Goal: Task Accomplishment & Management: Use online tool/utility

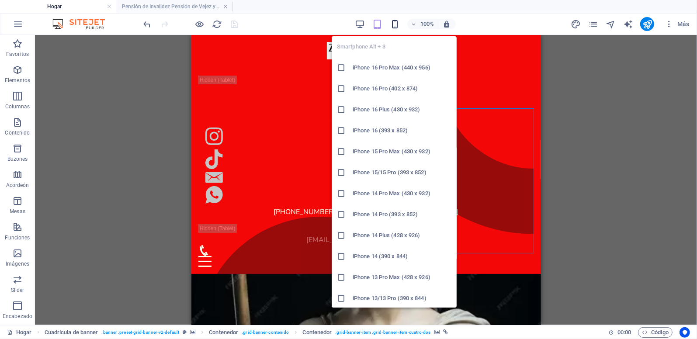
click at [394, 24] on icon "button" at bounding box center [395, 24] width 10 height 10
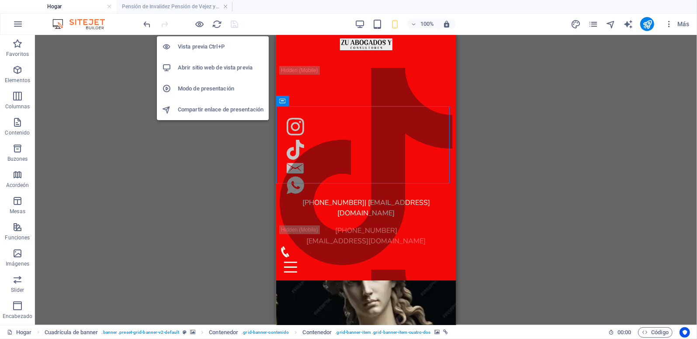
click at [204, 49] on h6 "Vista previa Ctrl+P" at bounding box center [221, 47] width 86 height 10
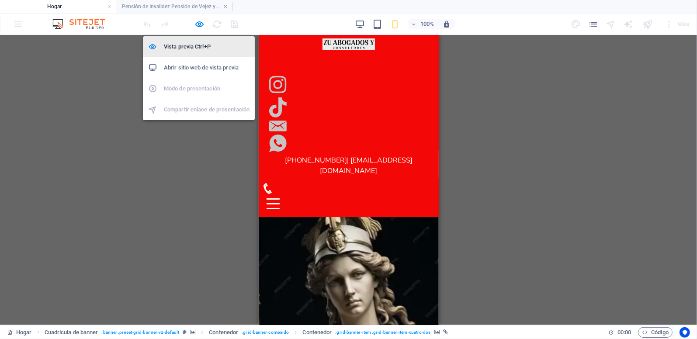
click at [196, 48] on h6 "Vista previa Ctrl+P" at bounding box center [207, 47] width 86 height 10
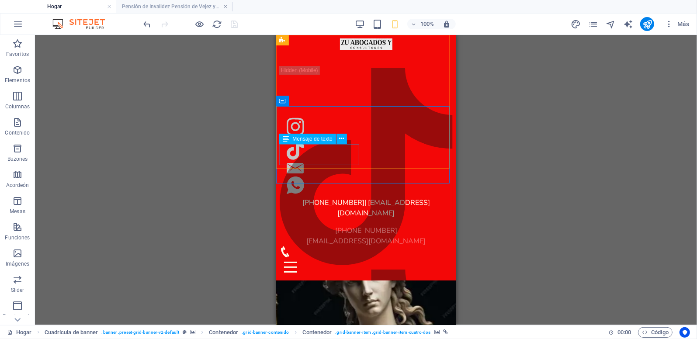
click at [334, 225] on div "[PHONE_NUMBER] [EMAIL_ADDRESS][DOMAIN_NAME]" at bounding box center [365, 235] width 173 height 21
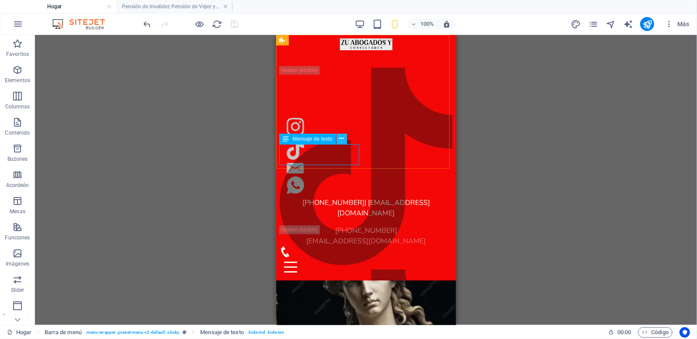
click at [344, 140] on icon at bounding box center [341, 138] width 5 height 9
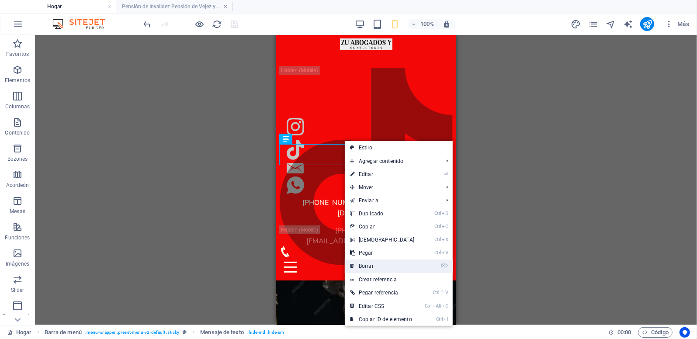
click at [366, 264] on font "Borrar" at bounding box center [366, 266] width 15 height 6
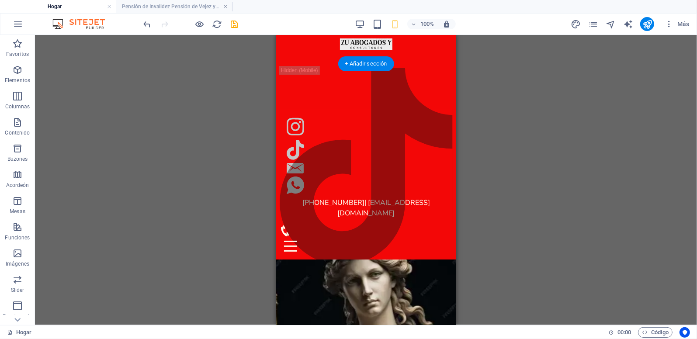
scroll to position [129, 0]
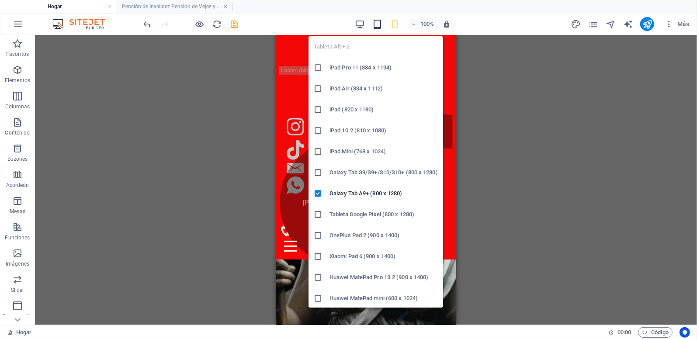
click at [378, 22] on icon "button" at bounding box center [378, 24] width 10 height 10
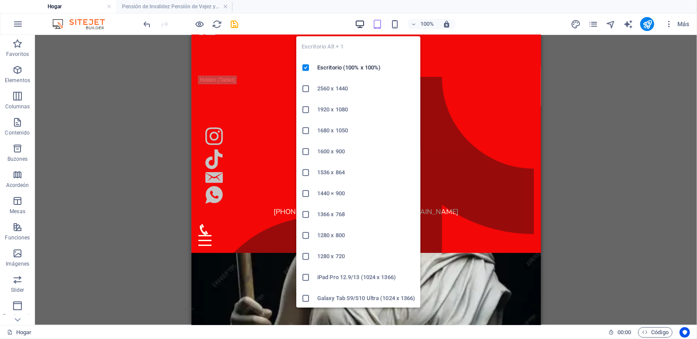
click at [358, 24] on icon "button" at bounding box center [360, 24] width 10 height 10
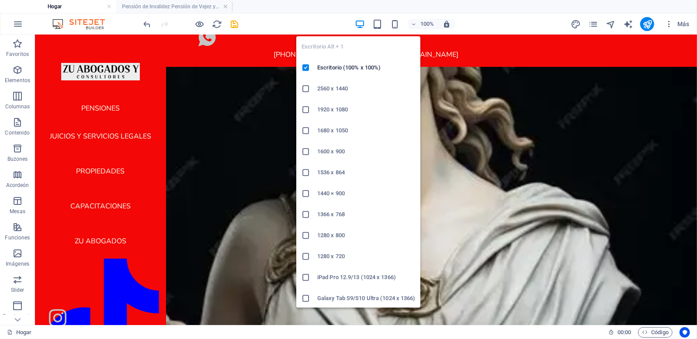
scroll to position [34, 0]
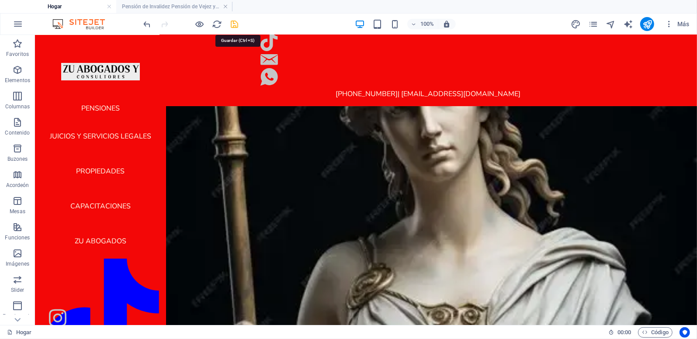
click at [234, 22] on icon "salvar" at bounding box center [235, 24] width 10 height 10
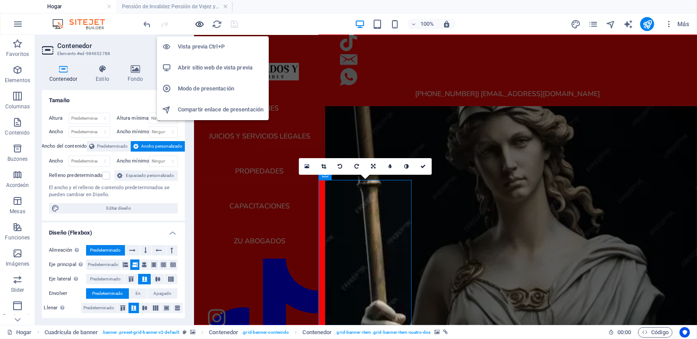
click at [201, 24] on icon "button" at bounding box center [200, 24] width 10 height 10
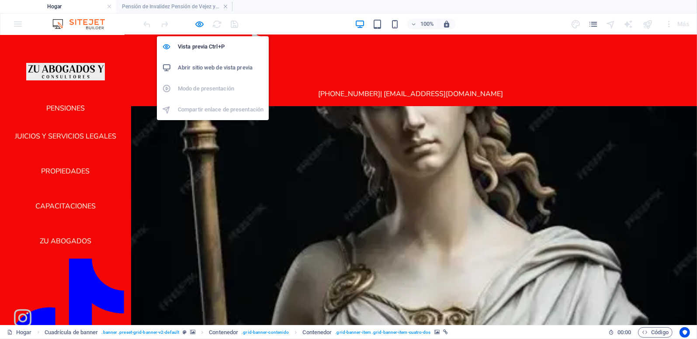
click at [200, 67] on h6 "Abrir sitio web de vista previa" at bounding box center [221, 68] width 86 height 10
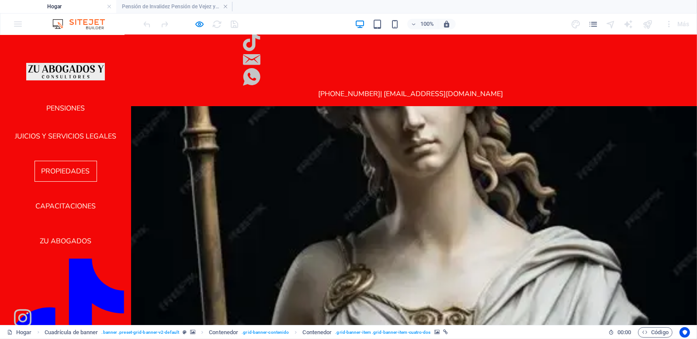
click at [70, 167] on link "propiedades" at bounding box center [66, 170] width 63 height 21
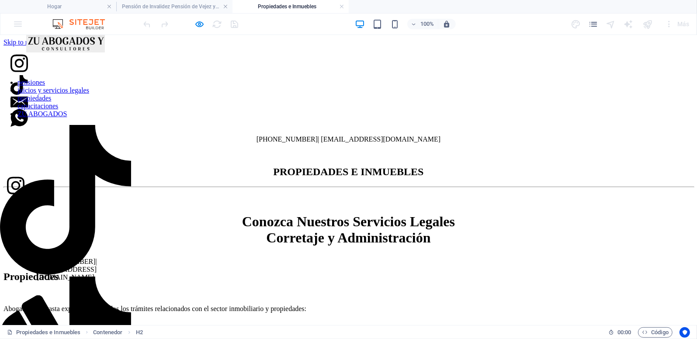
scroll to position [0, 0]
click at [383, 26] on div "100%" at bounding box center [405, 24] width 101 height 14
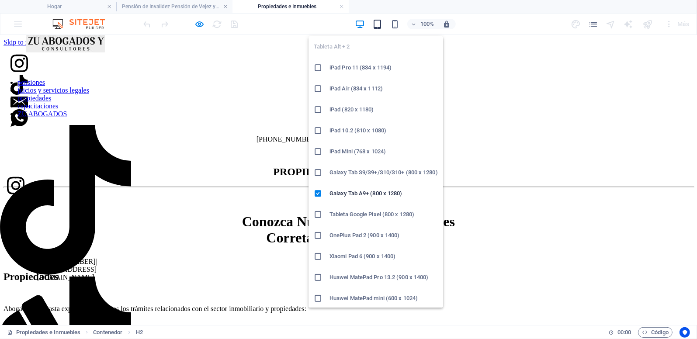
click at [379, 24] on icon "button" at bounding box center [378, 24] width 10 height 10
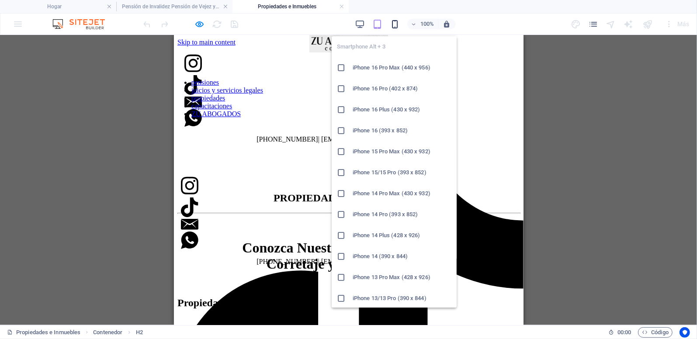
click at [398, 19] on icon "button" at bounding box center [395, 24] width 10 height 10
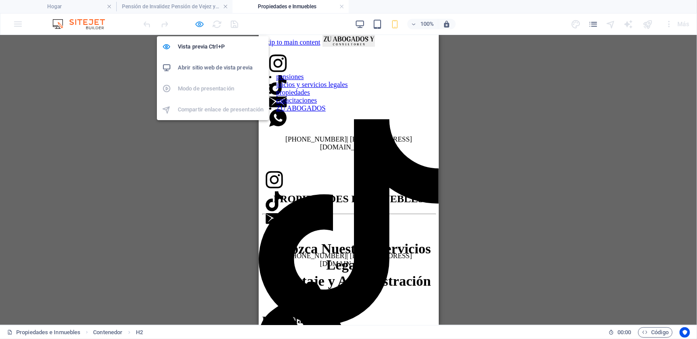
click at [201, 23] on icon "button" at bounding box center [200, 24] width 10 height 10
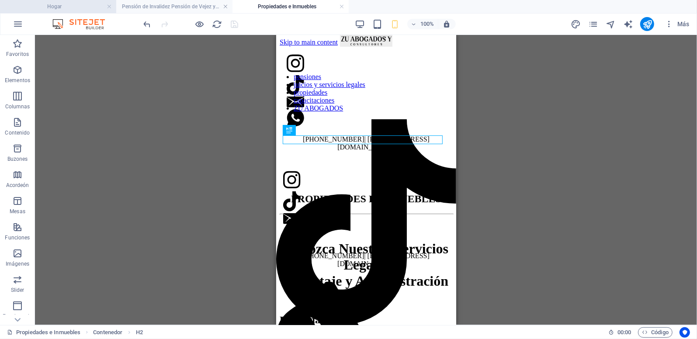
click at [86, 7] on h4 "Hogar" at bounding box center [58, 7] width 116 height 10
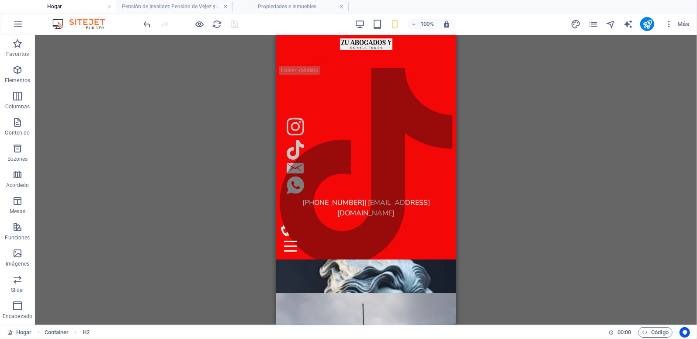
scroll to position [34, 0]
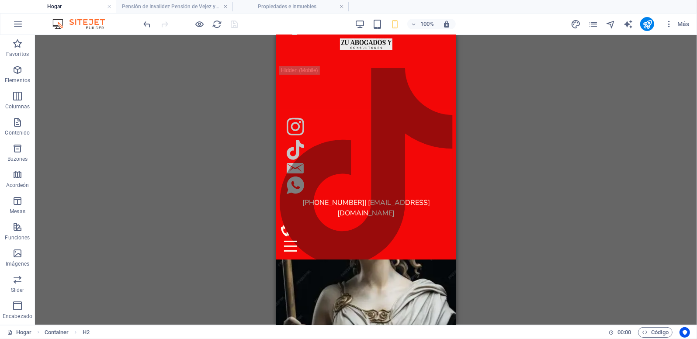
click at [97, 7] on h4 "Hogar" at bounding box center [58, 7] width 116 height 10
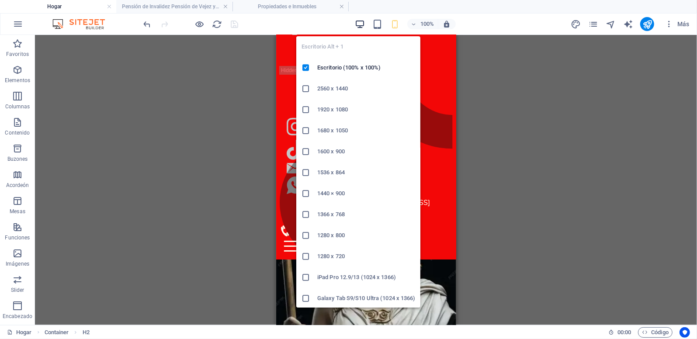
click at [358, 21] on icon "button" at bounding box center [360, 24] width 10 height 10
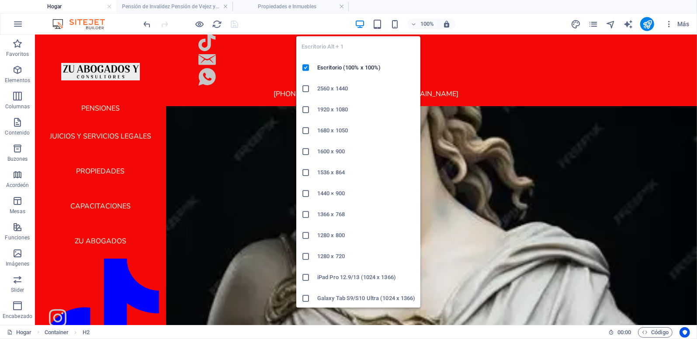
scroll to position [18, 0]
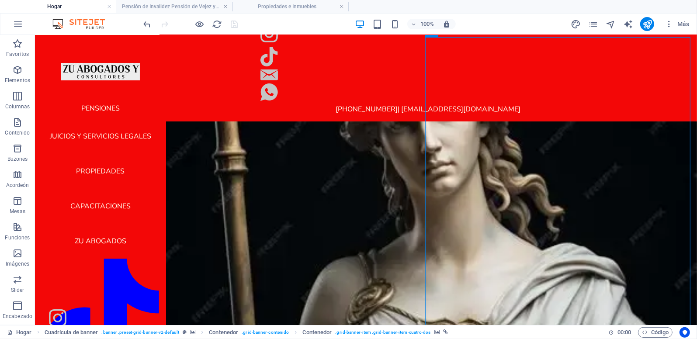
scroll to position [34, 0]
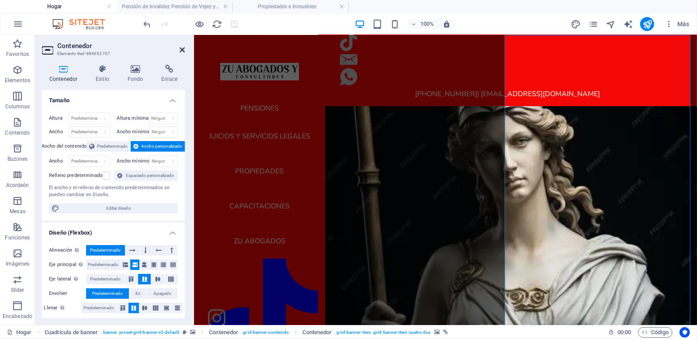
click at [180, 49] on icon at bounding box center [182, 49] width 5 height 7
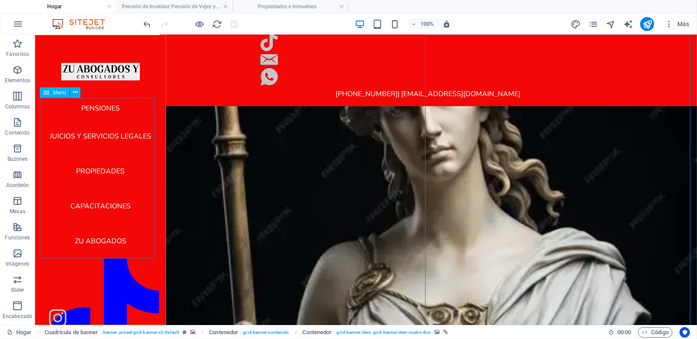
click at [111, 137] on nav "pensiones juicios y servicios legales propiedades capacitaciones ZU ABOGADOS" at bounding box center [100, 178] width 117 height 161
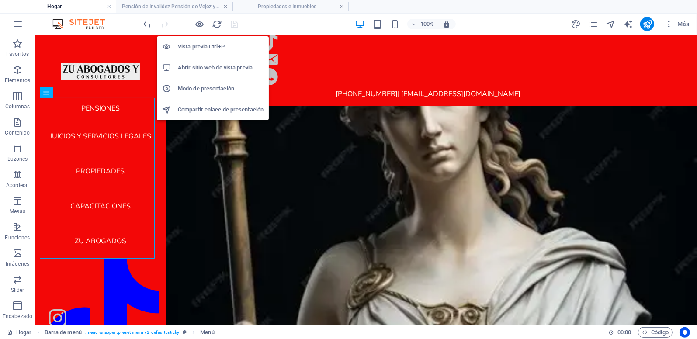
click at [193, 67] on h6 "Abrir sitio web de vista previa" at bounding box center [221, 68] width 86 height 10
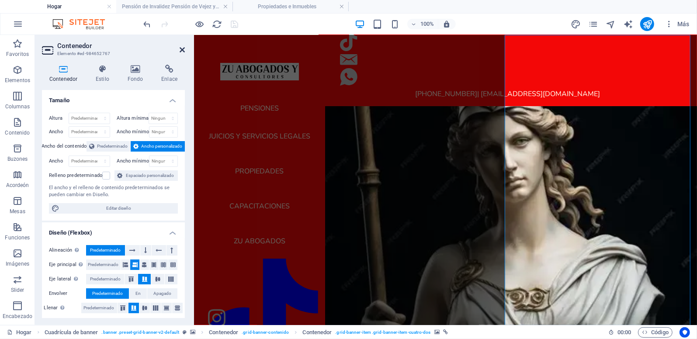
click at [183, 49] on icon at bounding box center [182, 49] width 5 height 7
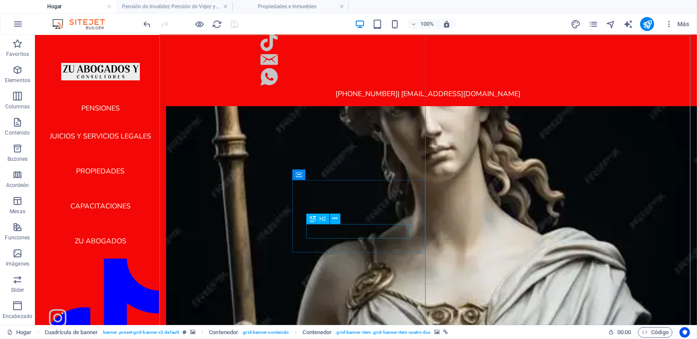
click at [343, 222] on div "H2" at bounding box center [327, 219] width 40 height 11
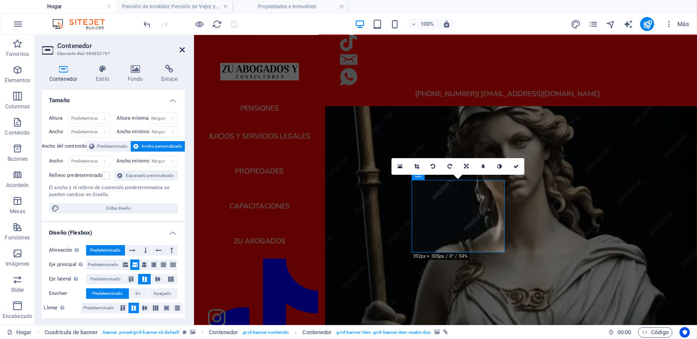
click at [185, 49] on icon at bounding box center [182, 49] width 5 height 7
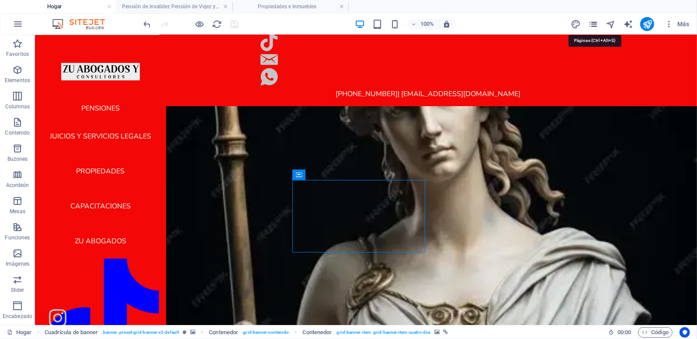
click at [595, 23] on icon "Páginas" at bounding box center [594, 24] width 10 height 10
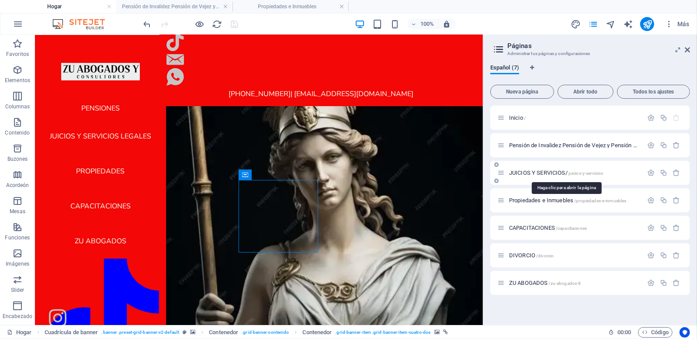
click at [539, 172] on span "JUICIOS Y SERVICIOS/ juicios-y-servicios" at bounding box center [556, 173] width 94 height 7
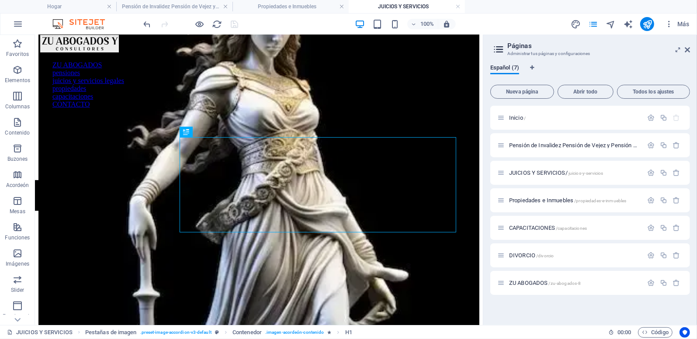
scroll to position [0, 0]
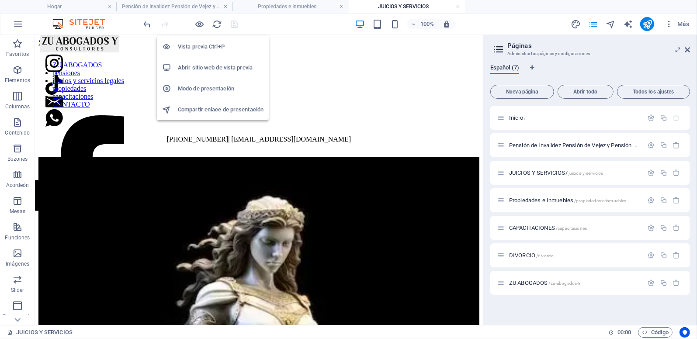
click at [199, 45] on h6 "Vista previa Ctrl+P" at bounding box center [221, 47] width 86 height 10
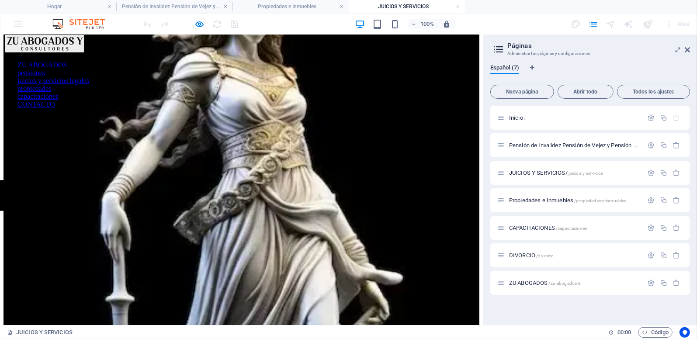
scroll to position [182, 0]
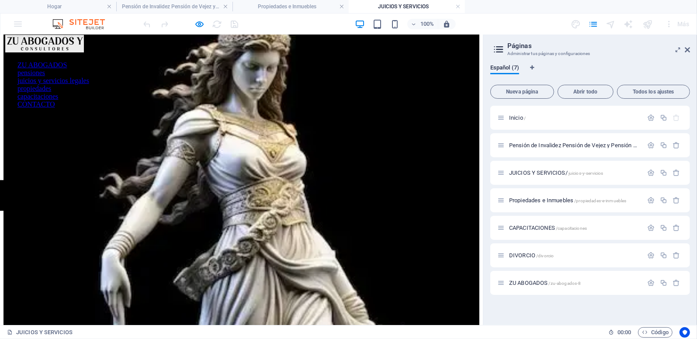
drag, startPoint x: 478, startPoint y: 75, endPoint x: 489, endPoint y: 203, distance: 128.5
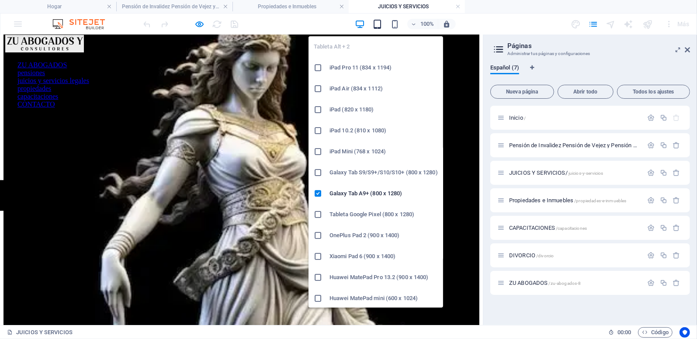
click at [377, 23] on icon "button" at bounding box center [378, 24] width 10 height 10
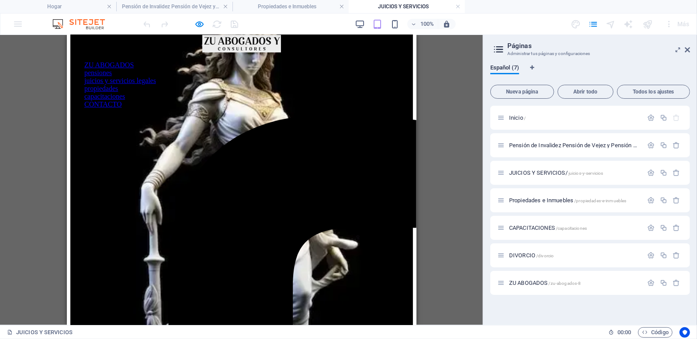
scroll to position [163, 0]
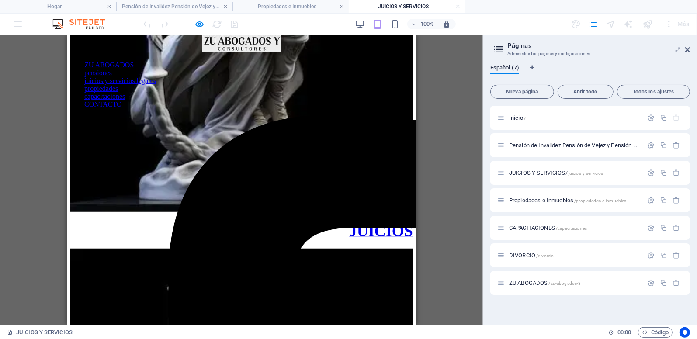
scroll to position [0, 0]
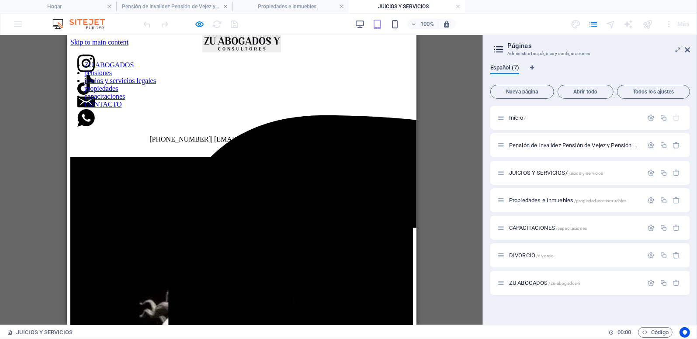
drag, startPoint x: 412, startPoint y: 132, endPoint x: 484, endPoint y: 62, distance: 101.4
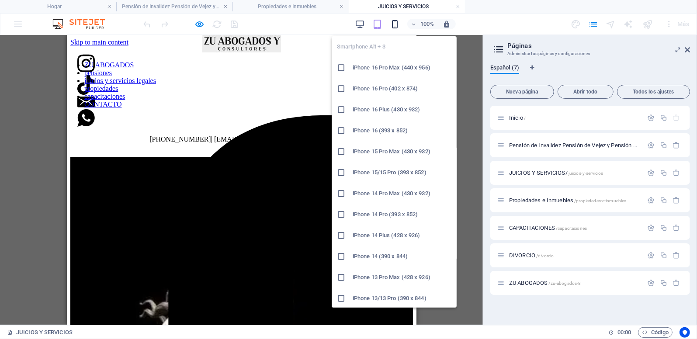
click at [396, 22] on icon "button" at bounding box center [395, 24] width 10 height 10
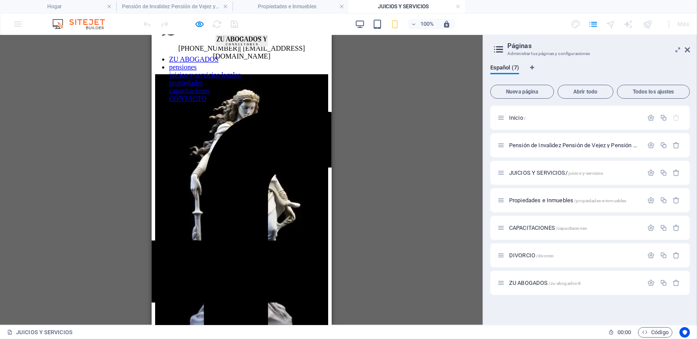
scroll to position [90, 0]
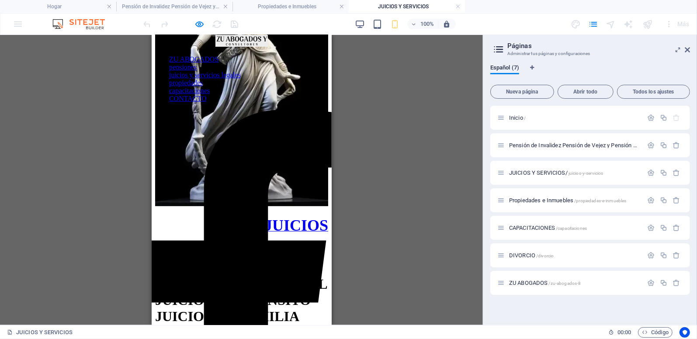
scroll to position [0, 0]
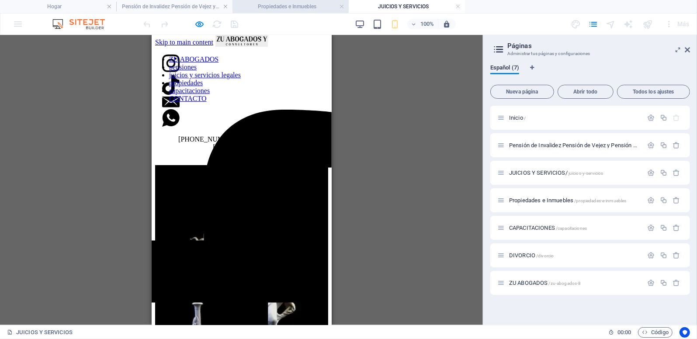
click at [272, 5] on h4 "Propiedades e Inmuebles" at bounding box center [291, 7] width 116 height 10
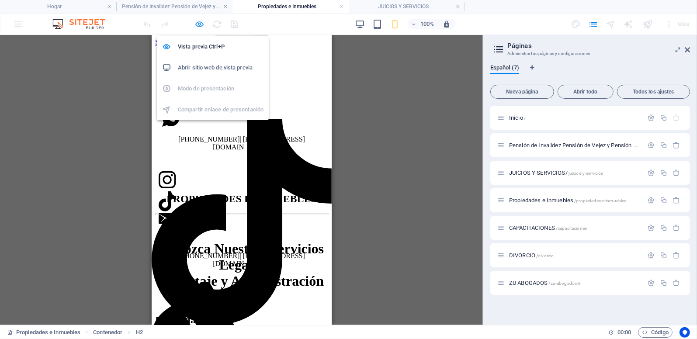
click at [199, 22] on icon "button" at bounding box center [200, 24] width 10 height 10
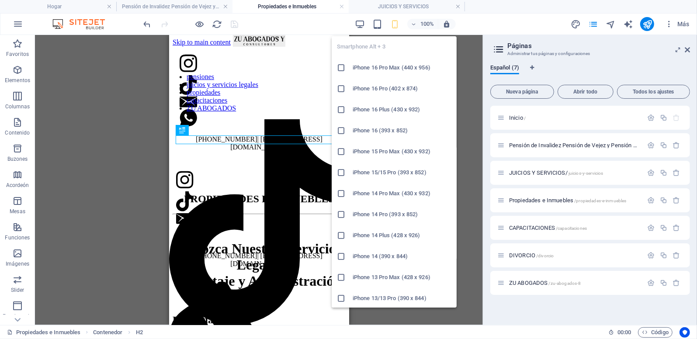
click at [396, 25] on icon "button" at bounding box center [395, 24] width 10 height 10
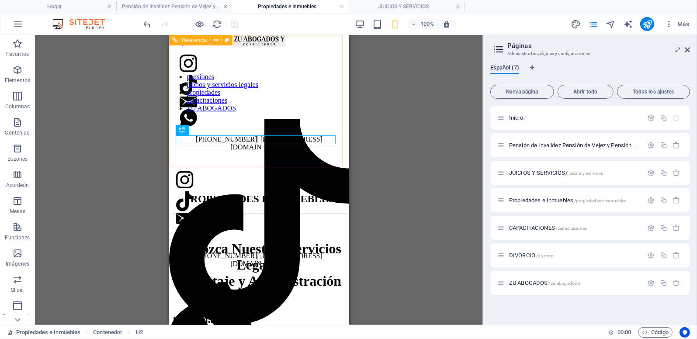
click at [272, 213] on figure at bounding box center [259, 219] width 166 height 13
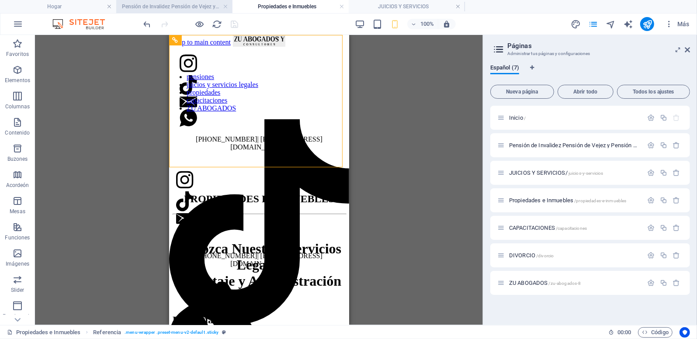
click at [204, 7] on h4 "Pensión de Invalidez Pensión de Vejez y Pensión de Sobrevivencia" at bounding box center [174, 7] width 116 height 10
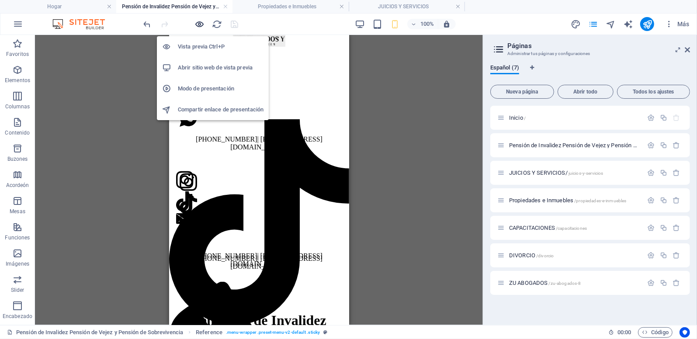
click at [199, 23] on icon "button" at bounding box center [200, 24] width 10 height 10
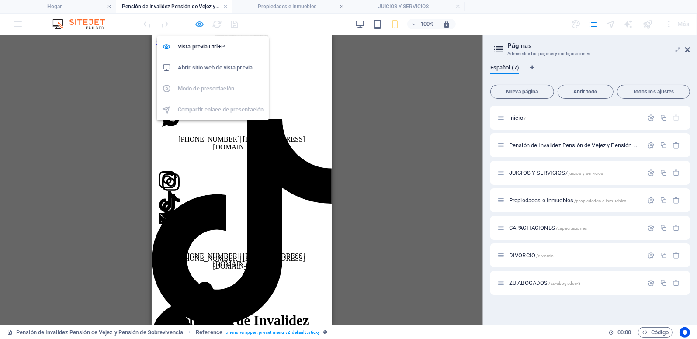
click at [201, 22] on icon "button" at bounding box center [200, 24] width 10 height 10
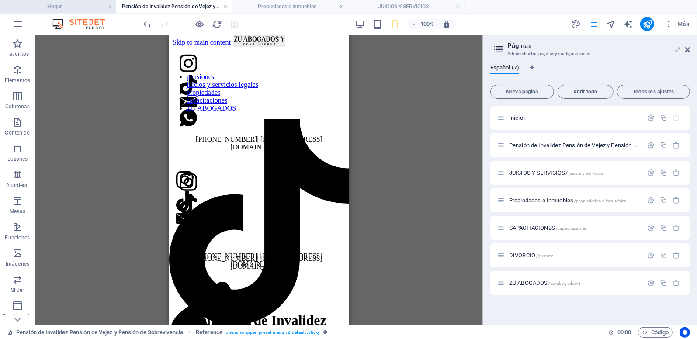
click at [90, 6] on h4 "Hogar" at bounding box center [58, 7] width 116 height 10
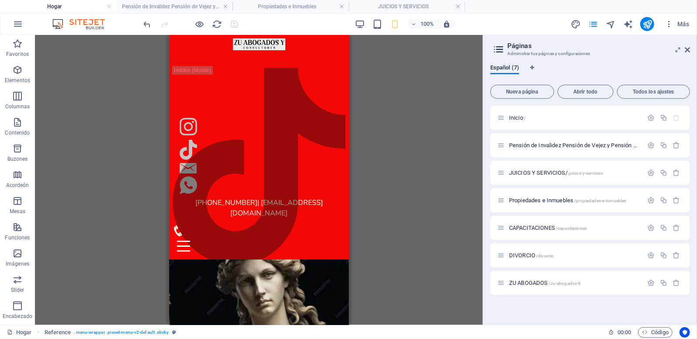
scroll to position [34, 0]
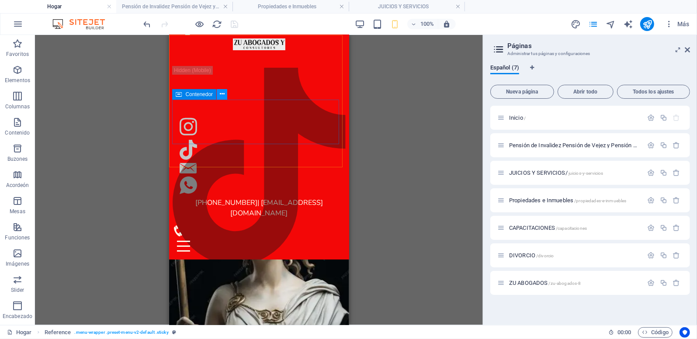
click at [220, 94] on icon at bounding box center [222, 94] width 5 height 9
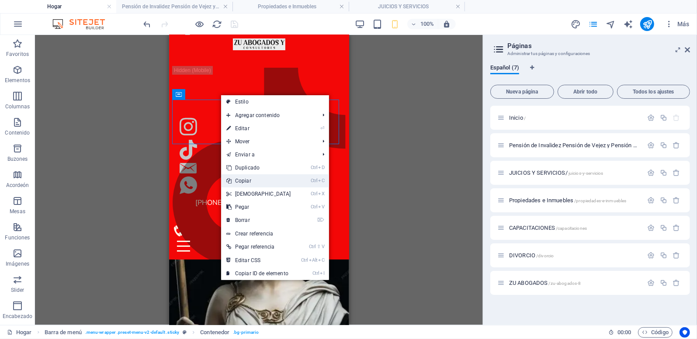
click at [245, 180] on font "Copiar" at bounding box center [243, 181] width 16 height 6
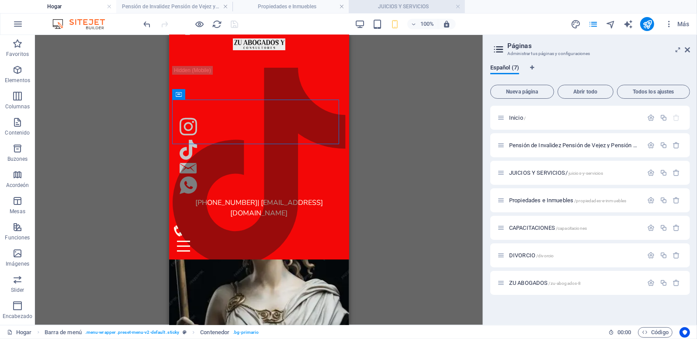
click at [396, 9] on h4 "JUICIOS Y SERVICIOS" at bounding box center [407, 7] width 116 height 10
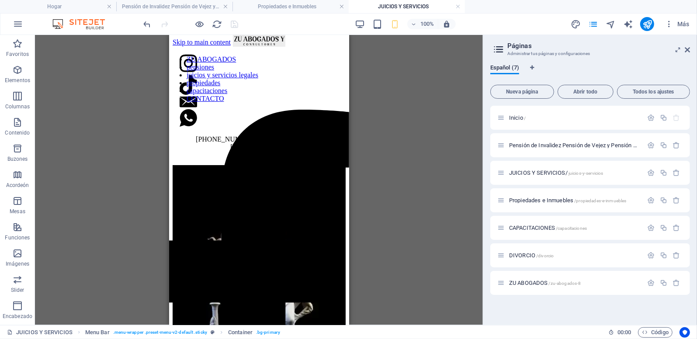
scroll to position [0, 0]
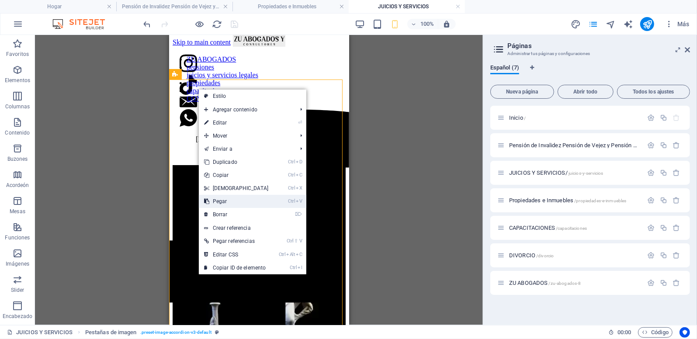
click at [219, 199] on font "Pegar" at bounding box center [220, 202] width 14 height 6
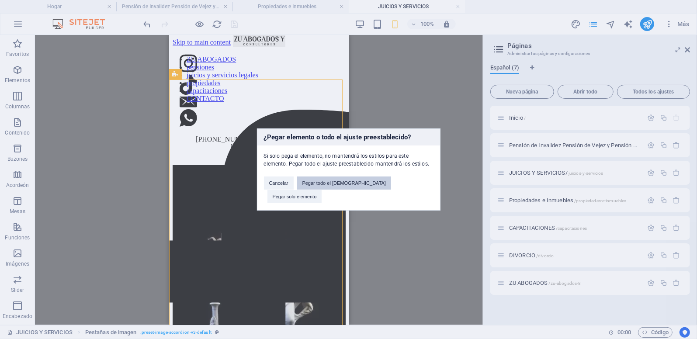
click at [365, 190] on button "Pegar todo el [DEMOGRAPHIC_DATA]" at bounding box center [344, 183] width 94 height 13
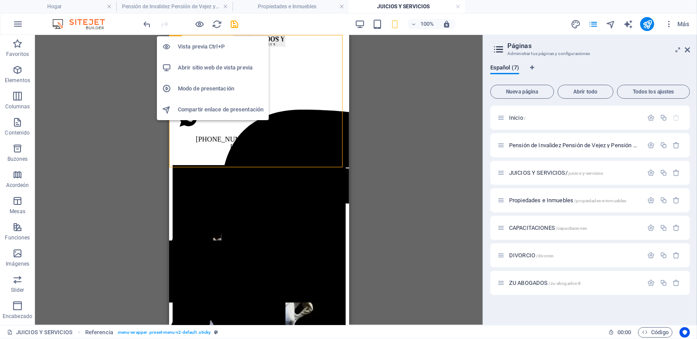
click at [195, 45] on h6 "Vista previa Ctrl+P" at bounding box center [221, 47] width 86 height 10
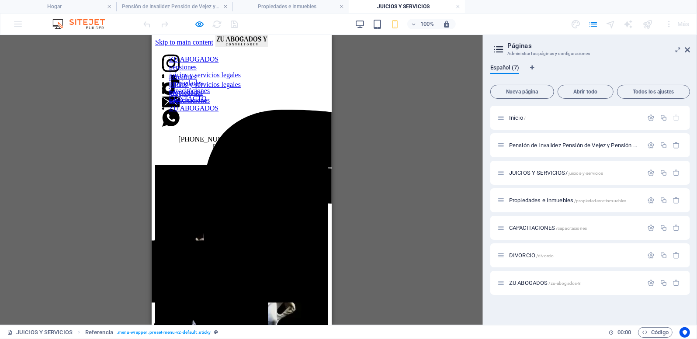
drag, startPoint x: 327, startPoint y: 117, endPoint x: 480, endPoint y: 61, distance: 163.1
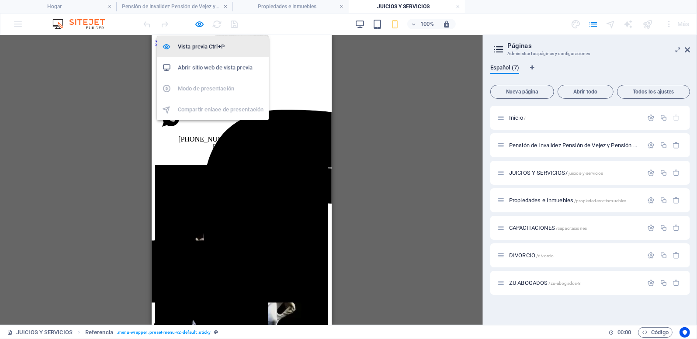
click at [196, 48] on h6 "Vista previa Ctrl+P" at bounding box center [221, 47] width 86 height 10
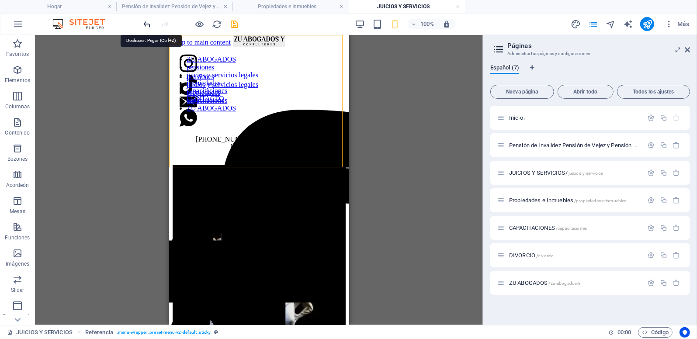
click at [145, 21] on icon "deshacer" at bounding box center [148, 24] width 10 height 10
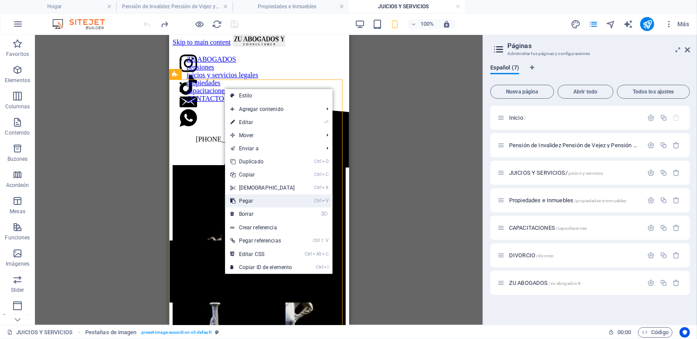
click at [248, 200] on font "Pegar" at bounding box center [246, 201] width 14 height 6
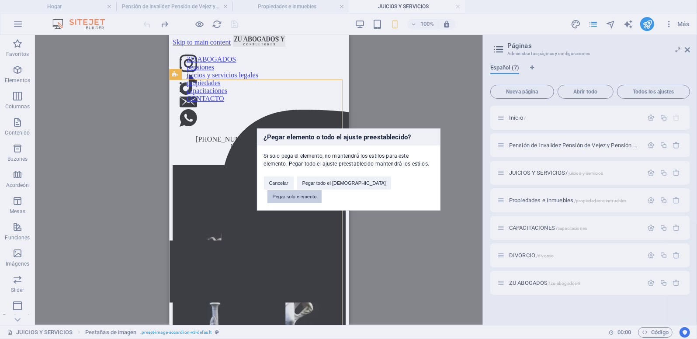
click at [322, 191] on button "Pegar solo elemento" at bounding box center [295, 196] width 55 height 13
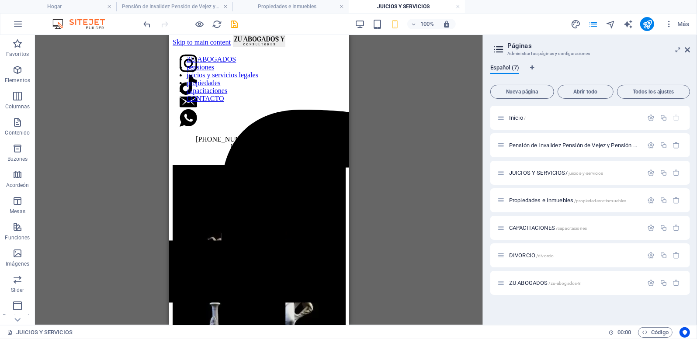
drag, startPoint x: 348, startPoint y: 258, endPoint x: 539, endPoint y: 51, distance: 281.2
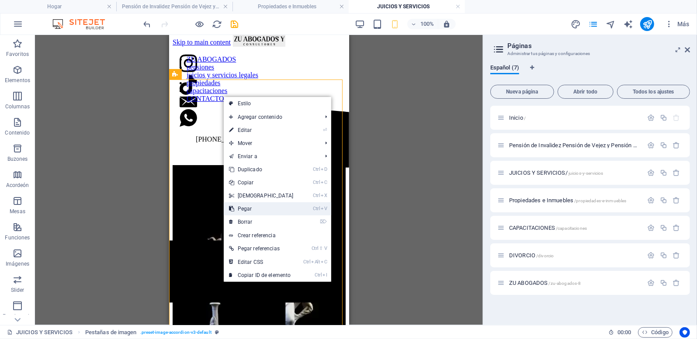
click at [241, 209] on font "Pegar" at bounding box center [245, 209] width 14 height 6
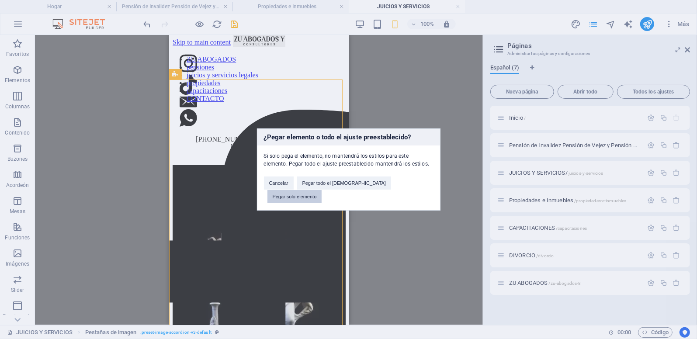
click at [322, 190] on button "Pegar solo elemento" at bounding box center [295, 196] width 55 height 13
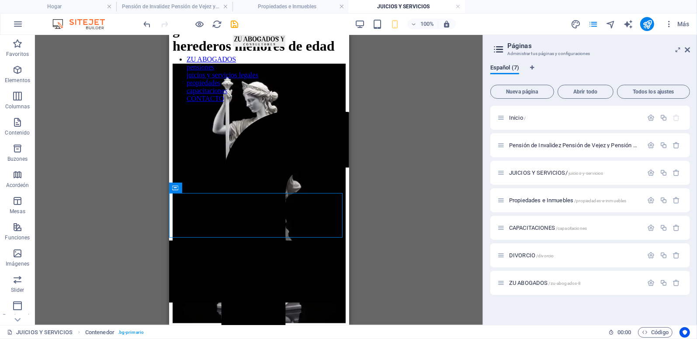
scroll to position [820, 0]
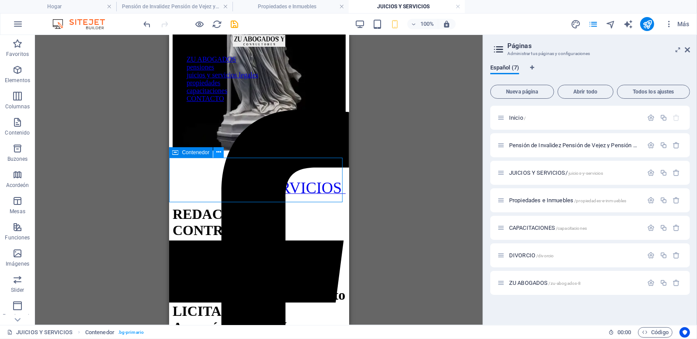
click at [217, 153] on icon at bounding box center [218, 152] width 5 height 9
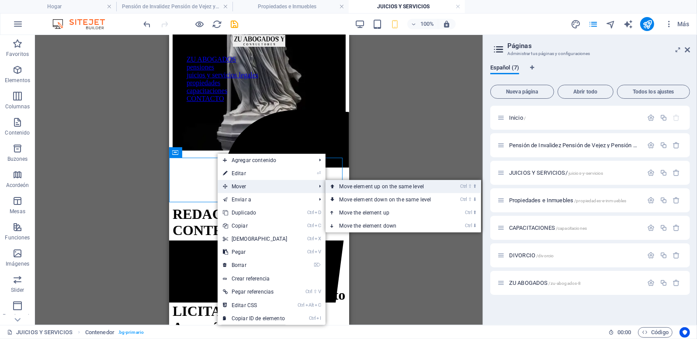
click at [336, 187] on link "Ctrl ⇧ ⬆ Move element up on the same level" at bounding box center [387, 186] width 123 height 13
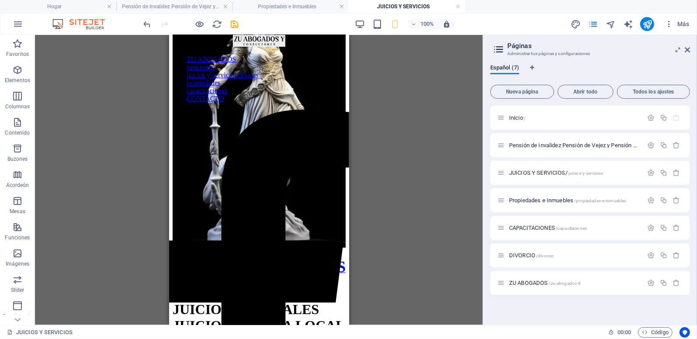
scroll to position [317, 0]
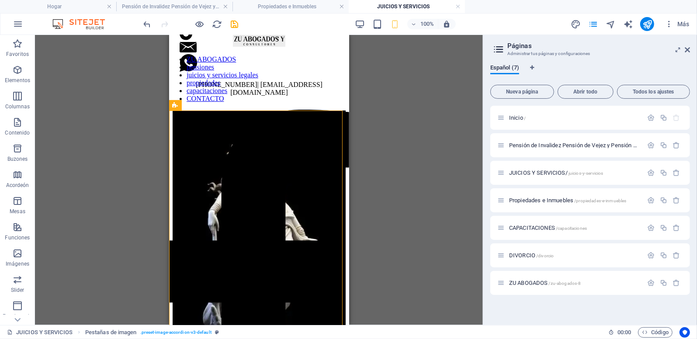
scroll to position [0, 0]
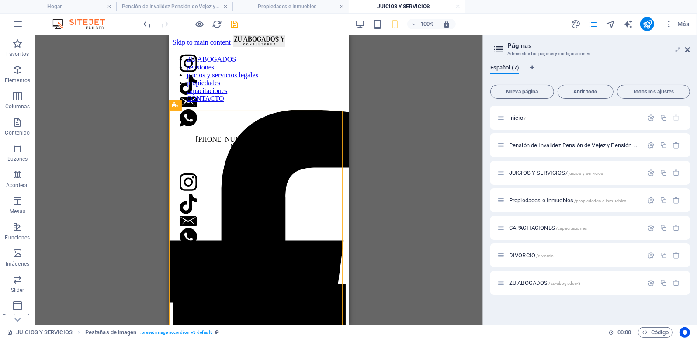
drag, startPoint x: 345, startPoint y: 171, endPoint x: 538, endPoint y: 89, distance: 209.6
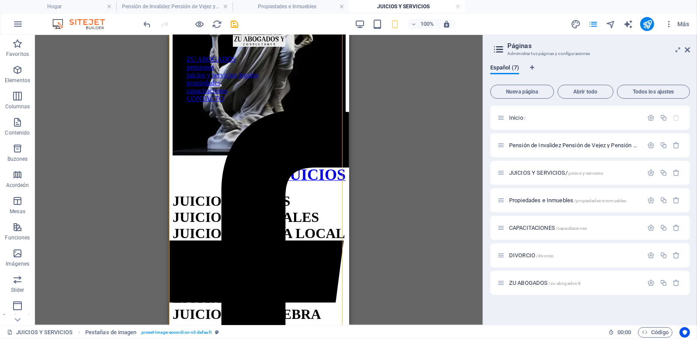
scroll to position [372, 0]
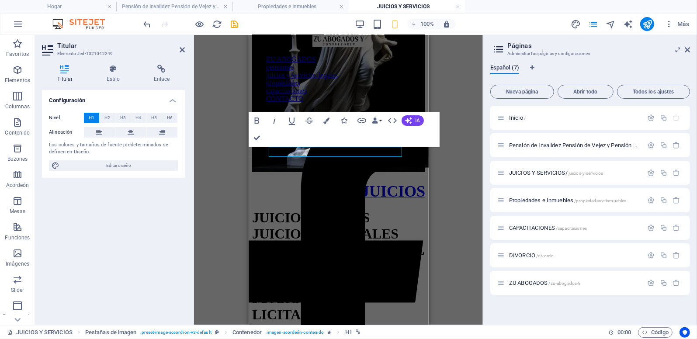
click at [448, 122] on div "H1 Pestañas de imagen Contenedor Barra de menú Social Media Icons Icono Social …" at bounding box center [338, 180] width 289 height 290
click at [443, 82] on div "H1 Pestañas de imagen Contenedor Barra de menú Social Media Icons Icono Social …" at bounding box center [338, 180] width 289 height 290
click at [149, 23] on icon "deshacer" at bounding box center [148, 24] width 10 height 10
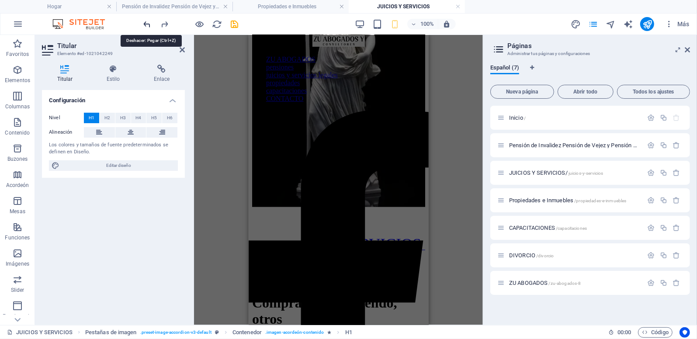
scroll to position [820, 0]
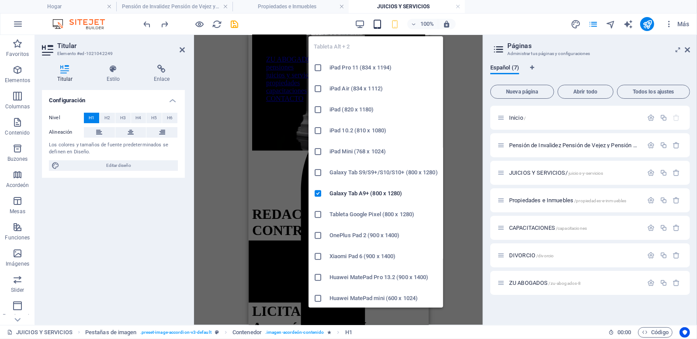
click at [378, 25] on icon "button" at bounding box center [378, 24] width 10 height 10
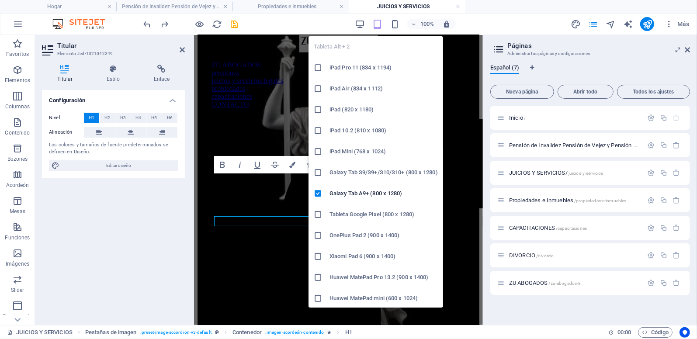
scroll to position [258, 0]
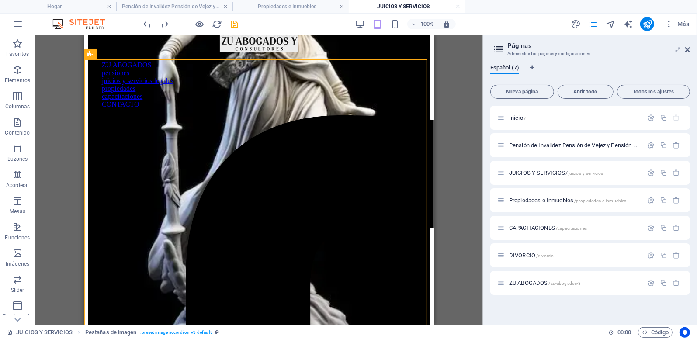
scroll to position [0, 0]
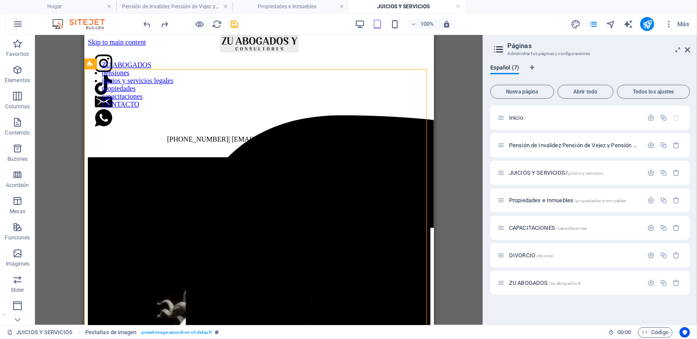
drag, startPoint x: 428, startPoint y: 166, endPoint x: 527, endPoint y: 72, distance: 136.4
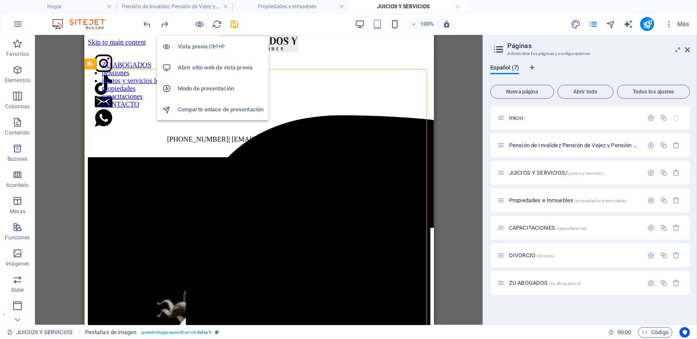
click at [199, 46] on h6 "Vista previa Ctrl+P" at bounding box center [221, 47] width 86 height 10
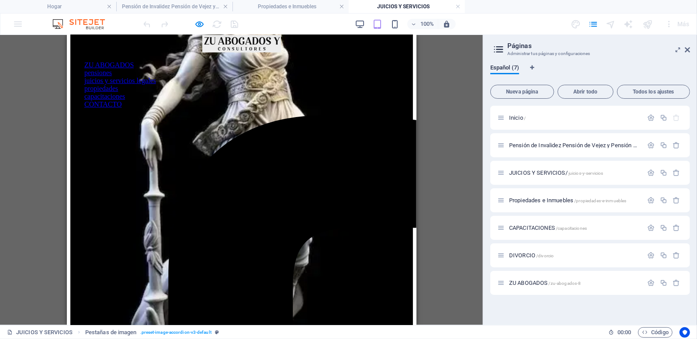
scroll to position [240, 0]
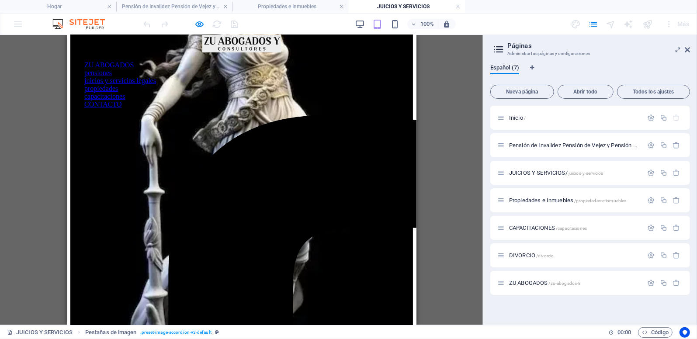
drag, startPoint x: 412, startPoint y: 89, endPoint x: 493, endPoint y: 223, distance: 156.3
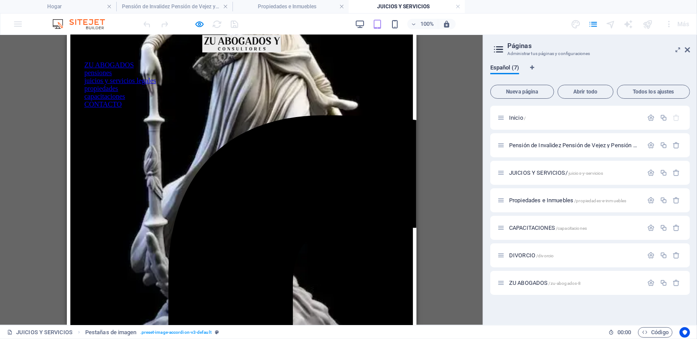
scroll to position [312, 0]
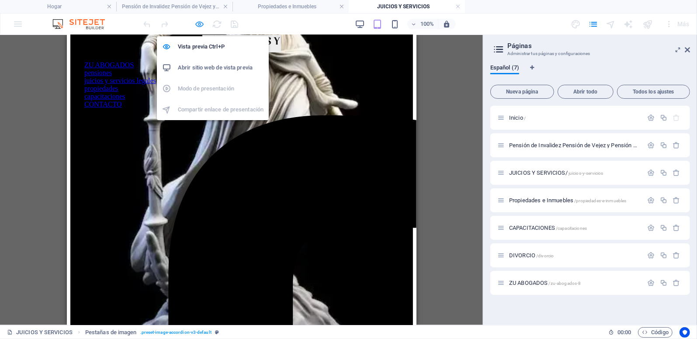
click at [199, 23] on icon "button" at bounding box center [200, 24] width 10 height 10
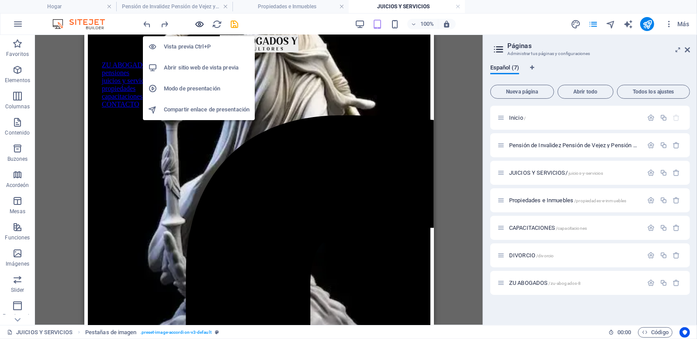
scroll to position [773, 0]
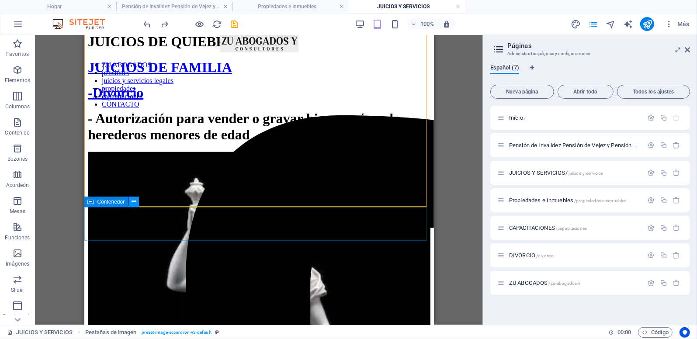
click at [132, 199] on icon at bounding box center [134, 201] width 5 height 9
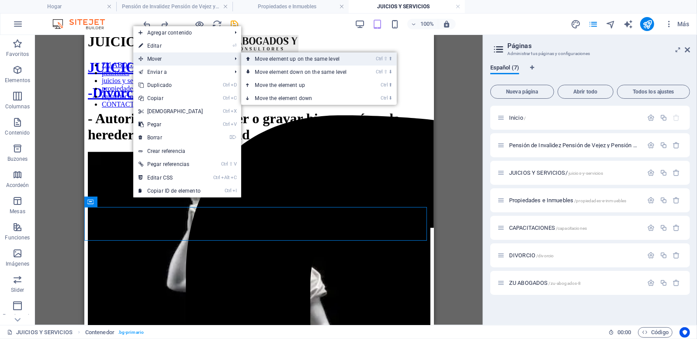
click at [255, 57] on font "Move element up on the same level" at bounding box center [297, 59] width 85 height 6
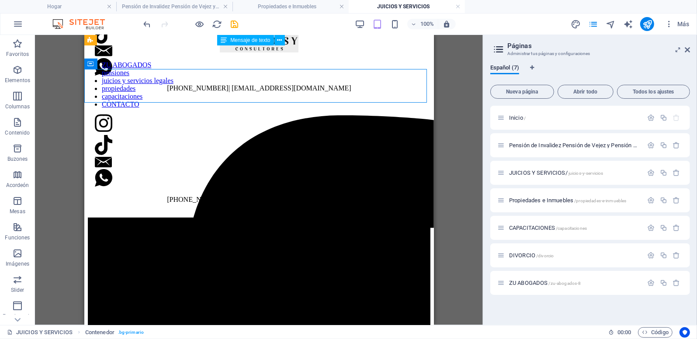
scroll to position [0, 0]
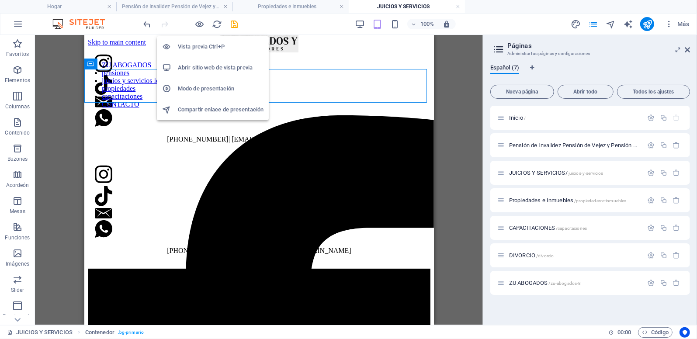
click at [190, 66] on h6 "Abrir sitio web de vista previa" at bounding box center [221, 68] width 86 height 10
click at [201, 45] on h6 "Vista previa Ctrl+P" at bounding box center [221, 47] width 86 height 10
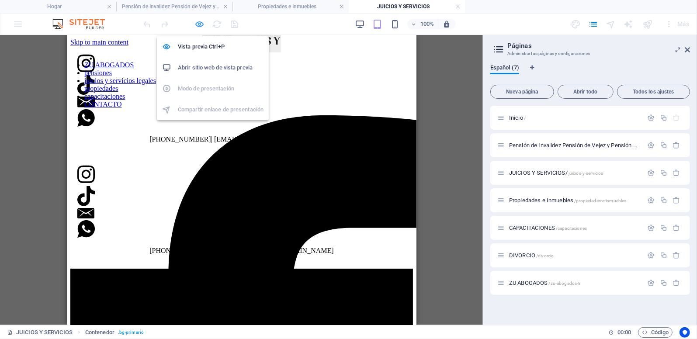
click at [200, 21] on icon "button" at bounding box center [200, 24] width 10 height 10
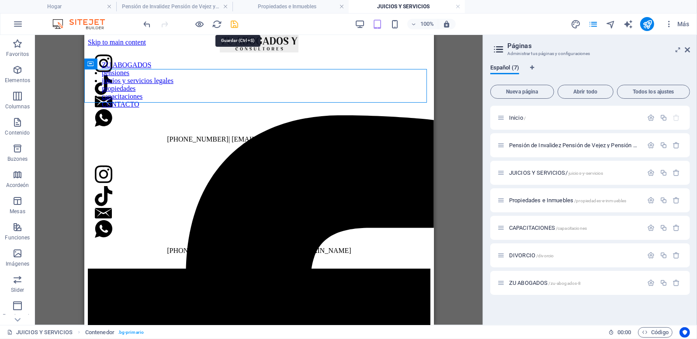
click at [235, 23] on icon "salvar" at bounding box center [235, 24] width 10 height 10
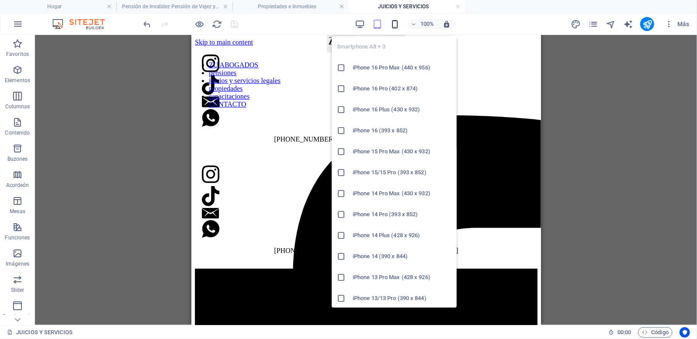
click at [397, 25] on icon "button" at bounding box center [395, 24] width 10 height 10
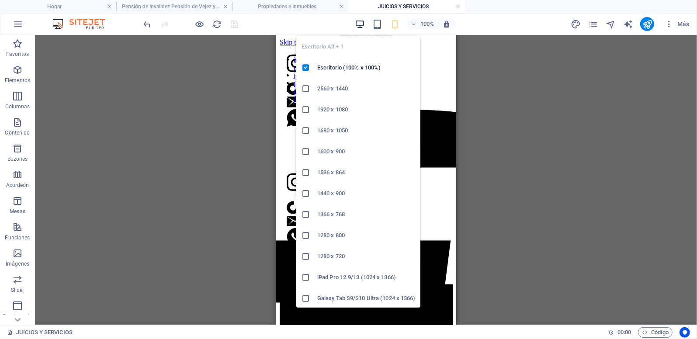
click at [360, 24] on icon "button" at bounding box center [360, 24] width 10 height 10
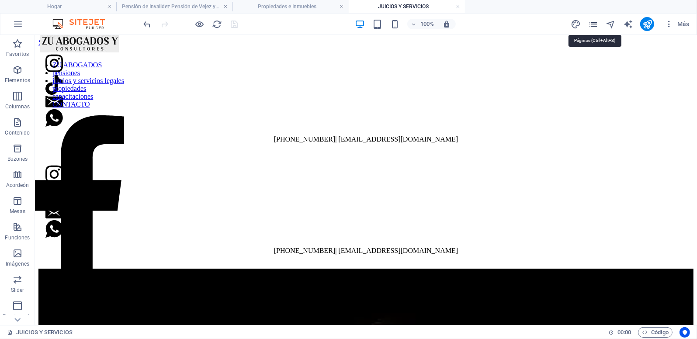
click at [593, 22] on icon "Páginas" at bounding box center [594, 24] width 10 height 10
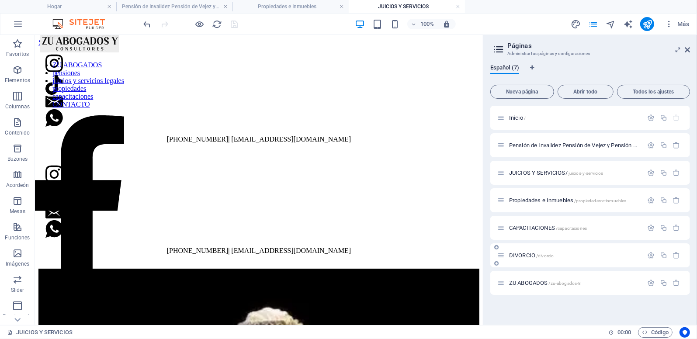
click at [523, 251] on div "DIVORCIO /divorcio" at bounding box center [571, 256] width 146 height 10
click at [520, 254] on span "DIVORCIO /divorcio" at bounding box center [531, 255] width 45 height 7
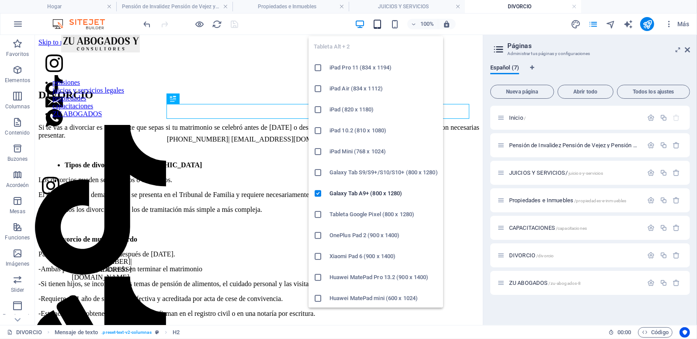
click at [379, 24] on icon "button" at bounding box center [378, 24] width 10 height 10
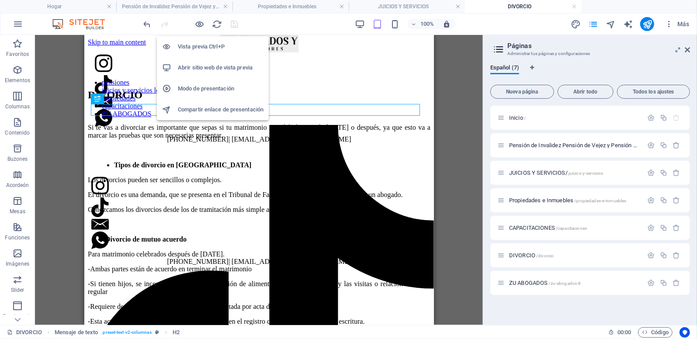
click at [186, 47] on h6 "Vista previa Ctrl+P" at bounding box center [221, 47] width 86 height 10
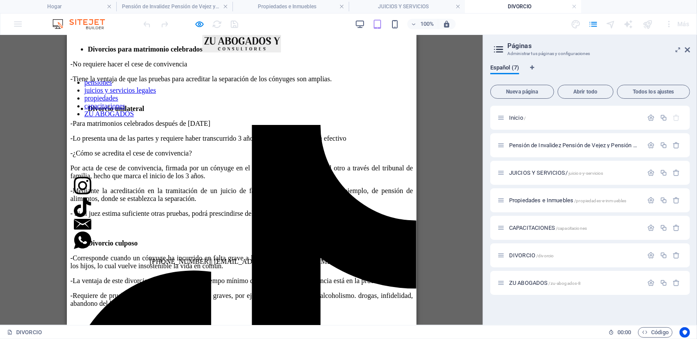
scroll to position [316, 0]
click at [87, 205] on div "DIVORCIO Si te vas a divorciar es importante que sepas si tu matrimonio se cele…" at bounding box center [241, 70] width 343 height 595
drag, startPoint x: 18, startPoint y: 171, endPoint x: 33, endPoint y: 192, distance: 26.7
click at [33, 192] on div "Drag here to replace the existing content. Press “Ctrl” if you want to create a…" at bounding box center [241, 180] width 483 height 290
click at [85, 197] on div "DIVORCIO Si te vas a divorciar es importante que sepas si tu matrimonio se cele…" at bounding box center [241, 70] width 343 height 595
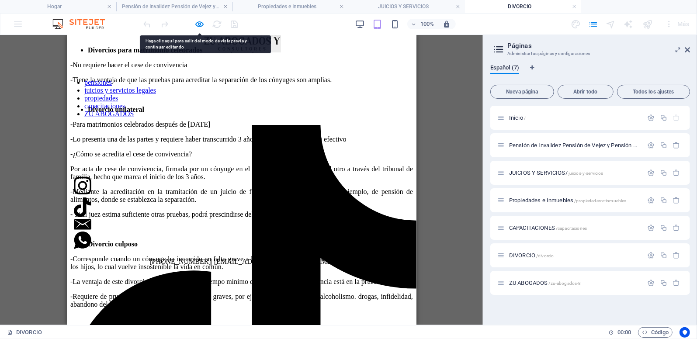
drag, startPoint x: 18, startPoint y: 162, endPoint x: 38, endPoint y: 195, distance: 37.6
click at [38, 195] on div "Drag here to replace the existing content. Press “Ctrl” if you want to create a…" at bounding box center [241, 180] width 483 height 290
click at [177, 2] on h4 "Pensión de Invalidez Pensión de Vejez y Pensión de Sobrevivencia" at bounding box center [174, 7] width 116 height 10
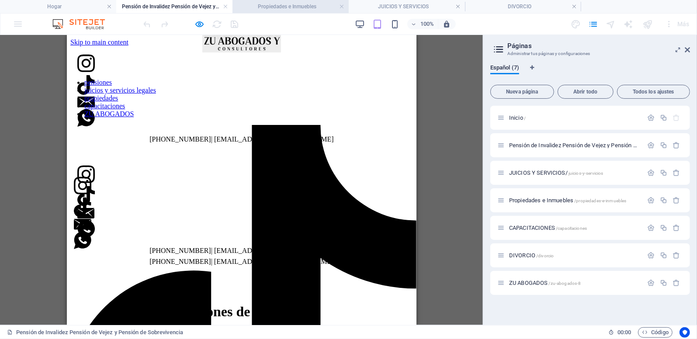
click at [274, 6] on h4 "Propiedades e Inmuebles" at bounding box center [291, 7] width 116 height 10
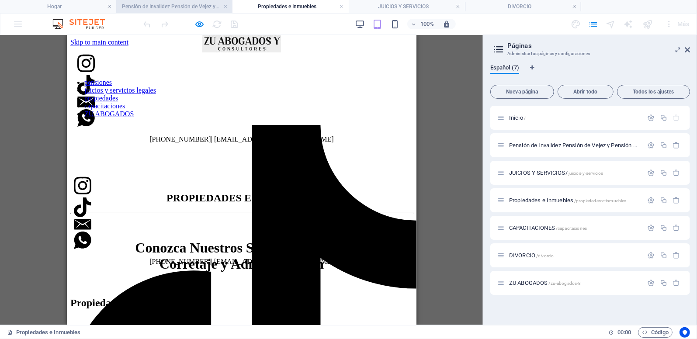
click at [207, 5] on h4 "Pensión de Invalidez Pensión de Vejez y Pensión de Sobrevivencia" at bounding box center [174, 7] width 116 height 10
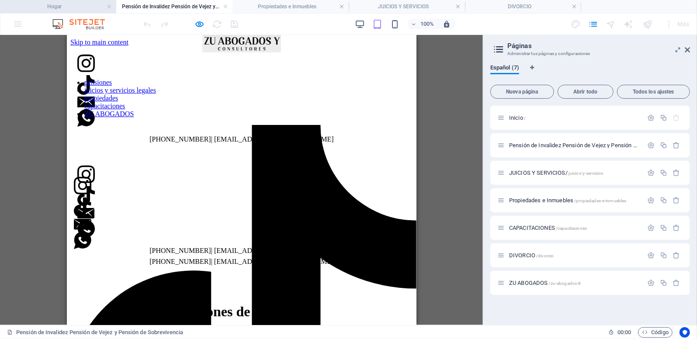
click at [96, 9] on h4 "Hogar" at bounding box center [58, 7] width 116 height 10
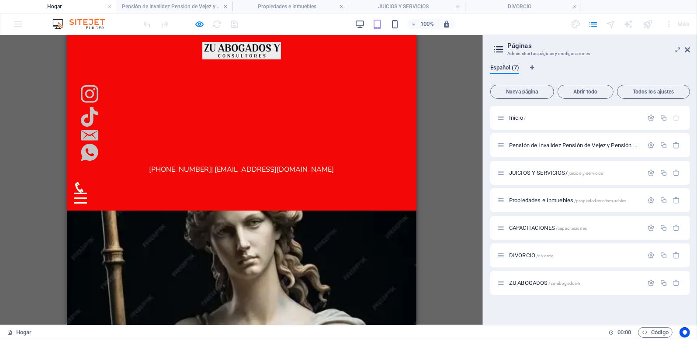
scroll to position [34, 0]
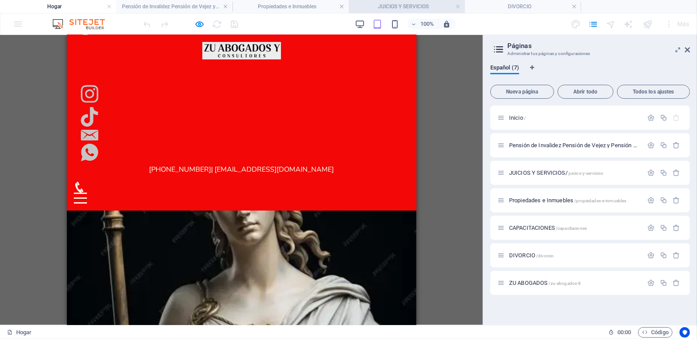
click at [388, 6] on h4 "JUICIOS Y SERVICIOS" at bounding box center [407, 7] width 116 height 10
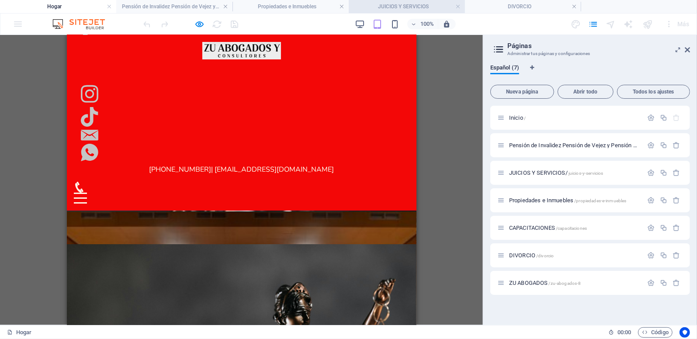
scroll to position [0, 0]
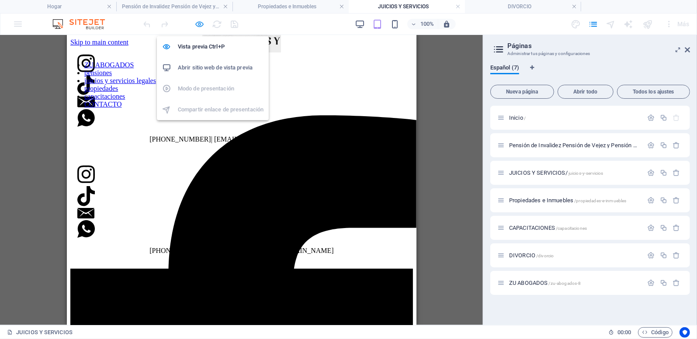
click at [197, 23] on icon "button" at bounding box center [200, 24] width 10 height 10
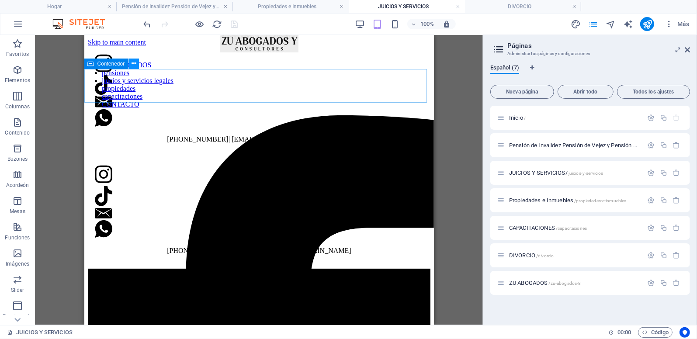
click at [132, 65] on icon at bounding box center [134, 63] width 5 height 9
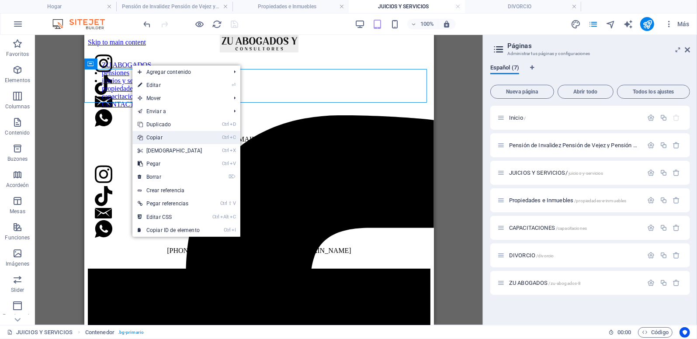
click at [166, 136] on link "Ctrl C Copiar" at bounding box center [169, 137] width 75 height 13
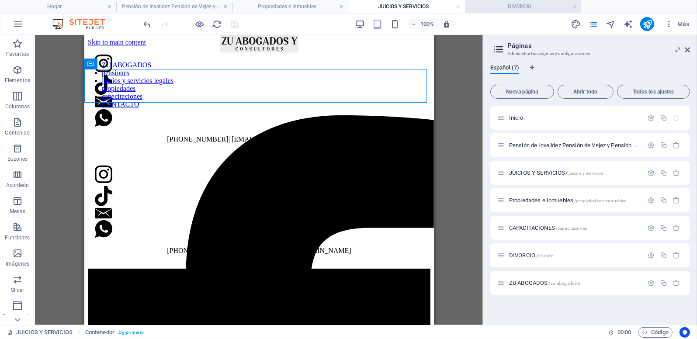
click at [495, 5] on h4 "DIVORCIO" at bounding box center [523, 7] width 116 height 10
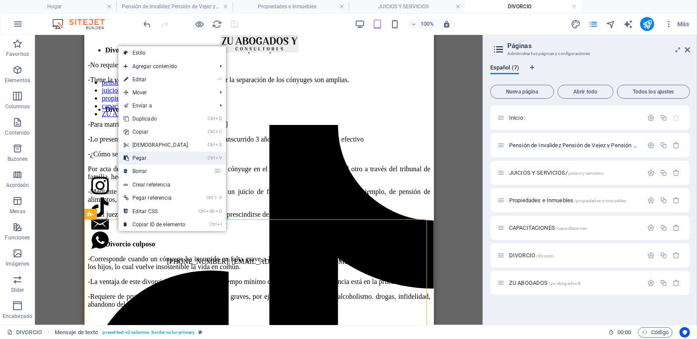
click at [141, 157] on font "Pegar" at bounding box center [139, 158] width 14 height 6
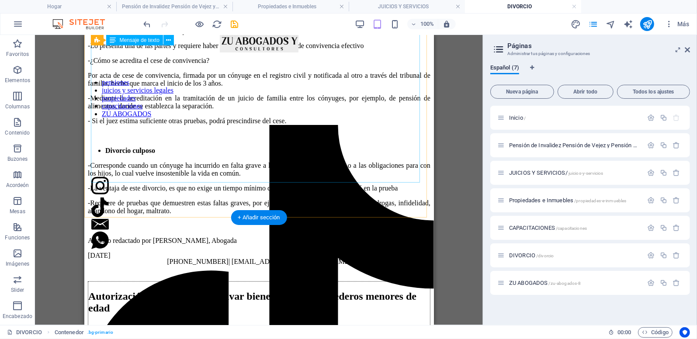
scroll to position [440, 0]
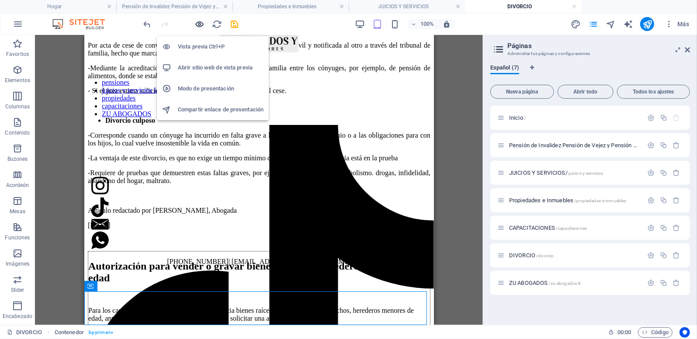
click at [198, 25] on icon "button" at bounding box center [200, 24] width 10 height 10
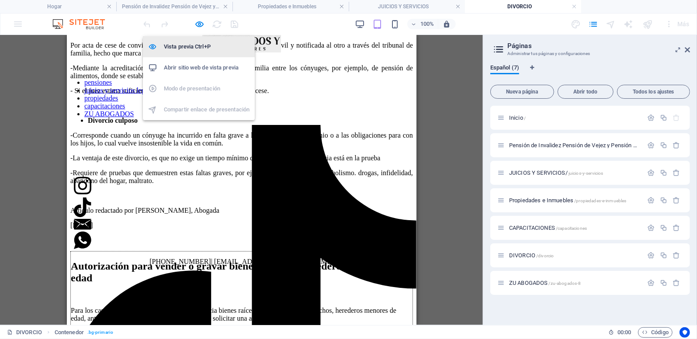
click at [188, 46] on h6 "Vista previa Ctrl+P" at bounding box center [207, 47] width 86 height 10
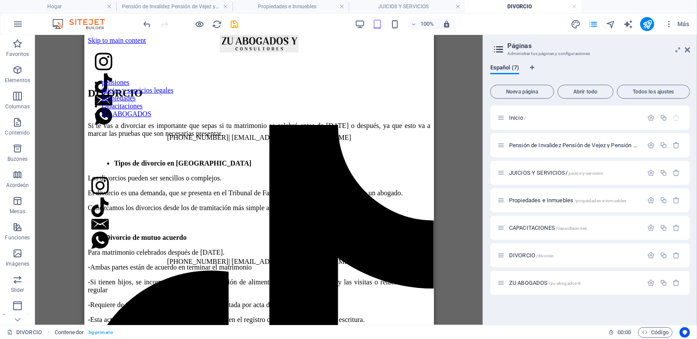
scroll to position [0, 0]
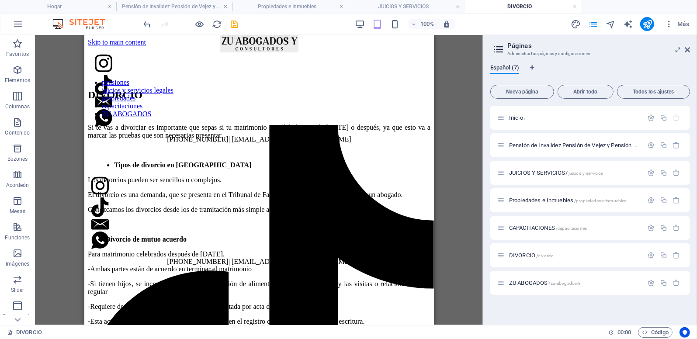
drag, startPoint x: 429, startPoint y: 231, endPoint x: 523, endPoint y: 59, distance: 195.9
click at [145, 23] on icon "deshacer" at bounding box center [148, 24] width 10 height 10
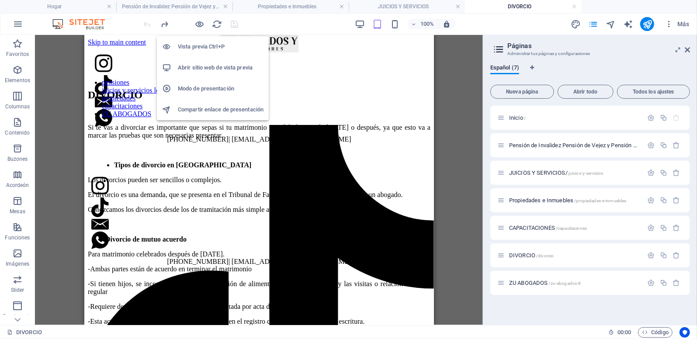
click at [195, 44] on h6 "Vista previa Ctrl+P" at bounding box center [221, 47] width 86 height 10
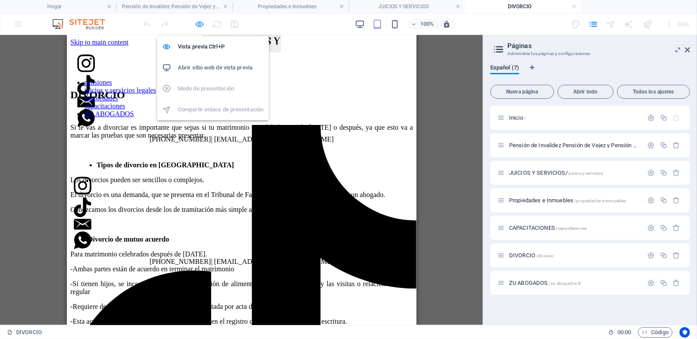
click at [197, 25] on icon "button" at bounding box center [200, 24] width 10 height 10
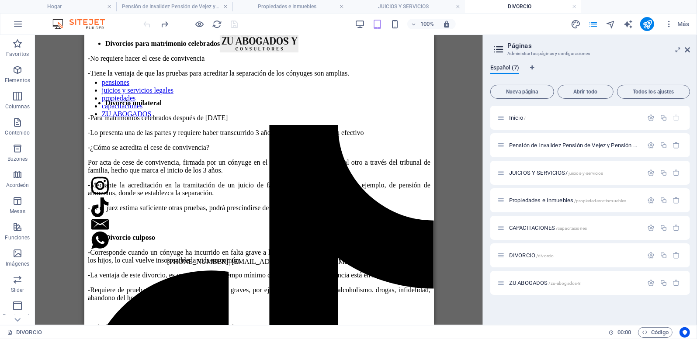
scroll to position [324, 0]
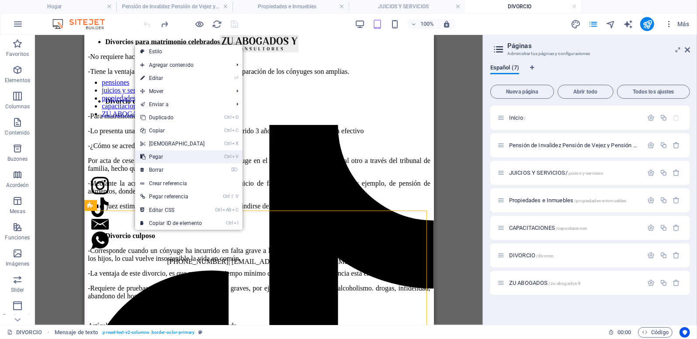
click at [152, 157] on font "Pegar" at bounding box center [156, 157] width 14 height 6
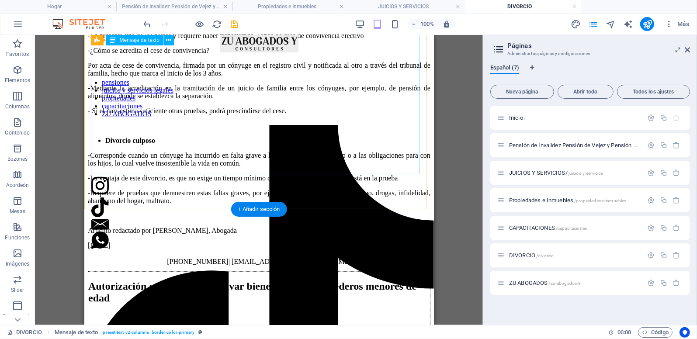
scroll to position [440, 0]
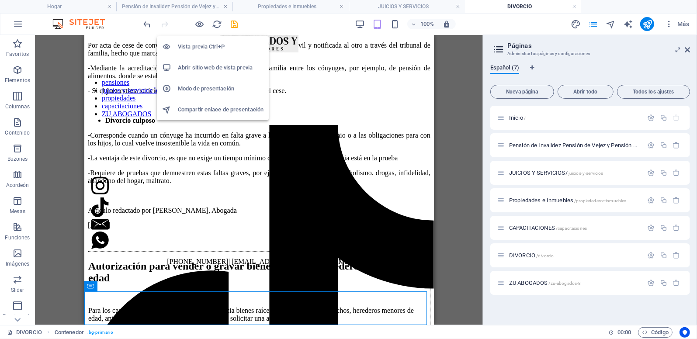
click at [202, 45] on h6 "Vista previa Ctrl+P" at bounding box center [221, 47] width 86 height 10
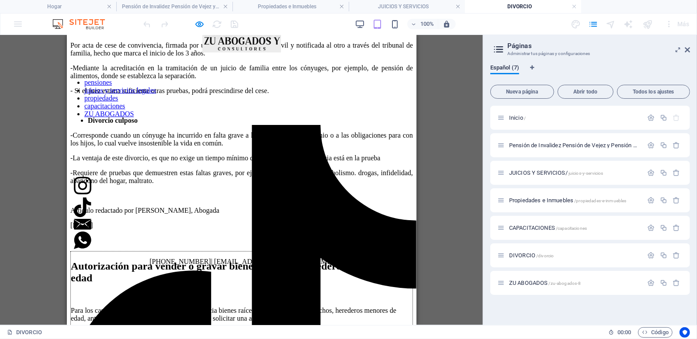
drag, startPoint x: 414, startPoint y: 76, endPoint x: 484, endPoint y: 321, distance: 255.1
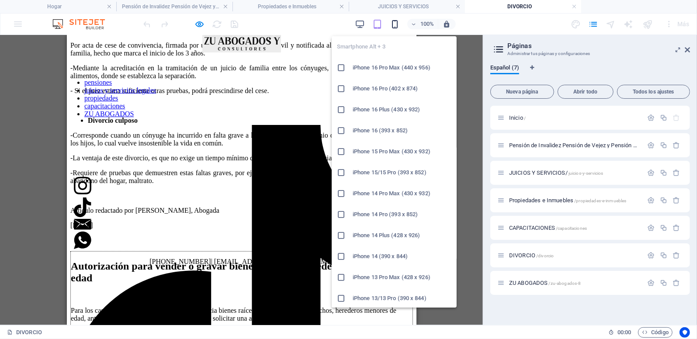
click at [396, 24] on icon "button" at bounding box center [395, 24] width 10 height 10
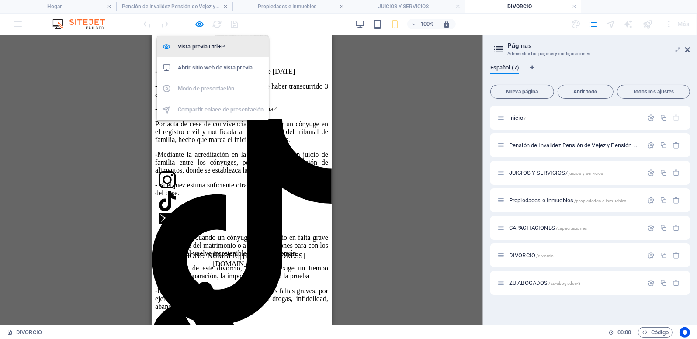
click at [196, 44] on h6 "Vista previa Ctrl+P" at bounding box center [221, 47] width 86 height 10
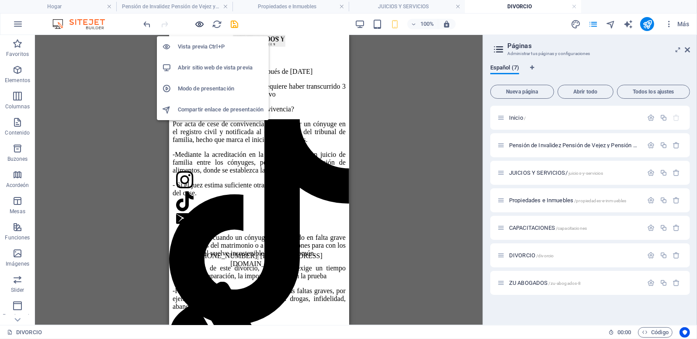
click at [199, 23] on icon "button" at bounding box center [200, 24] width 10 height 10
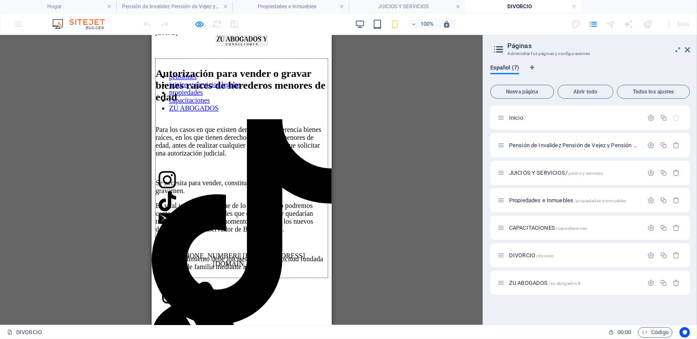
scroll to position [766, 0]
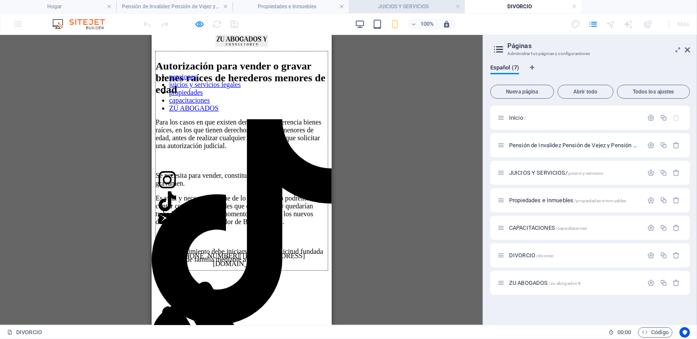
click at [418, 5] on h4 "JUICIOS Y SERVICIOS" at bounding box center [407, 7] width 116 height 10
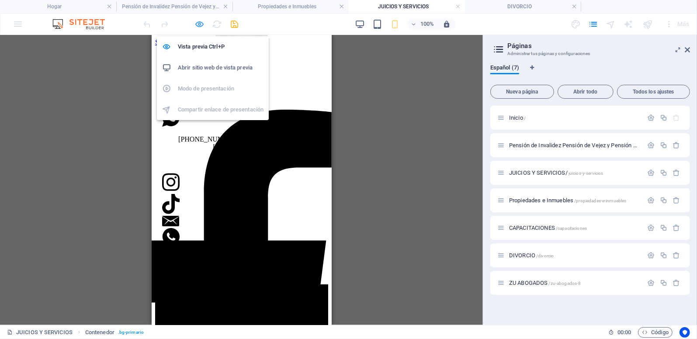
click at [199, 23] on icon "button" at bounding box center [200, 24] width 10 height 10
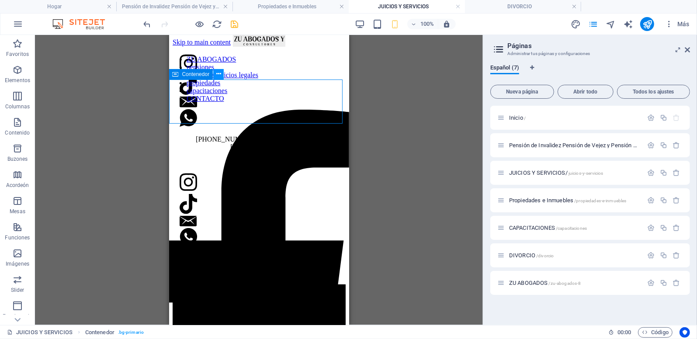
click at [219, 71] on icon at bounding box center [218, 74] width 5 height 9
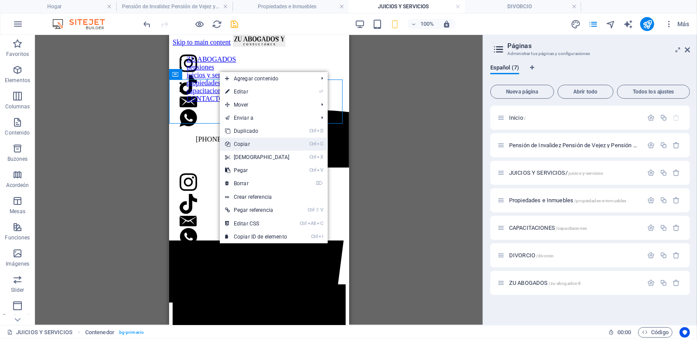
click at [244, 141] on font "Copiar" at bounding box center [242, 144] width 16 height 6
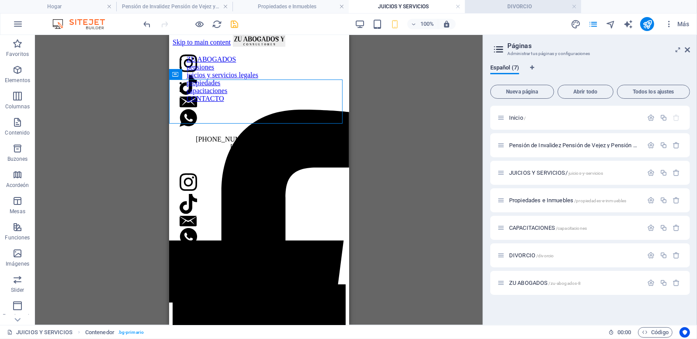
click at [490, 4] on h4 "DIVORCIO" at bounding box center [523, 7] width 116 height 10
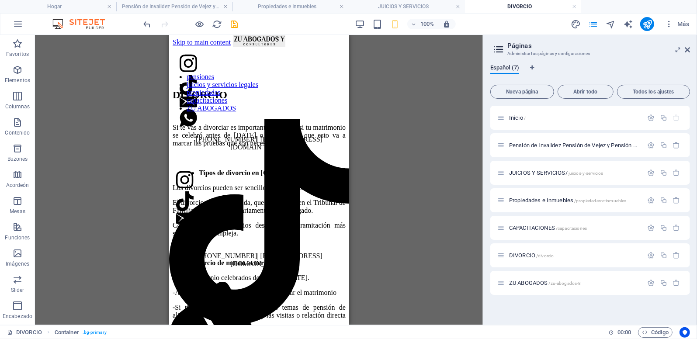
scroll to position [766, 0]
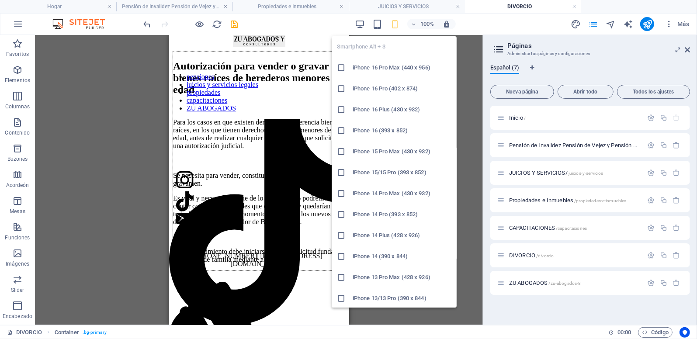
click at [397, 23] on icon "button" at bounding box center [395, 24] width 10 height 10
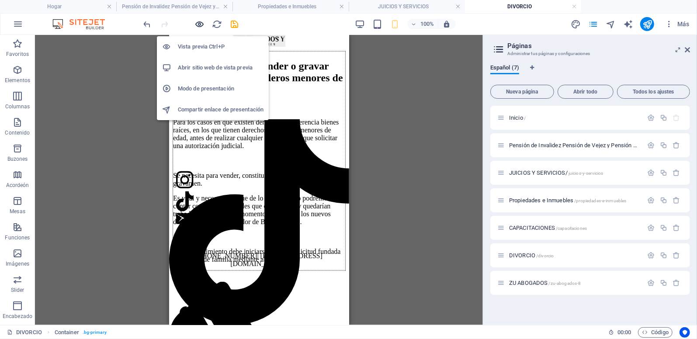
click at [202, 23] on icon "button" at bounding box center [200, 24] width 10 height 10
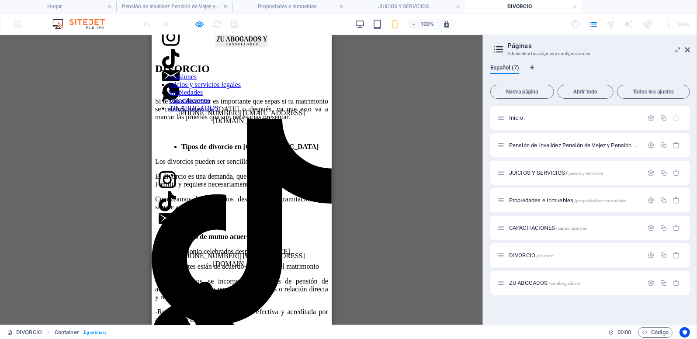
scroll to position [0, 0]
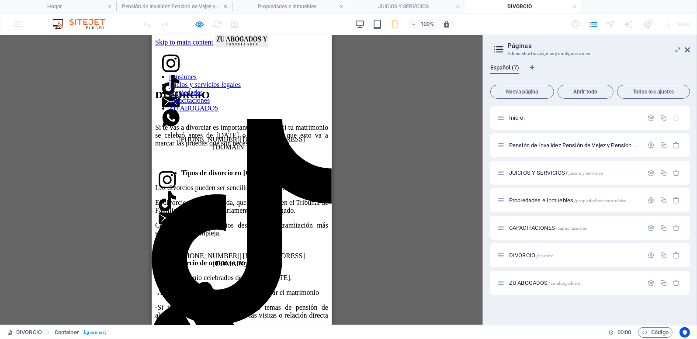
click at [206, 163] on div "[PHONE_NUMBER]| [EMAIL_ADDRESS][DOMAIN_NAME]" at bounding box center [241, 222] width 180 height 119
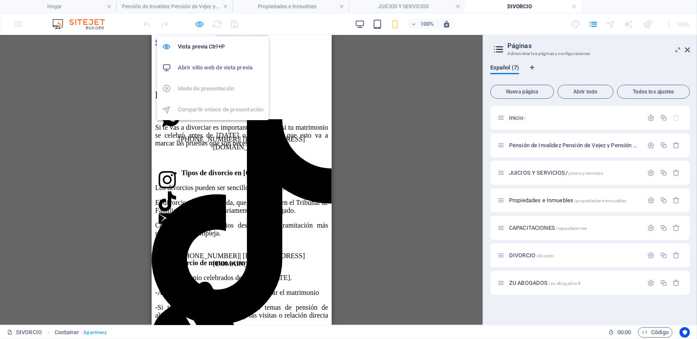
click at [198, 23] on icon "button" at bounding box center [200, 24] width 10 height 10
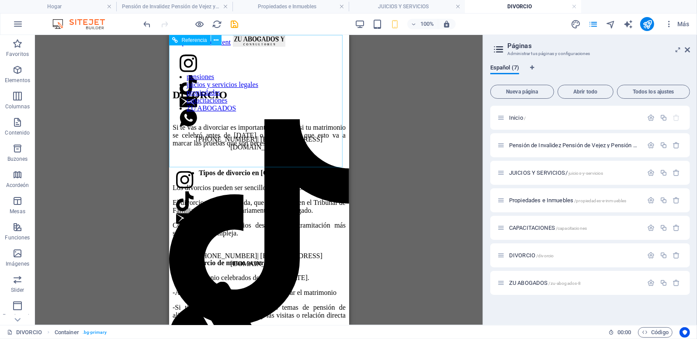
click at [214, 41] on icon at bounding box center [216, 40] width 5 height 9
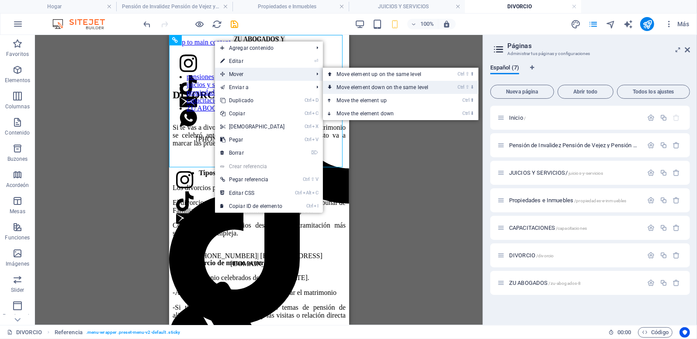
click at [337, 84] on font "Move element down on the same level" at bounding box center [383, 87] width 92 height 6
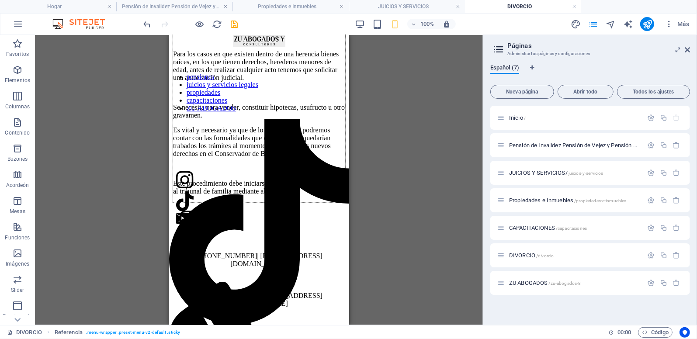
scroll to position [934, 0]
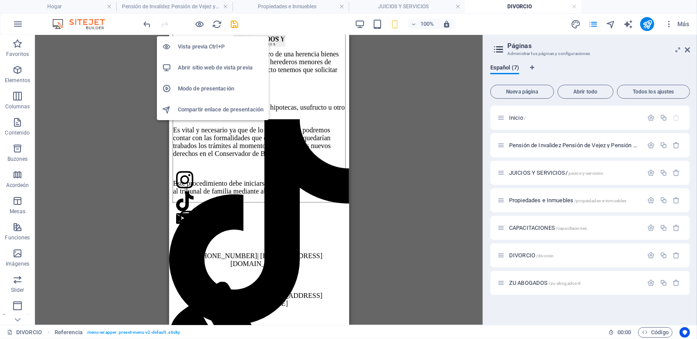
click at [195, 47] on h6 "Vista previa Ctrl+P" at bounding box center [221, 47] width 86 height 10
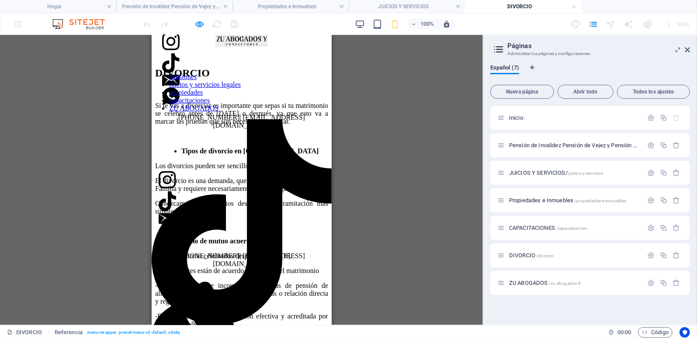
scroll to position [0, 0]
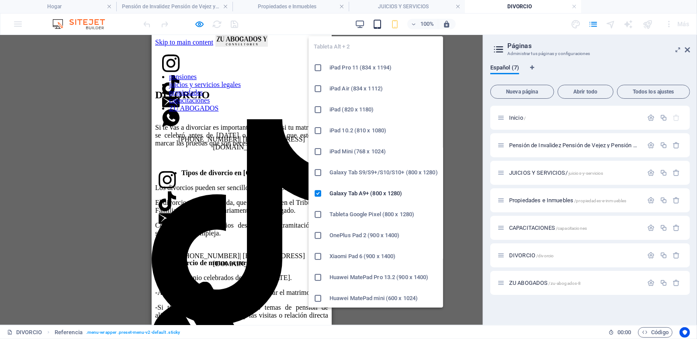
click at [377, 27] on icon "button" at bounding box center [378, 24] width 10 height 10
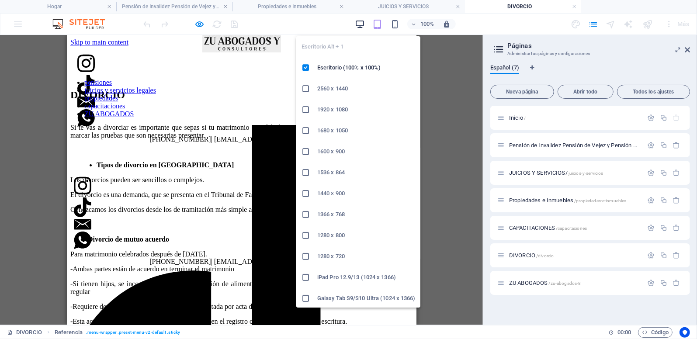
click at [362, 24] on icon "button" at bounding box center [360, 24] width 10 height 10
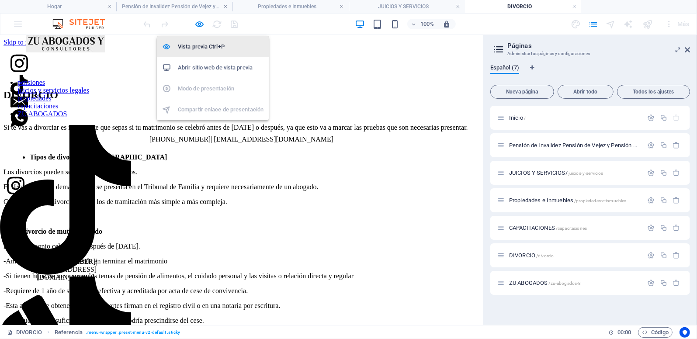
click at [196, 46] on h6 "Vista previa Ctrl+P" at bounding box center [221, 47] width 86 height 10
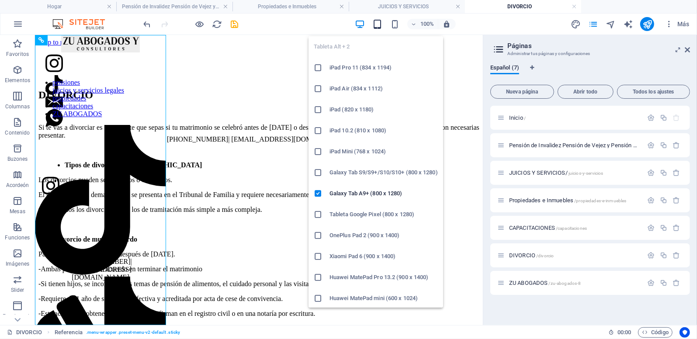
click at [377, 25] on icon "button" at bounding box center [378, 24] width 10 height 10
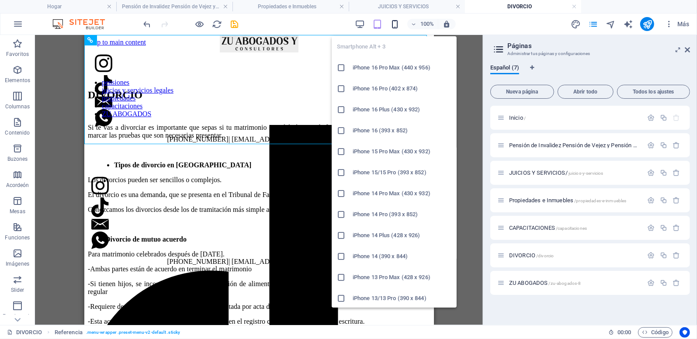
click at [397, 23] on icon "button" at bounding box center [395, 24] width 10 height 10
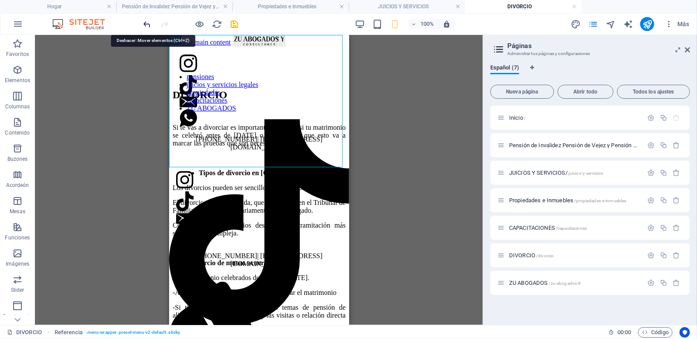
click at [145, 23] on icon "deshacer" at bounding box center [148, 24] width 10 height 10
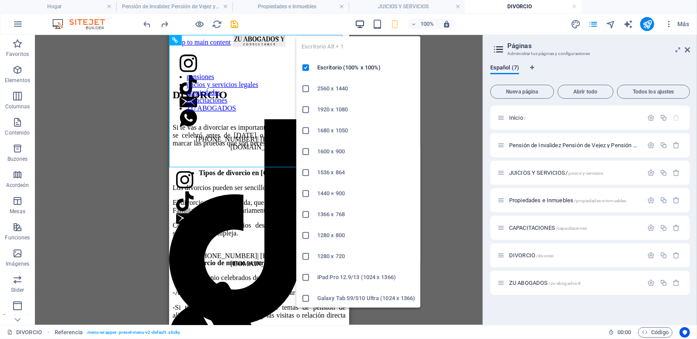
click at [365, 24] on icon "button" at bounding box center [360, 24] width 10 height 10
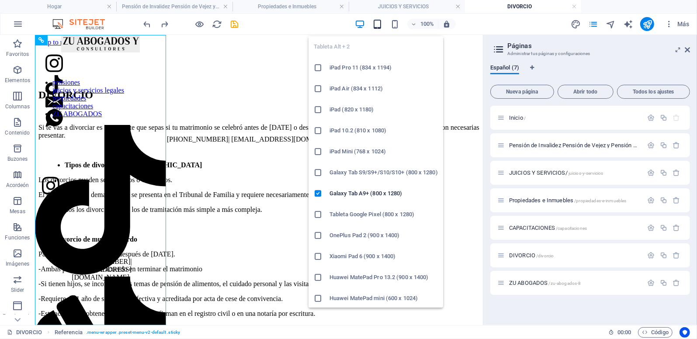
click at [377, 21] on icon "button" at bounding box center [378, 24] width 10 height 10
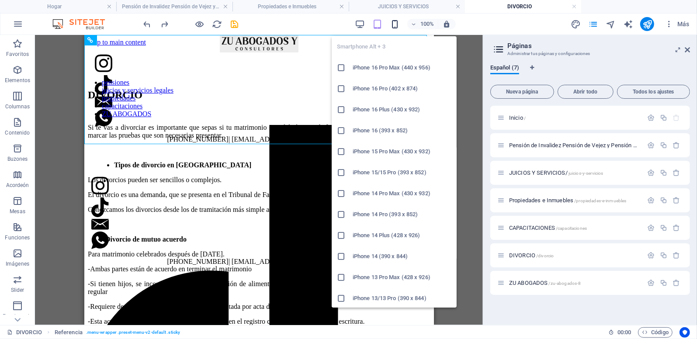
click at [394, 24] on icon "button" at bounding box center [395, 24] width 10 height 10
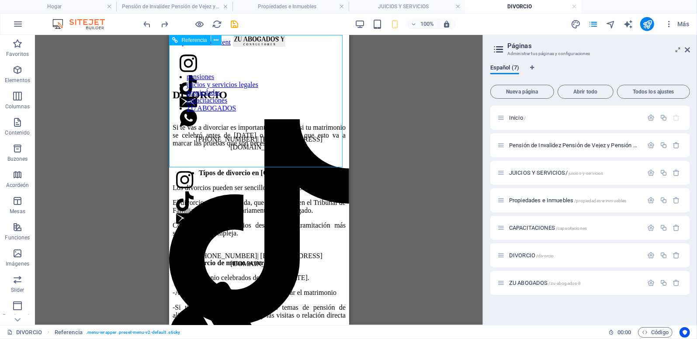
click at [217, 38] on icon at bounding box center [216, 40] width 5 height 9
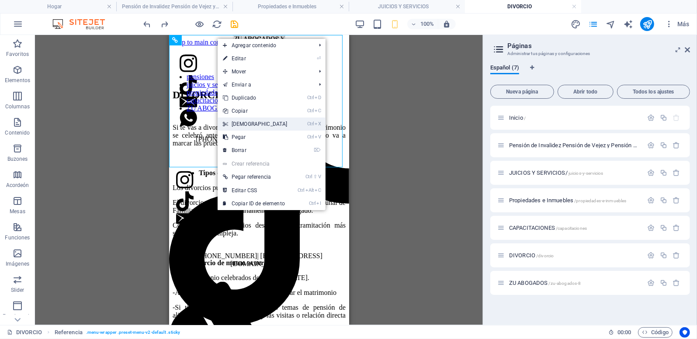
click at [235, 122] on font "[DEMOGRAPHIC_DATA]" at bounding box center [260, 124] width 56 height 6
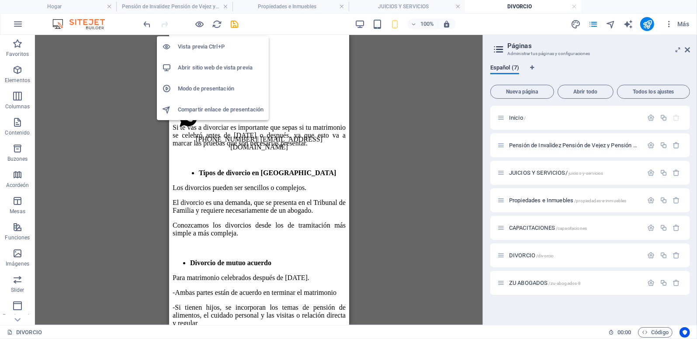
click at [195, 43] on h6 "Vista previa Ctrl+P" at bounding box center [221, 47] width 86 height 10
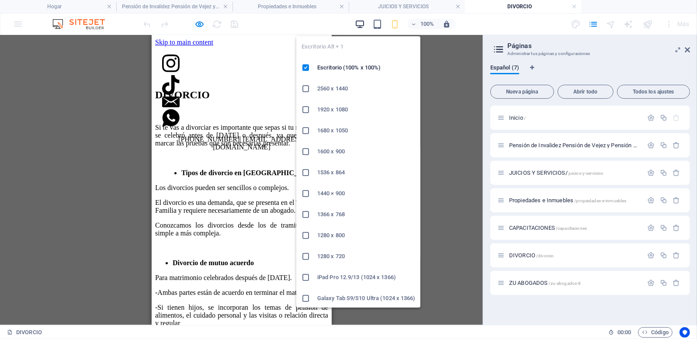
click at [360, 25] on icon "button" at bounding box center [360, 24] width 10 height 10
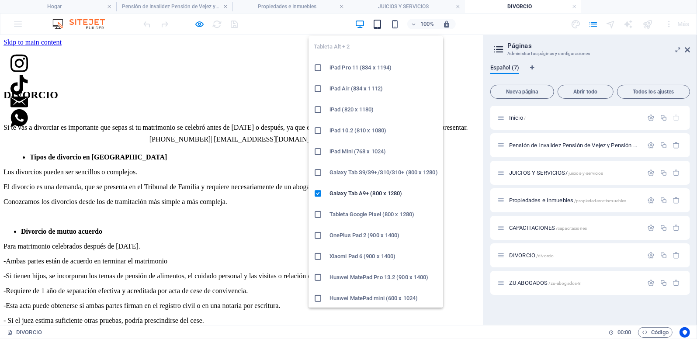
click at [378, 27] on icon "button" at bounding box center [378, 24] width 10 height 10
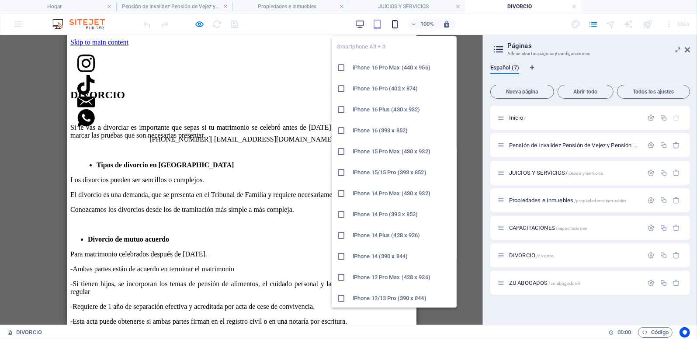
click at [398, 25] on icon "button" at bounding box center [395, 24] width 10 height 10
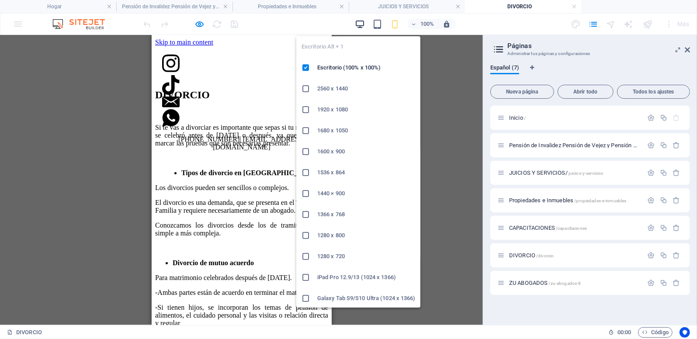
click at [361, 23] on icon "button" at bounding box center [360, 24] width 10 height 10
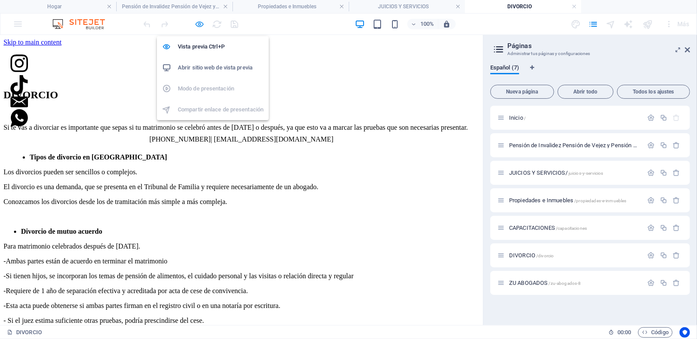
click at [197, 25] on icon "button" at bounding box center [200, 24] width 10 height 10
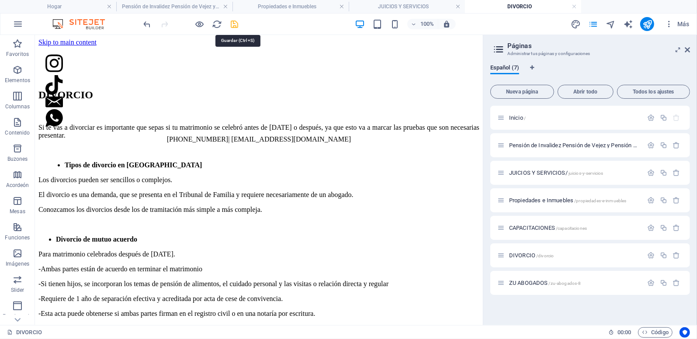
click at [233, 25] on icon "salvar" at bounding box center [235, 24] width 10 height 10
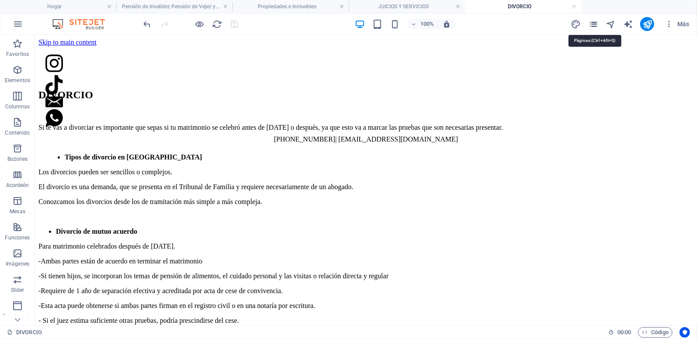
click at [595, 24] on icon "Páginas" at bounding box center [594, 24] width 10 height 10
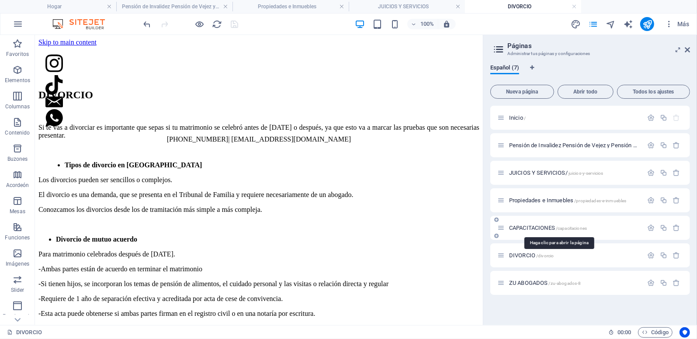
click at [533, 225] on span "CAPACITACIONES /capacitaciones" at bounding box center [548, 228] width 78 height 7
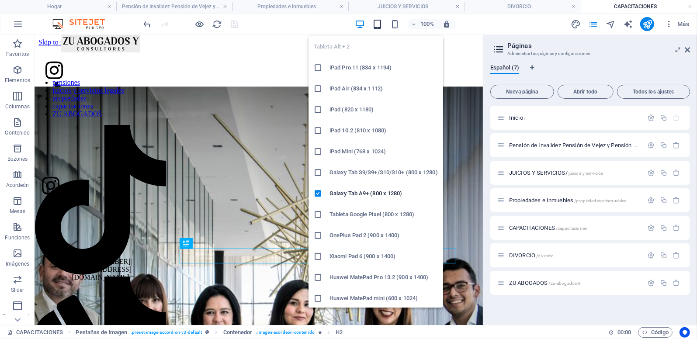
click at [378, 23] on icon "button" at bounding box center [378, 24] width 10 height 10
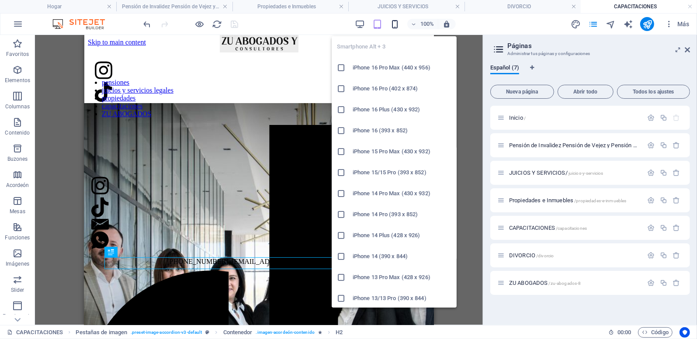
click at [394, 22] on icon "button" at bounding box center [395, 24] width 10 height 10
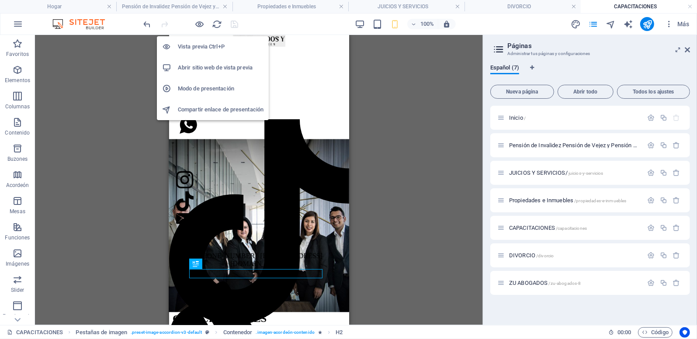
click at [192, 46] on h6 "Vista previa Ctrl+P" at bounding box center [221, 47] width 86 height 10
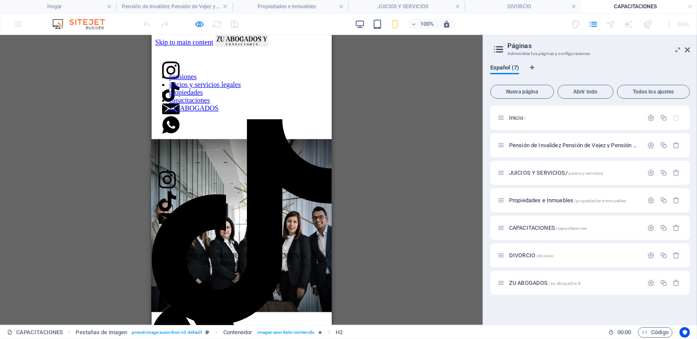
click at [264, 325] on span "CAPACITACIONES" at bounding box center [241, 331] width 260 height 12
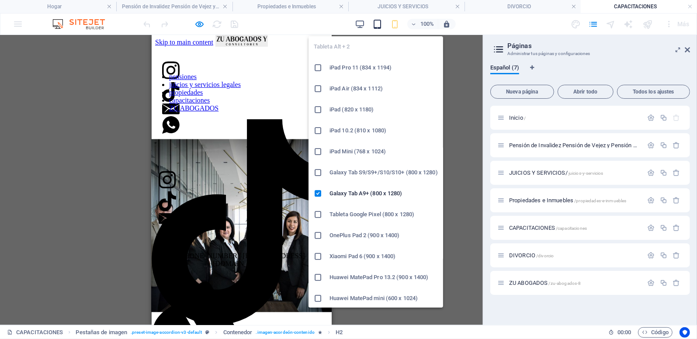
click at [375, 25] on icon "button" at bounding box center [378, 24] width 10 height 10
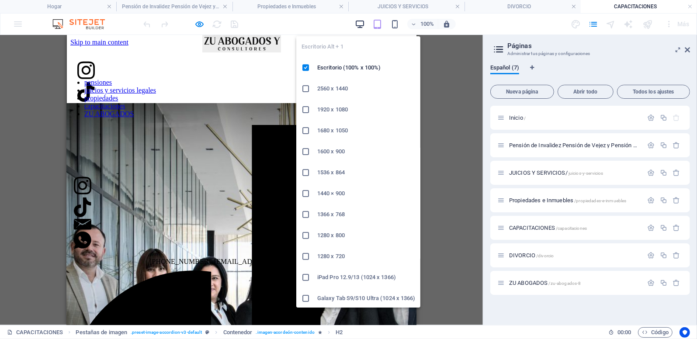
click at [363, 21] on icon "button" at bounding box center [360, 24] width 10 height 10
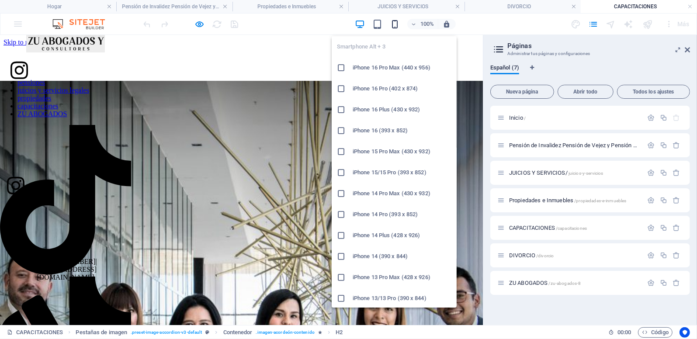
click at [394, 25] on icon "button" at bounding box center [395, 24] width 10 height 10
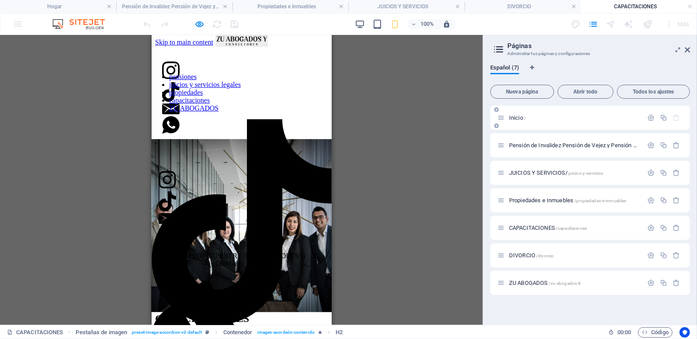
click at [515, 117] on span "Inicio /" at bounding box center [517, 118] width 17 height 7
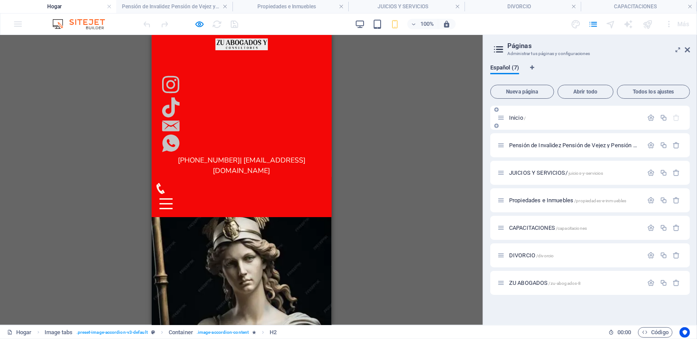
scroll to position [34, 0]
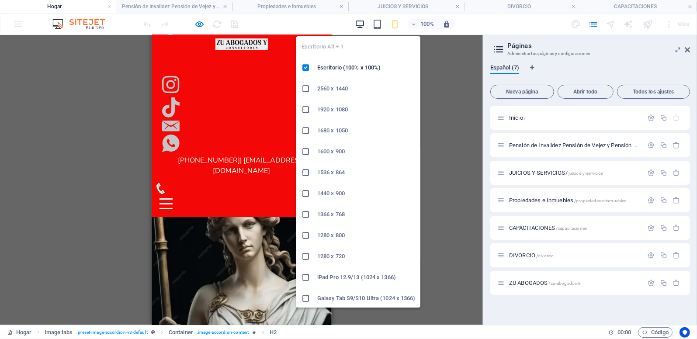
click at [359, 21] on icon "button" at bounding box center [360, 24] width 10 height 10
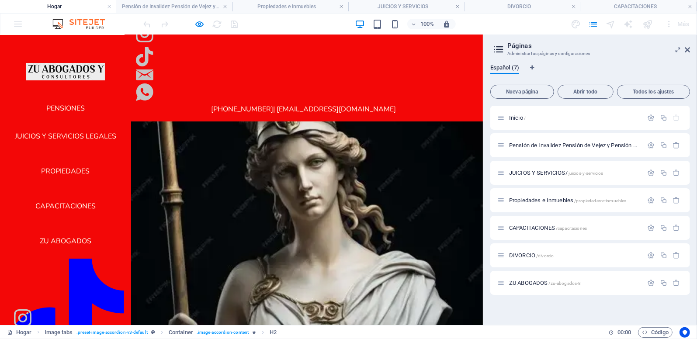
scroll to position [0, 0]
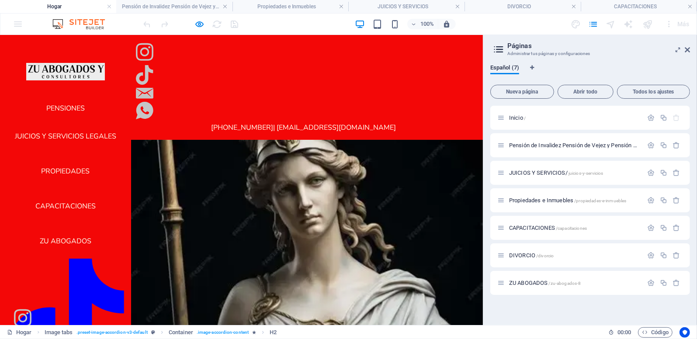
drag, startPoint x: 480, startPoint y: 121, endPoint x: 490, endPoint y: 88, distance: 33.9
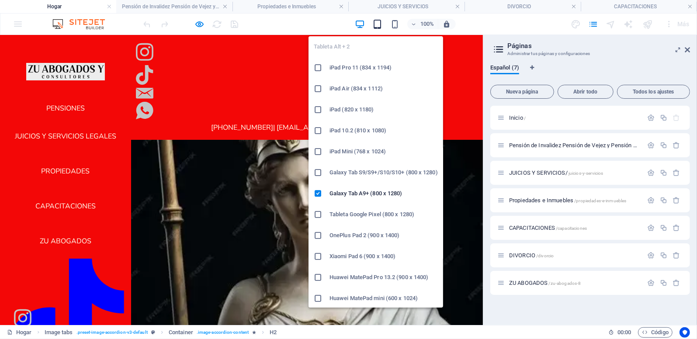
click at [377, 23] on icon "button" at bounding box center [378, 24] width 10 height 10
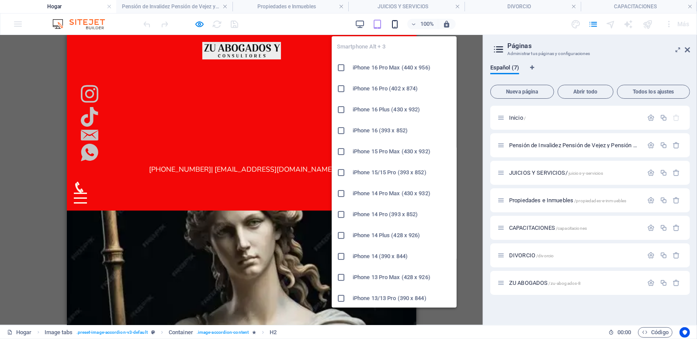
click at [396, 22] on icon "button" at bounding box center [395, 24] width 10 height 10
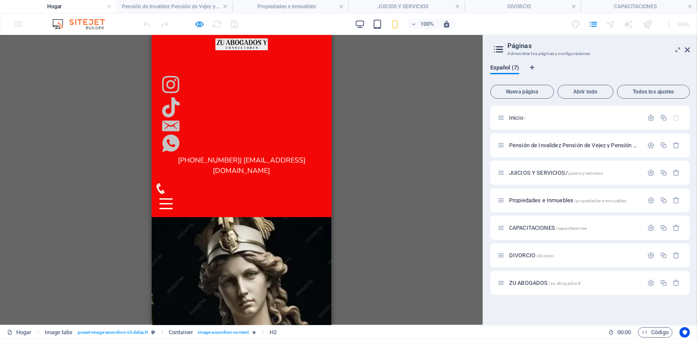
drag, startPoint x: 329, startPoint y: 212, endPoint x: 495, endPoint y: 205, distance: 165.9
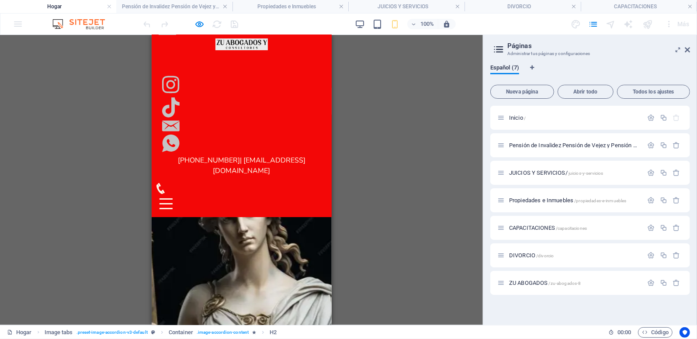
scroll to position [129, 0]
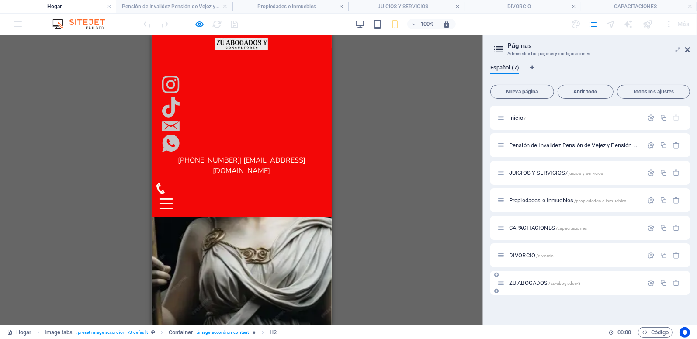
click at [530, 283] on span "ZU ABOGADOS /zu-abogados-8" at bounding box center [545, 283] width 72 height 7
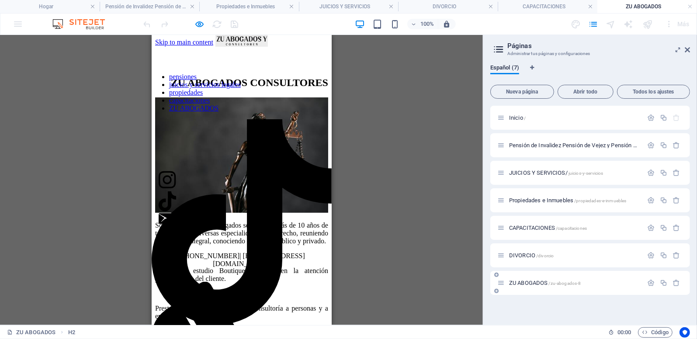
scroll to position [0, 0]
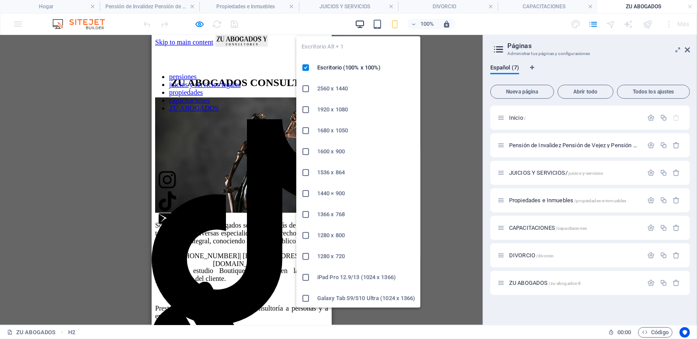
click at [360, 23] on icon "button" at bounding box center [360, 24] width 10 height 10
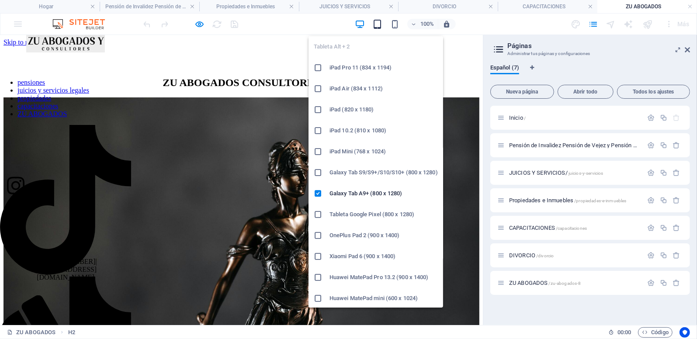
click at [376, 26] on icon "button" at bounding box center [378, 24] width 10 height 10
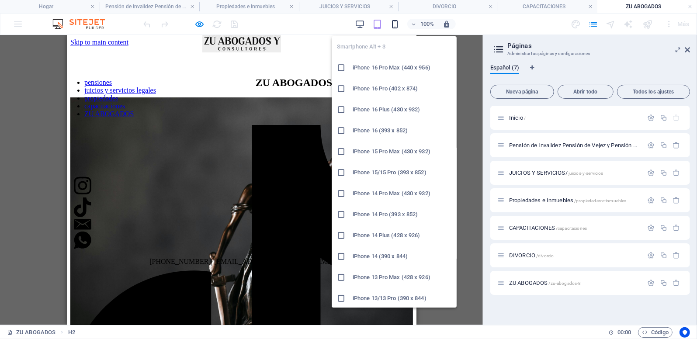
click at [397, 24] on icon "button" at bounding box center [395, 24] width 10 height 10
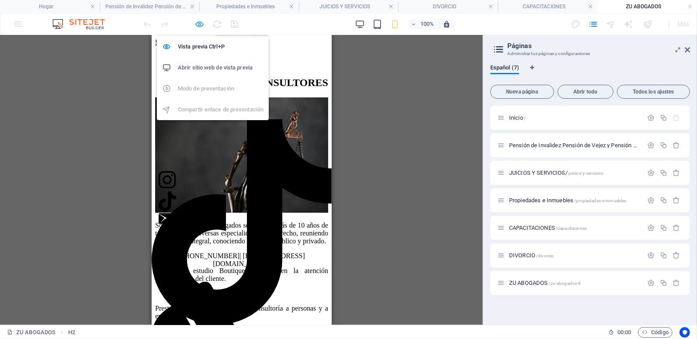
click at [199, 23] on icon "button" at bounding box center [200, 24] width 10 height 10
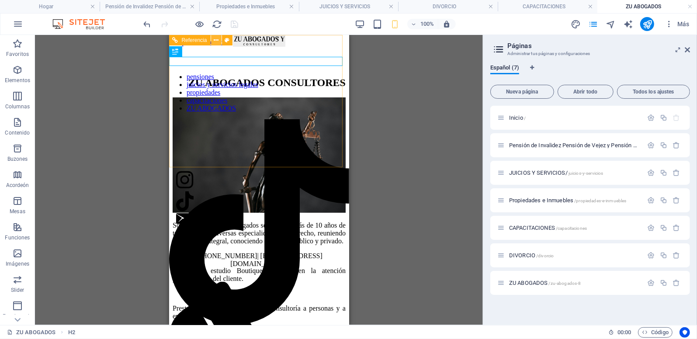
click at [218, 38] on icon at bounding box center [216, 40] width 5 height 9
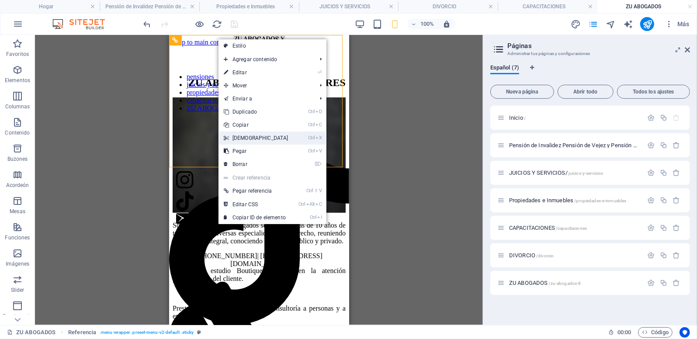
click at [237, 135] on font "[DEMOGRAPHIC_DATA]" at bounding box center [261, 138] width 56 height 6
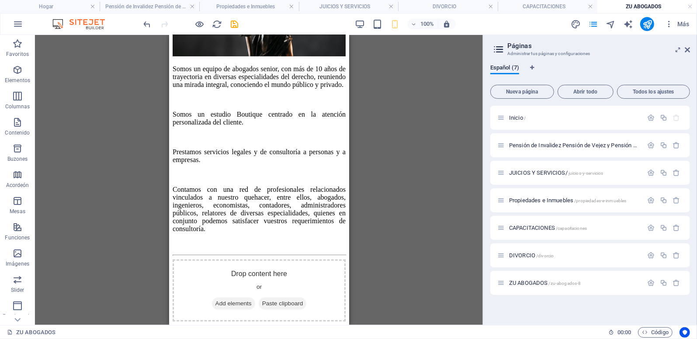
scroll to position [229, 0]
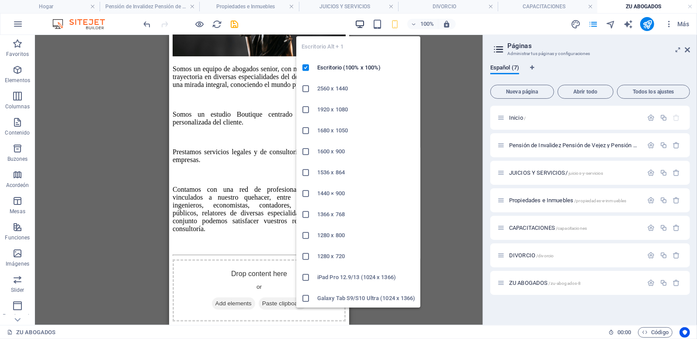
click at [360, 24] on icon "button" at bounding box center [360, 24] width 10 height 10
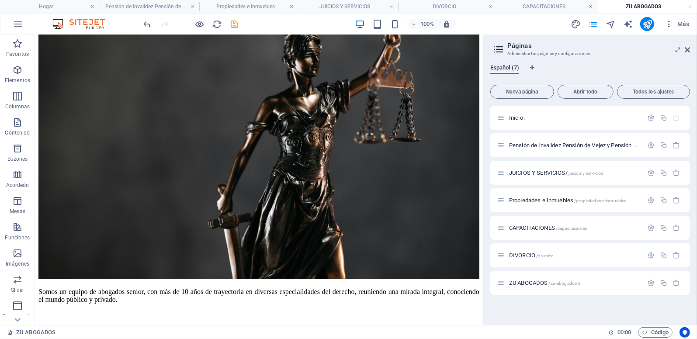
scroll to position [0, 0]
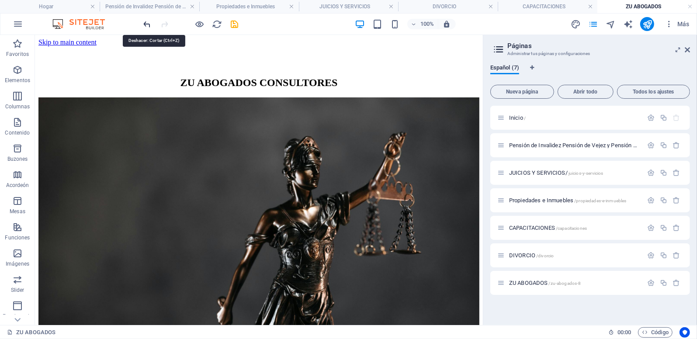
click at [146, 24] on icon "deshacer" at bounding box center [148, 24] width 10 height 10
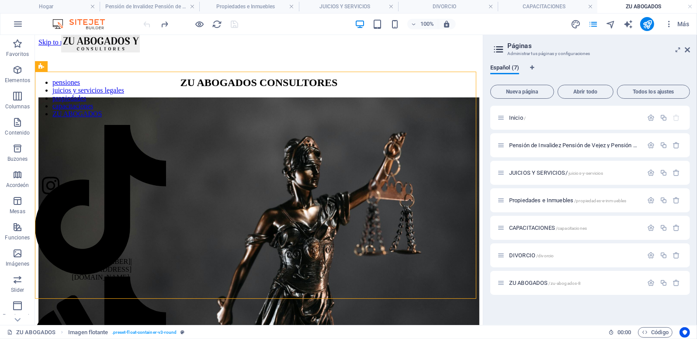
drag, startPoint x: 475, startPoint y: 125, endPoint x: 478, endPoint y: 149, distance: 23.4
click at [478, 149] on html "Skip to main content ZU ABOGADOS CONSULTORES Somos un equipo de abogados senior…" at bounding box center [259, 320] width 448 height 571
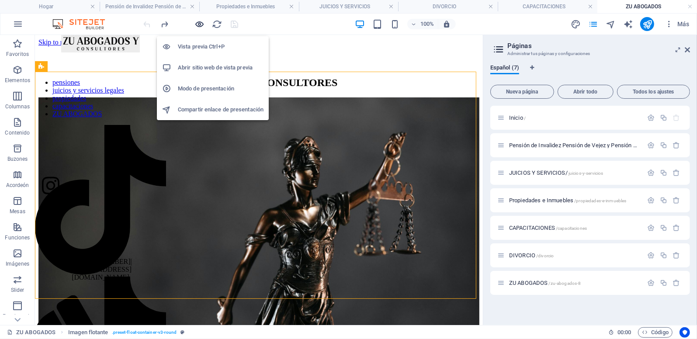
click at [199, 25] on icon "button" at bounding box center [200, 24] width 10 height 10
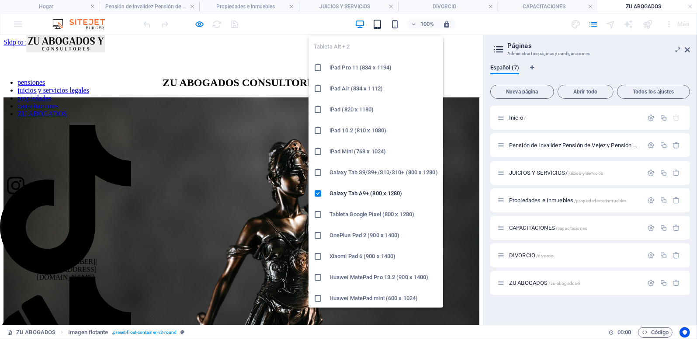
click at [380, 24] on icon "button" at bounding box center [378, 24] width 10 height 10
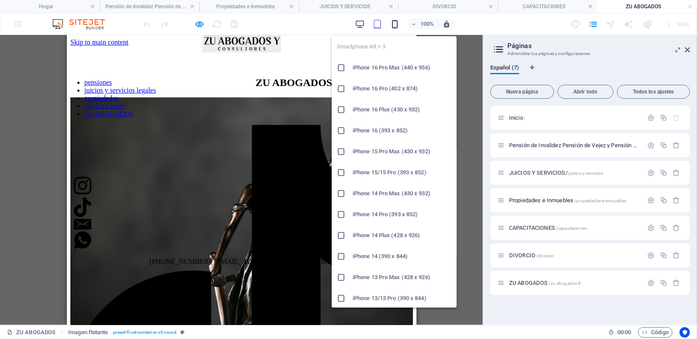
click at [395, 25] on icon "button" at bounding box center [395, 24] width 10 height 10
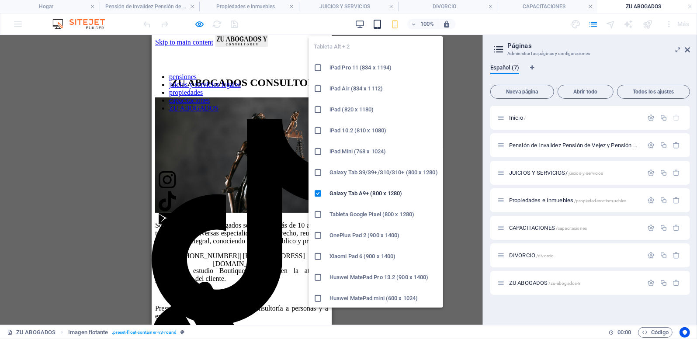
click at [378, 21] on icon "button" at bounding box center [378, 24] width 10 height 10
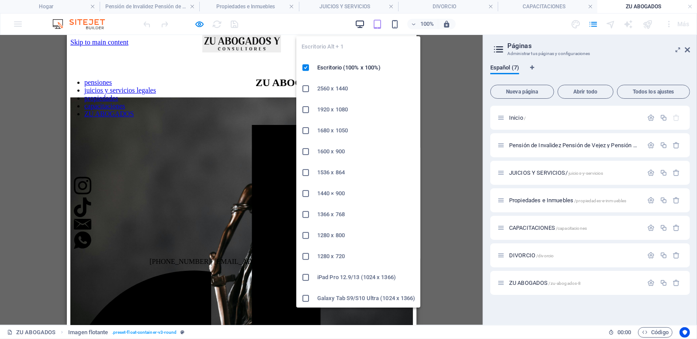
click at [359, 23] on icon "button" at bounding box center [360, 24] width 10 height 10
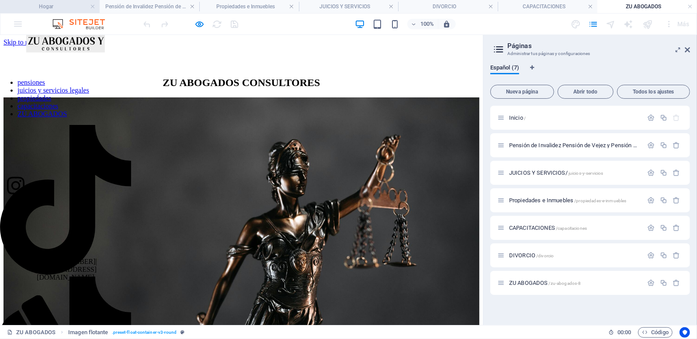
click at [68, 3] on h4 "Hogar" at bounding box center [50, 7] width 100 height 10
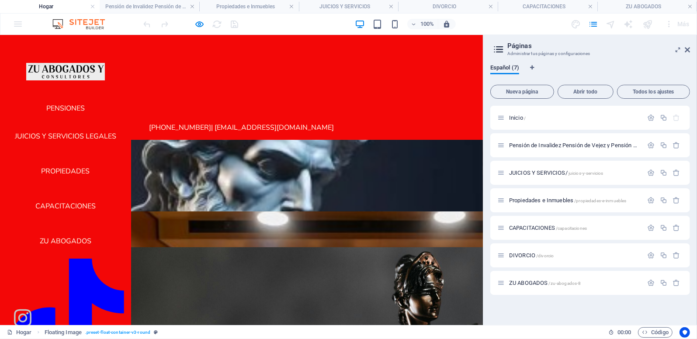
scroll to position [34, 0]
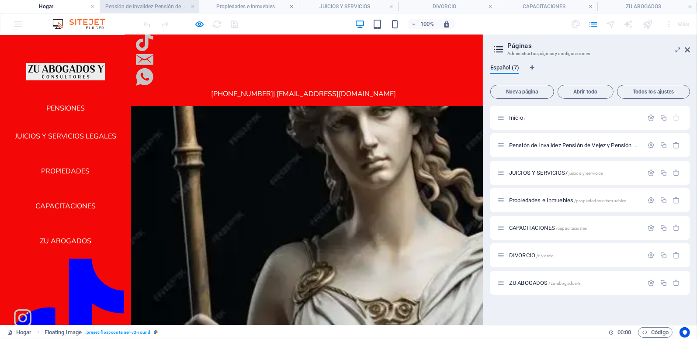
click at [124, 5] on h4 "Pensión de Invalidez Pensión de Vejez y Pensión de Sobrevivencia" at bounding box center [150, 7] width 100 height 10
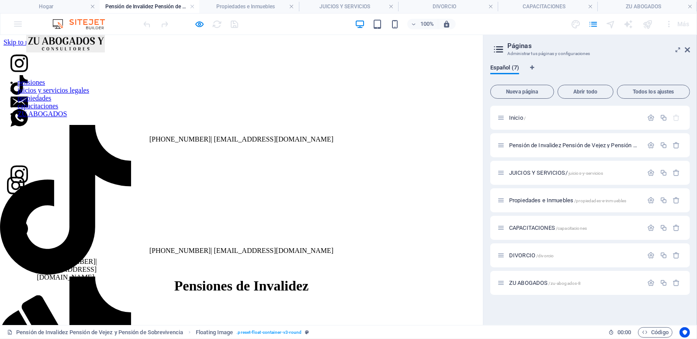
scroll to position [0, 0]
click at [249, 6] on h4 "Propiedades e Inmuebles" at bounding box center [249, 7] width 100 height 10
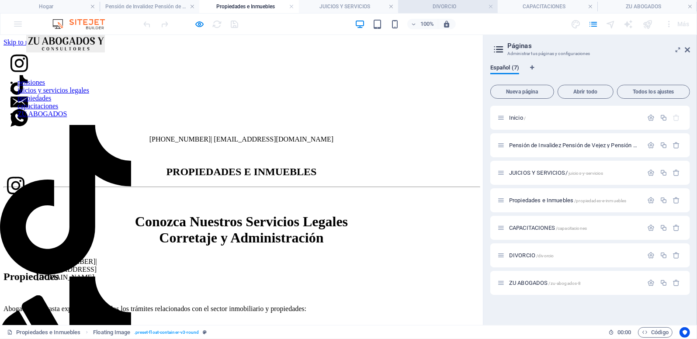
click at [422, 5] on h4 "DIVORCIO" at bounding box center [448, 7] width 100 height 10
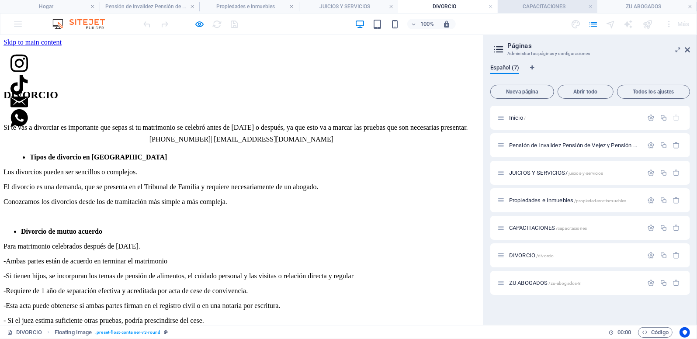
click at [522, 11] on li "CAPACITACIONES" at bounding box center [548, 6] width 100 height 13
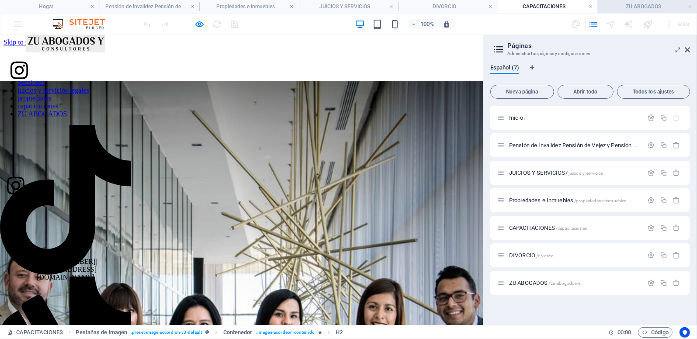
click at [634, 7] on h4 "ZU ABOGADOS" at bounding box center [648, 7] width 100 height 10
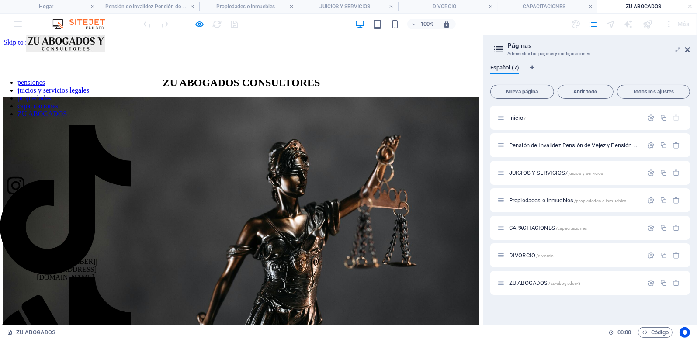
click at [691, 5] on link at bounding box center [690, 7] width 5 height 8
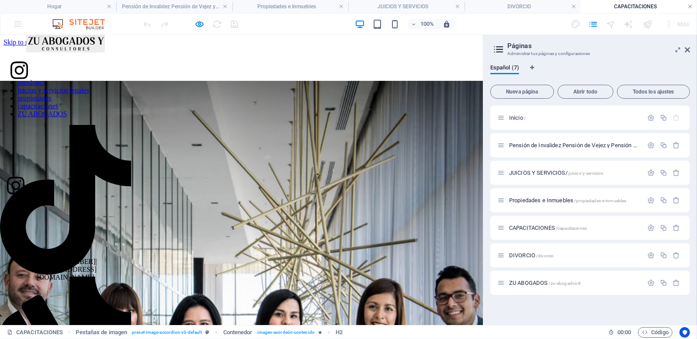
click at [690, 5] on link at bounding box center [690, 7] width 5 height 8
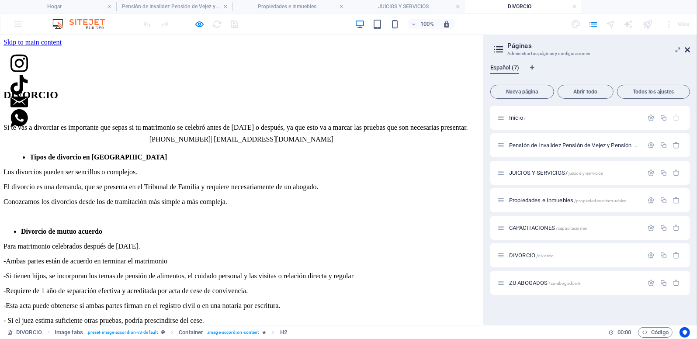
click at [690, 48] on icon at bounding box center [687, 49] width 5 height 7
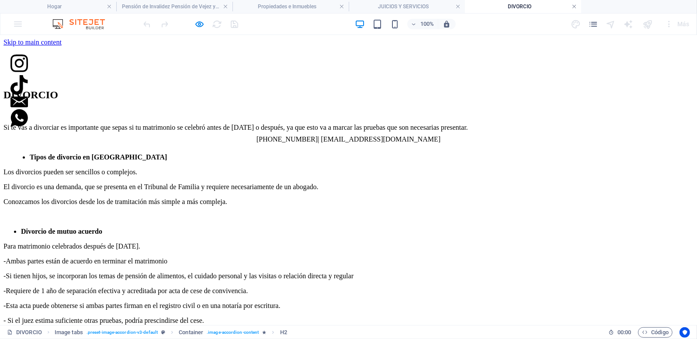
click at [575, 7] on link at bounding box center [574, 7] width 5 height 8
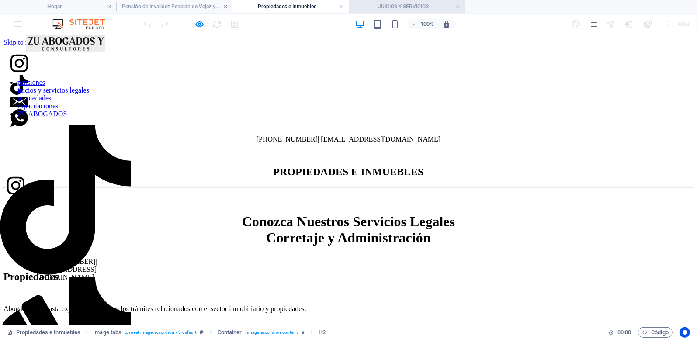
click at [457, 5] on link at bounding box center [458, 7] width 5 height 8
click at [343, 7] on link at bounding box center [341, 7] width 5 height 8
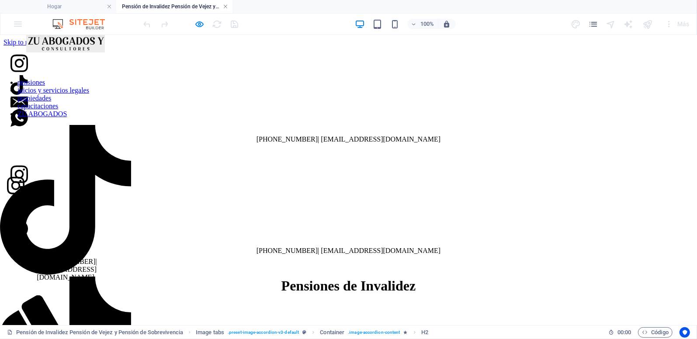
click at [226, 7] on link at bounding box center [225, 7] width 5 height 8
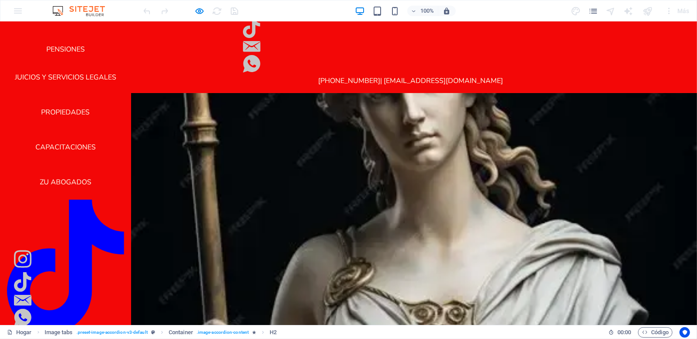
scroll to position [46, 0]
click at [31, 308] on icon at bounding box center [22, 316] width 17 height 17
click at [31, 294] on icon at bounding box center [22, 299] width 17 height 11
click at [31, 272] on icon at bounding box center [22, 282] width 17 height 20
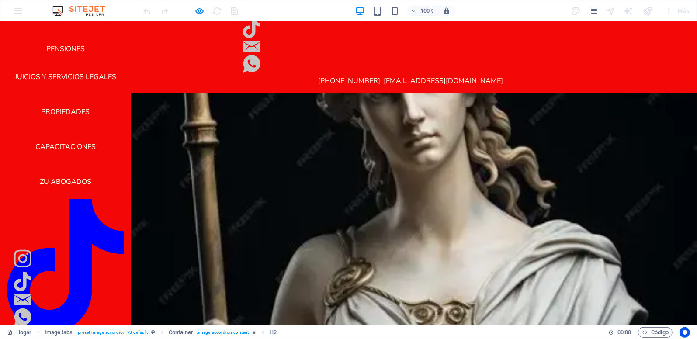
click at [24, 258] on icon at bounding box center [22, 258] width 17 height 20
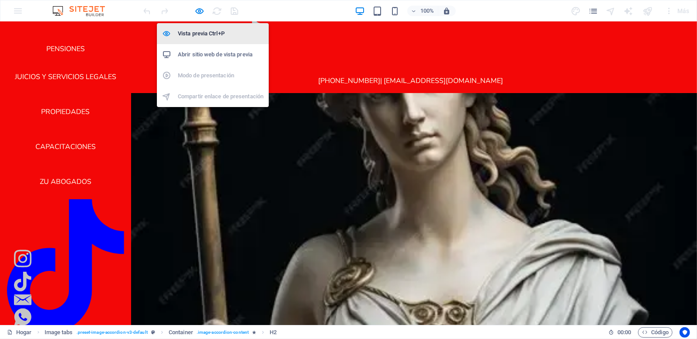
click at [196, 30] on h6 "Vista previa Ctrl+P" at bounding box center [221, 33] width 86 height 10
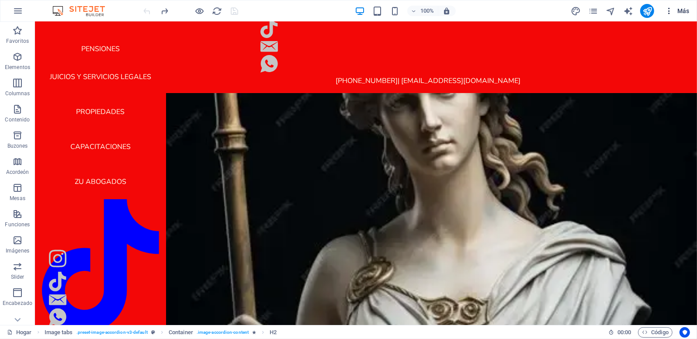
click at [670, 10] on icon "button" at bounding box center [669, 11] width 9 height 9
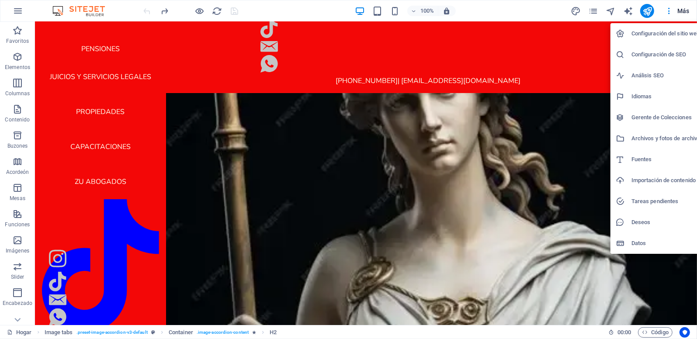
click at [199, 10] on div at bounding box center [348, 169] width 697 height 339
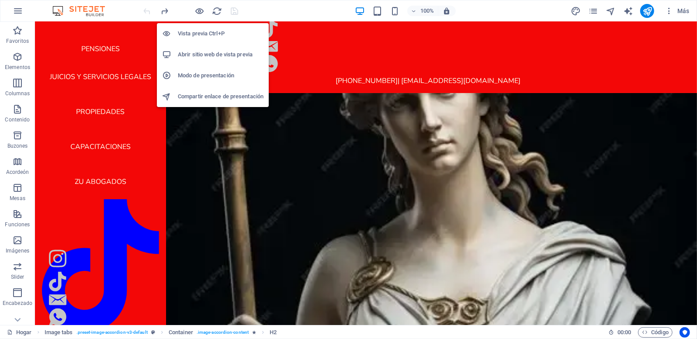
click at [192, 52] on h6 "Abrir sitio web de vista previa" at bounding box center [221, 54] width 86 height 10
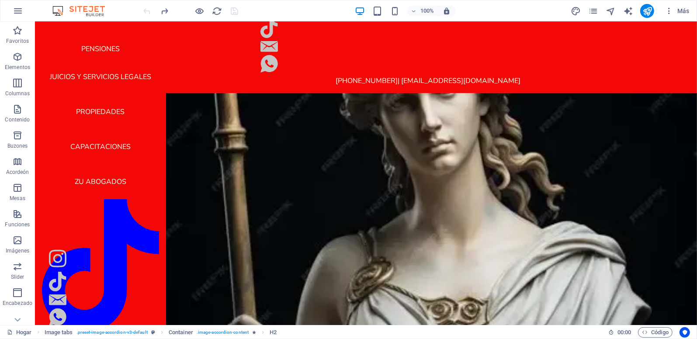
scroll to position [0, 0]
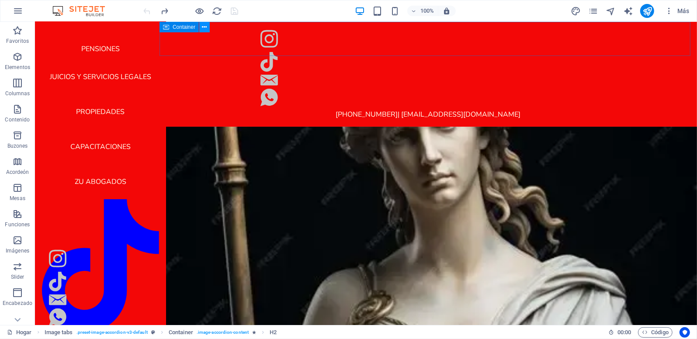
click at [204, 24] on icon at bounding box center [204, 27] width 5 height 9
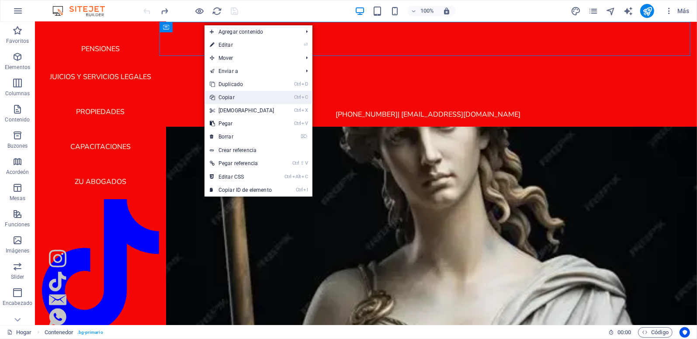
click at [228, 96] on font "Copiar" at bounding box center [227, 97] width 16 height 6
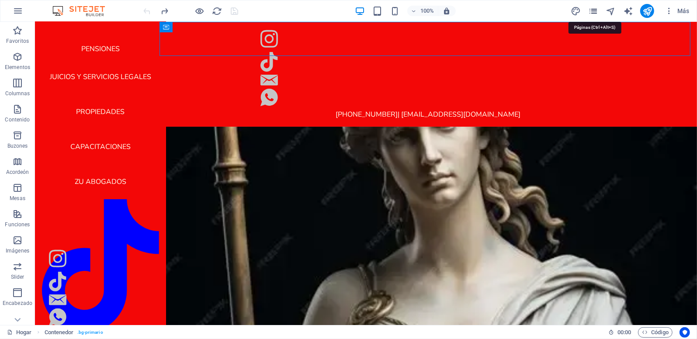
click at [598, 10] on icon "Páginas" at bounding box center [594, 11] width 10 height 10
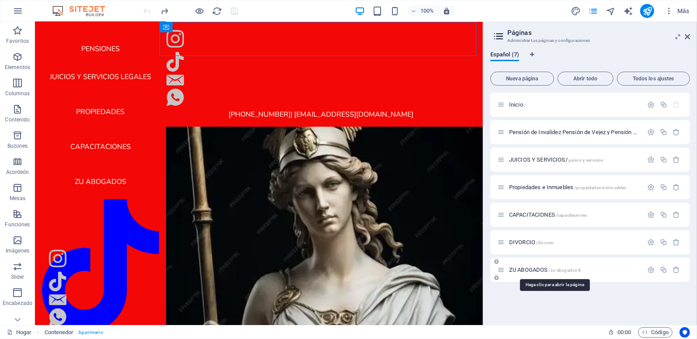
click at [514, 271] on span "ZU ABOGADOS /zu-abogados-8" at bounding box center [545, 270] width 72 height 7
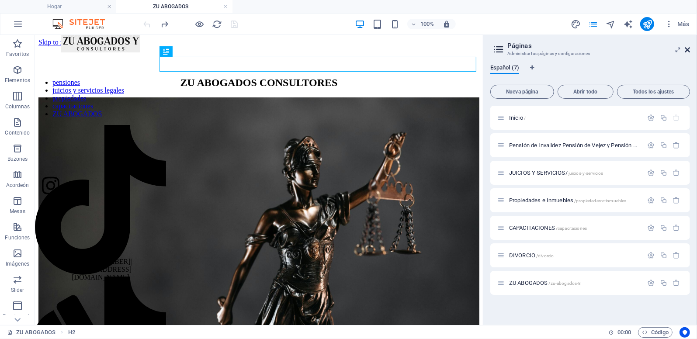
click at [689, 50] on icon at bounding box center [687, 49] width 5 height 7
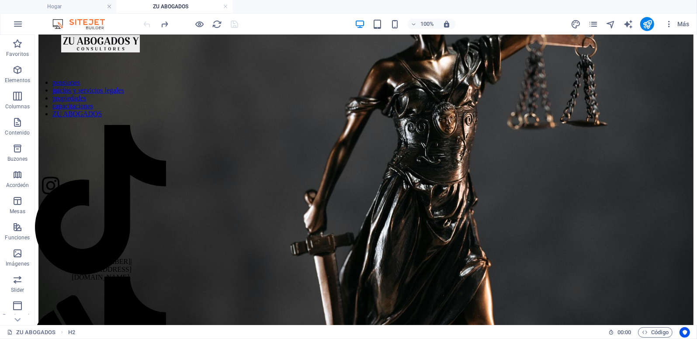
scroll to position [200, 0]
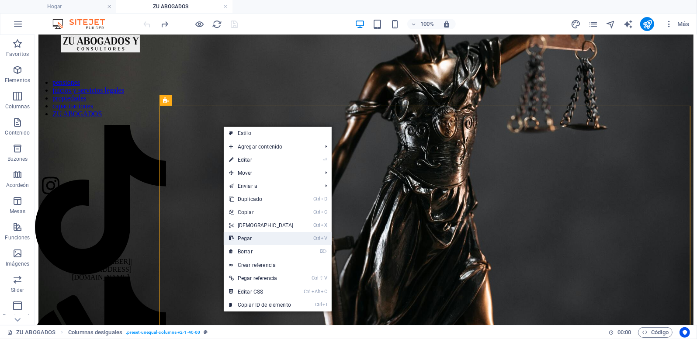
click at [241, 238] on font "Pegar" at bounding box center [245, 239] width 14 height 6
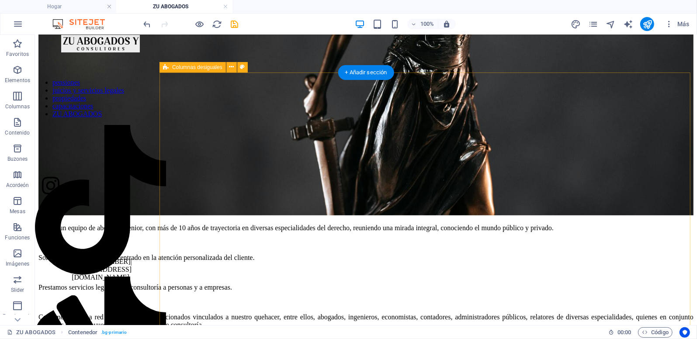
scroll to position [437, 0]
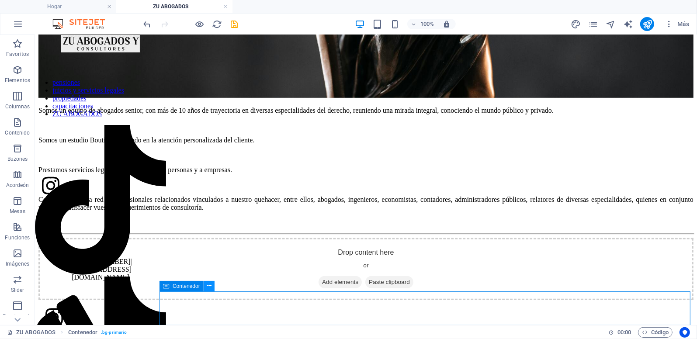
click at [208, 284] on icon at bounding box center [209, 286] width 5 height 9
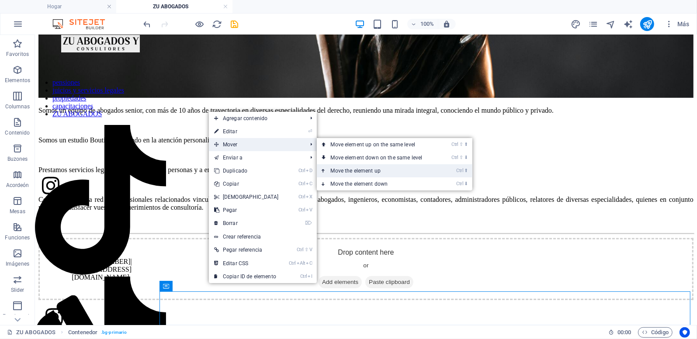
click at [331, 169] on font "Move the element up" at bounding box center [356, 171] width 50 height 6
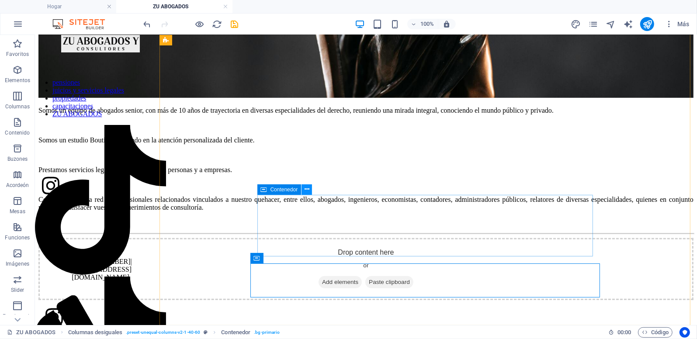
click at [305, 192] on icon at bounding box center [307, 189] width 5 height 9
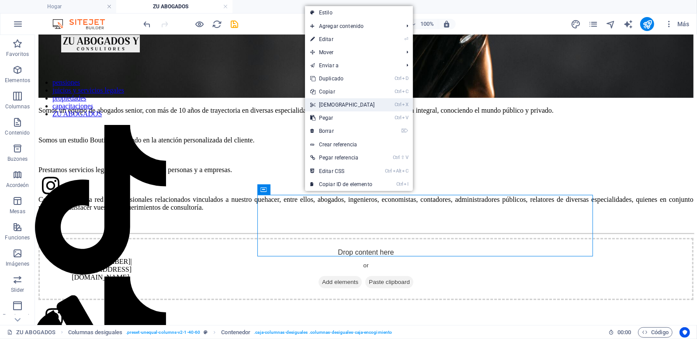
click at [331, 106] on font "[DEMOGRAPHIC_DATA]" at bounding box center [347, 105] width 56 height 6
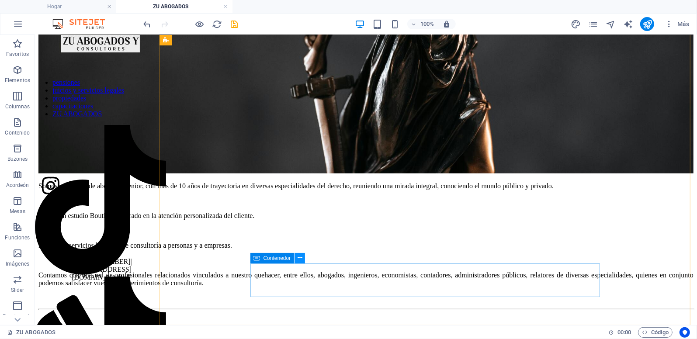
click at [300, 258] on icon at bounding box center [300, 258] width 5 height 9
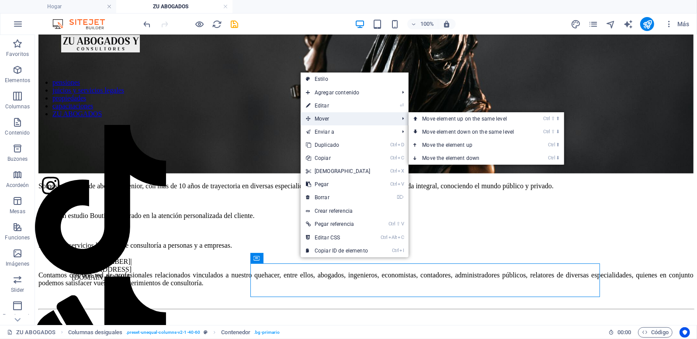
click at [348, 118] on span "Mover" at bounding box center [348, 118] width 95 height 13
click at [425, 148] on font "Move the element up" at bounding box center [448, 145] width 50 height 6
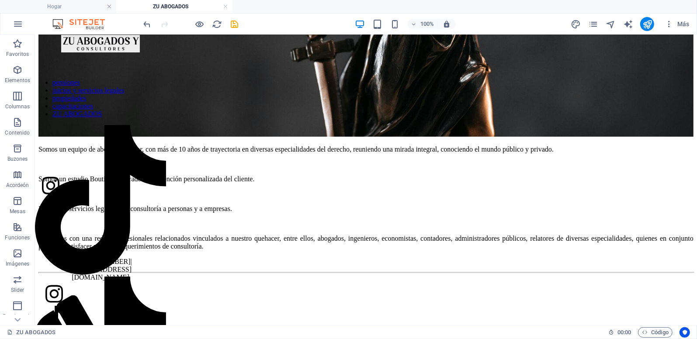
scroll to position [423, 0]
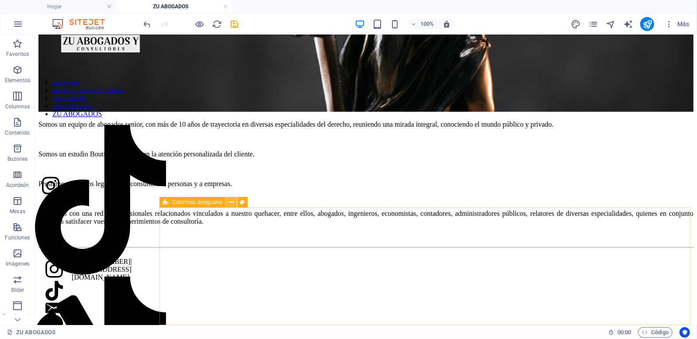
click at [232, 204] on icon at bounding box center [231, 202] width 5 height 9
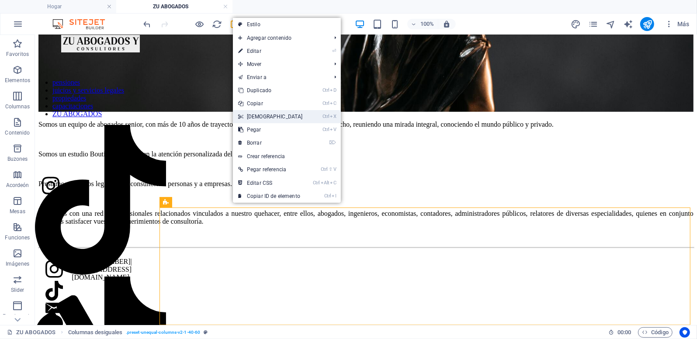
click at [248, 117] on font "[DEMOGRAPHIC_DATA]" at bounding box center [275, 117] width 56 height 6
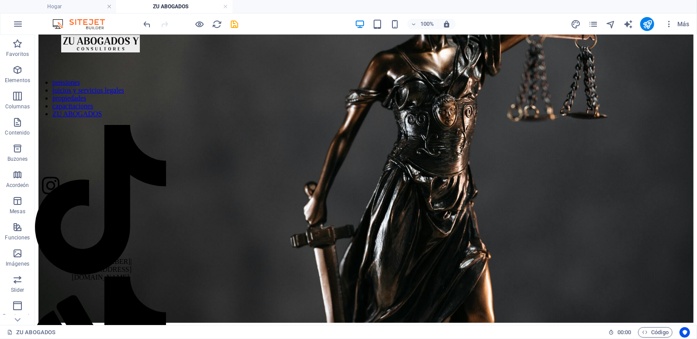
scroll to position [207, 0]
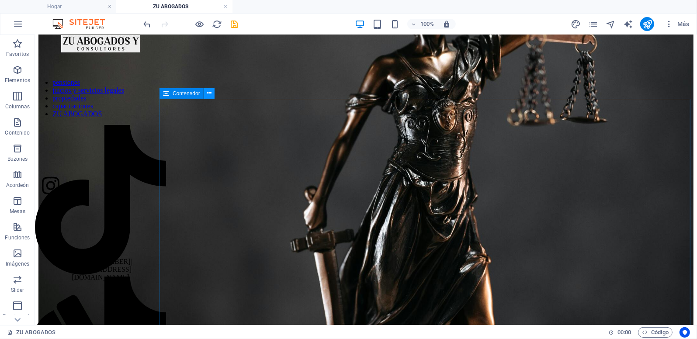
click at [210, 94] on icon at bounding box center [209, 93] width 5 height 9
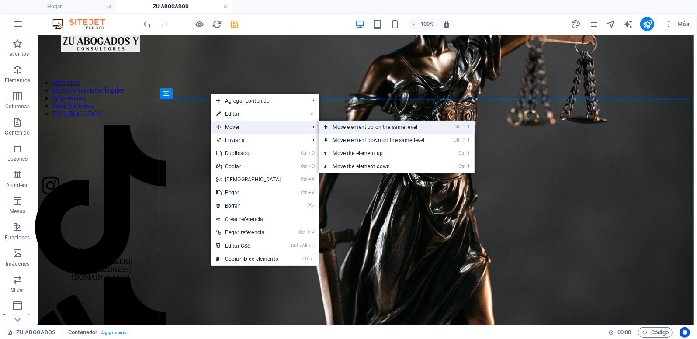
click at [329, 126] on link "Ctrl ⇧ ⬆ Move element up on the same level" at bounding box center [380, 127] width 123 height 13
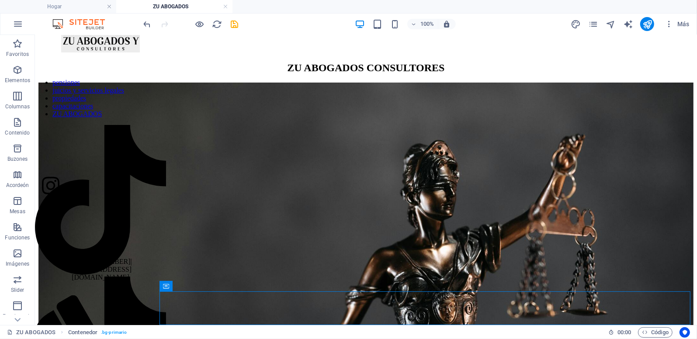
scroll to position [0, 0]
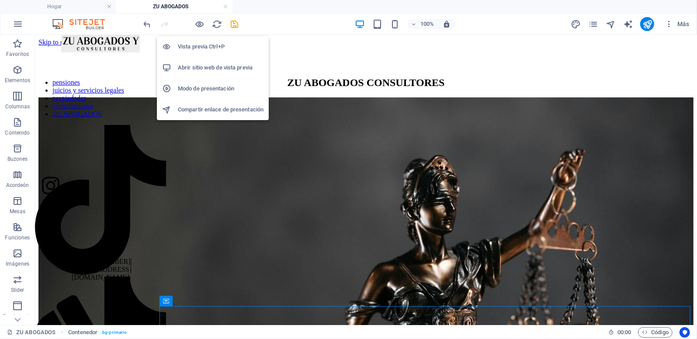
click at [188, 66] on h6 "Abrir sitio web de vista previa" at bounding box center [221, 68] width 86 height 10
click at [191, 48] on h6 "Vista previa Ctrl+P" at bounding box center [221, 47] width 86 height 10
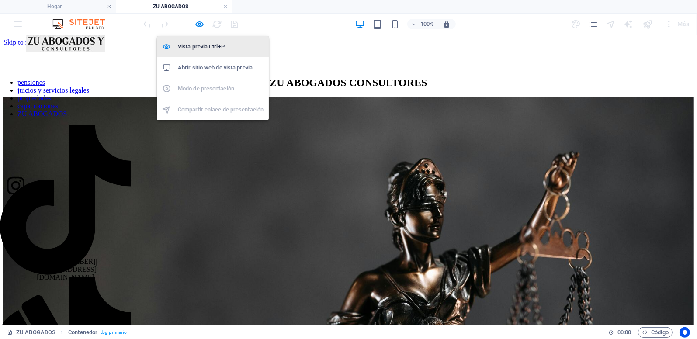
click at [197, 48] on h6 "Vista previa Ctrl+P" at bounding box center [221, 47] width 86 height 10
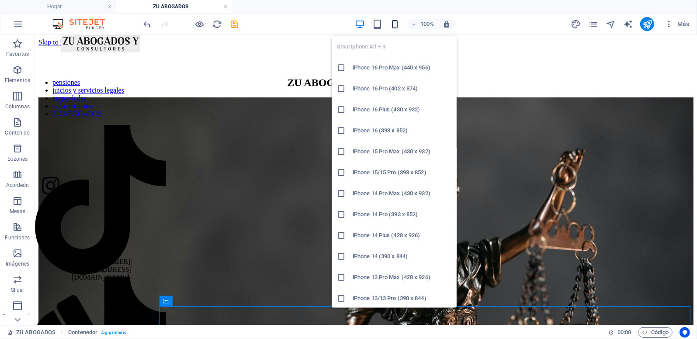
click at [394, 25] on icon "button" at bounding box center [395, 24] width 10 height 10
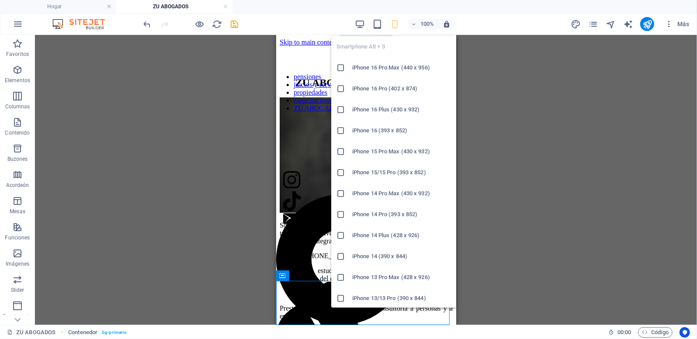
scroll to position [161, 0]
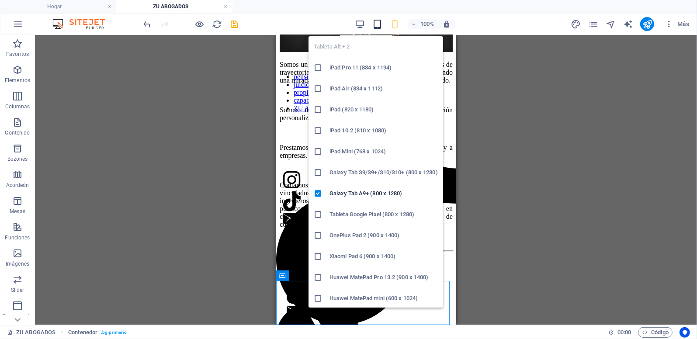
click at [378, 25] on icon "button" at bounding box center [378, 24] width 10 height 10
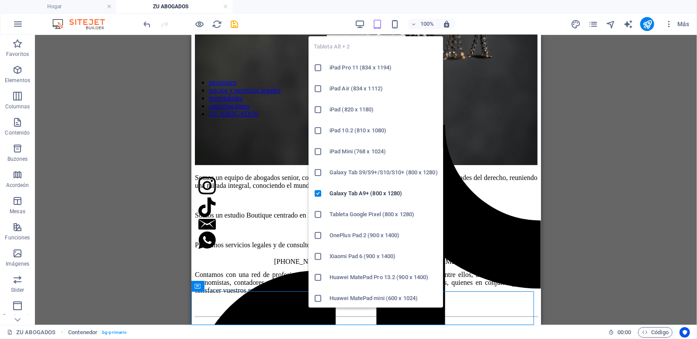
scroll to position [22, 0]
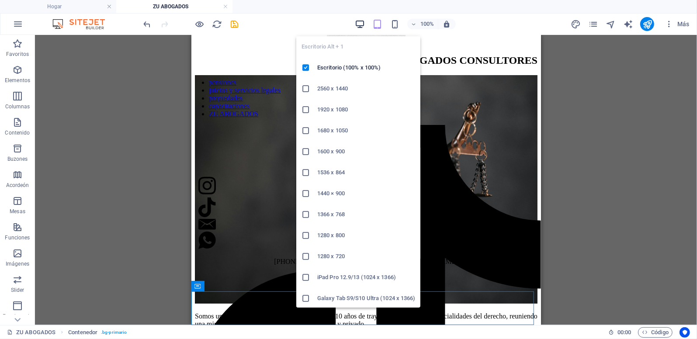
click at [361, 25] on icon "button" at bounding box center [360, 24] width 10 height 10
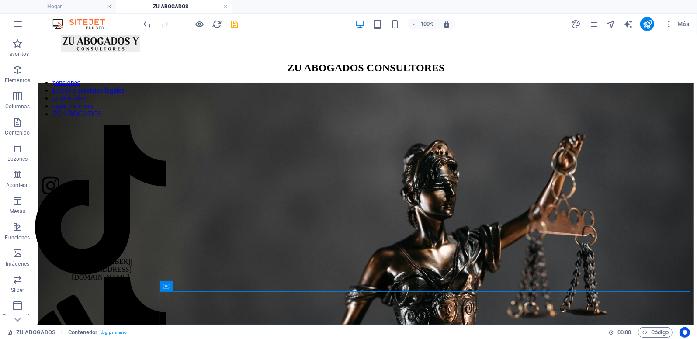
scroll to position [0, 0]
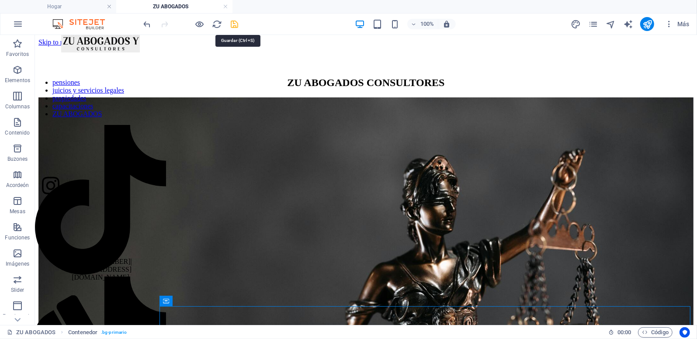
click at [233, 23] on icon "salvar" at bounding box center [235, 24] width 10 height 10
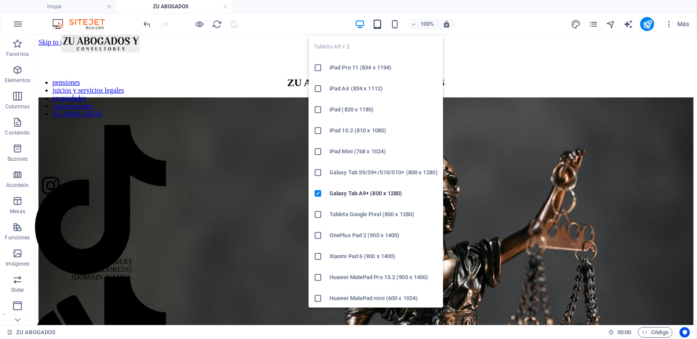
click at [380, 23] on icon "button" at bounding box center [378, 24] width 10 height 10
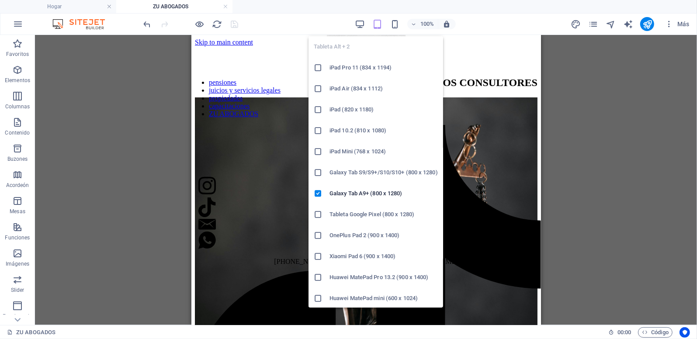
click at [378, 24] on icon "button" at bounding box center [378, 24] width 10 height 10
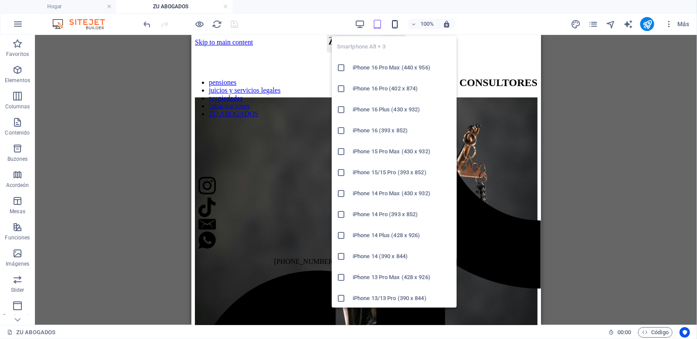
click at [394, 25] on icon "button" at bounding box center [395, 24] width 10 height 10
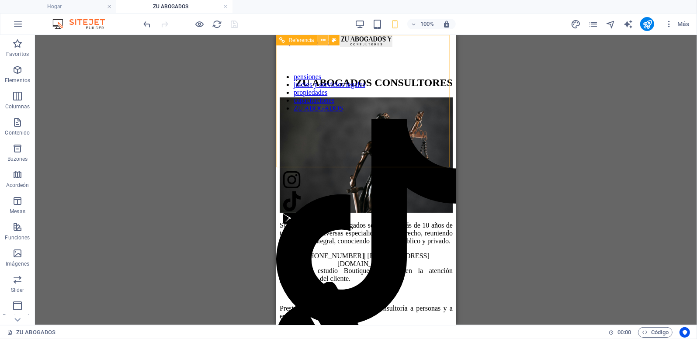
click at [323, 40] on icon at bounding box center [323, 40] width 5 height 9
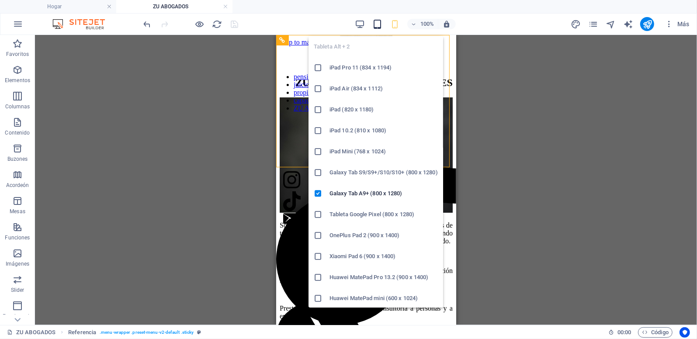
click at [378, 23] on icon "button" at bounding box center [378, 24] width 10 height 10
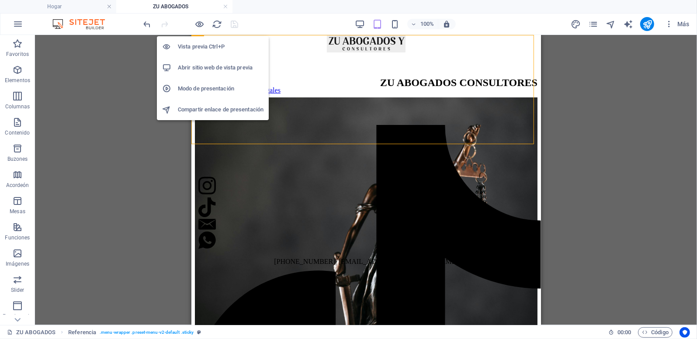
click at [188, 45] on h6 "Vista previa Ctrl+P" at bounding box center [221, 47] width 86 height 10
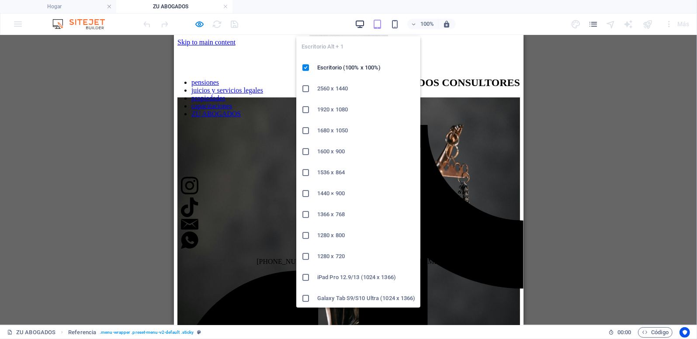
click at [357, 23] on icon "button" at bounding box center [360, 24] width 10 height 10
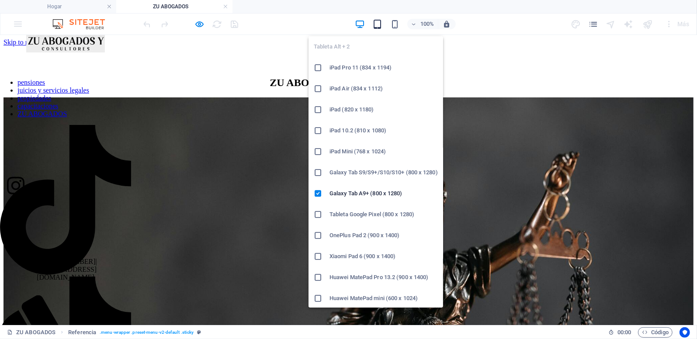
click at [378, 24] on icon "button" at bounding box center [378, 24] width 10 height 10
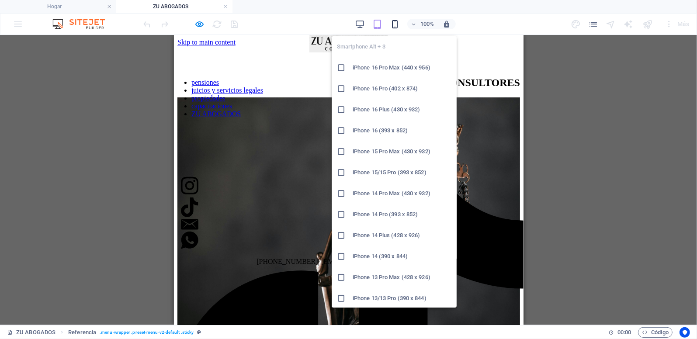
click at [397, 22] on icon "button" at bounding box center [395, 24] width 10 height 10
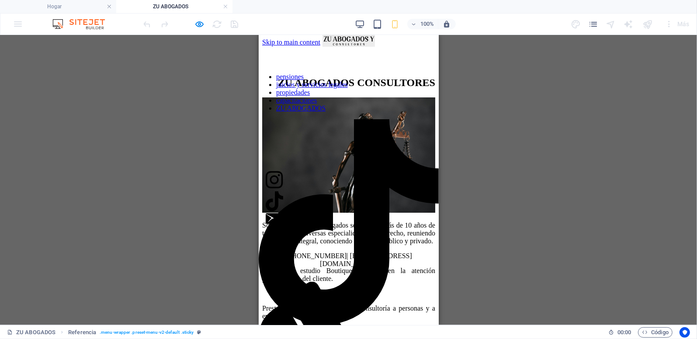
drag, startPoint x: 436, startPoint y: 128, endPoint x: 724, endPoint y: 117, distance: 288.4
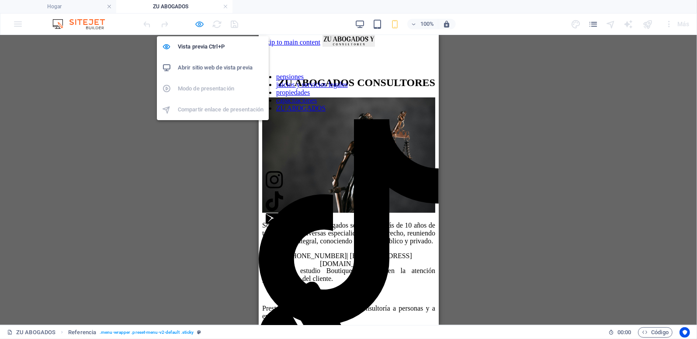
click at [198, 26] on icon "button" at bounding box center [200, 24] width 10 height 10
